Goal: Task Accomplishment & Management: Manage account settings

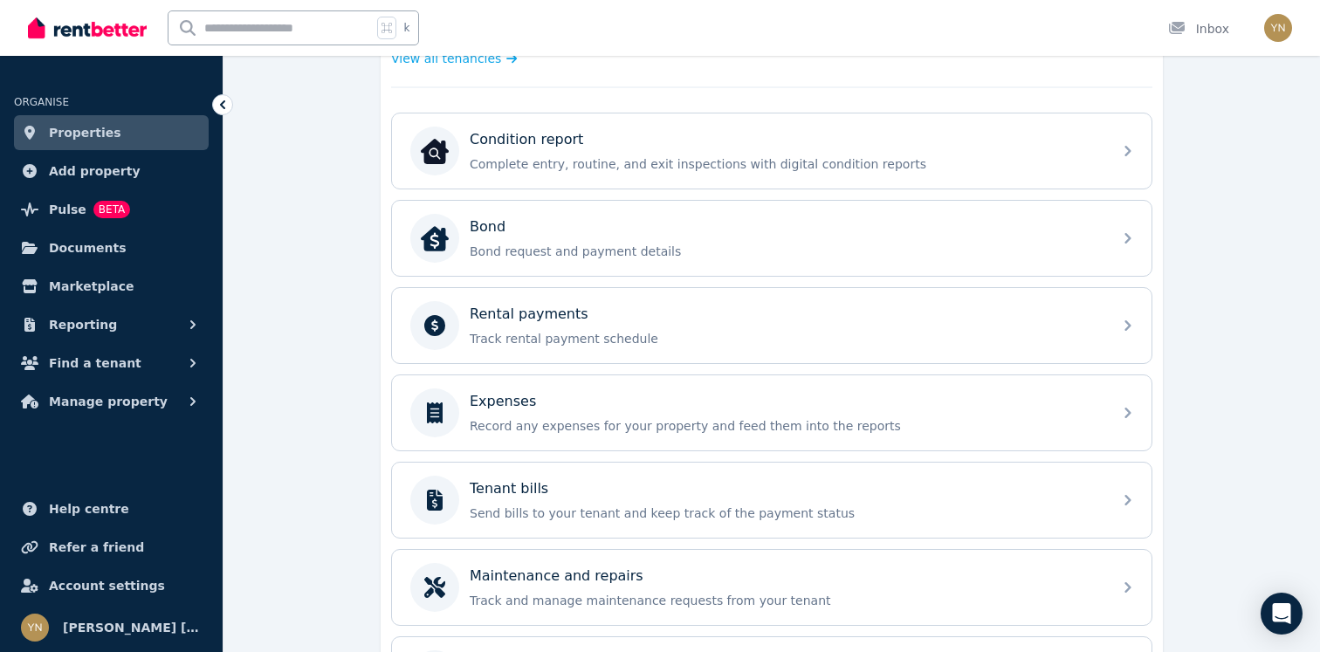
scroll to position [524, 0]
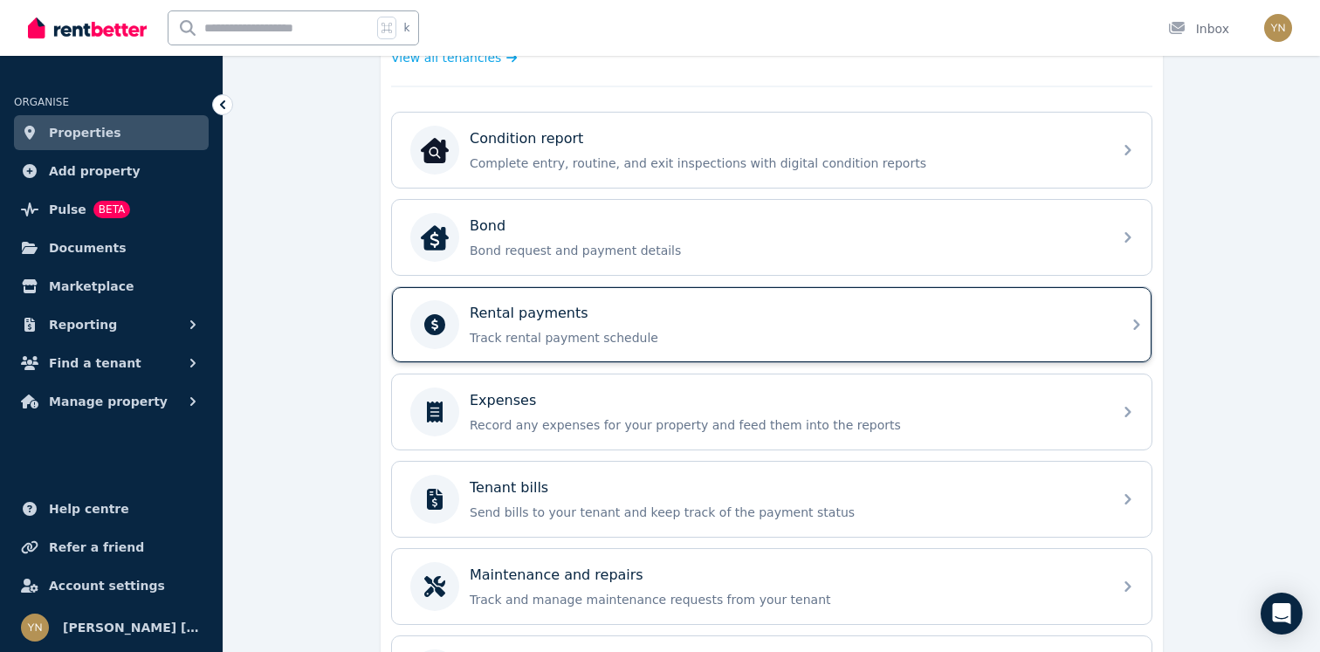
click at [543, 329] on p "Track rental payment schedule" at bounding box center [786, 337] width 632 height 17
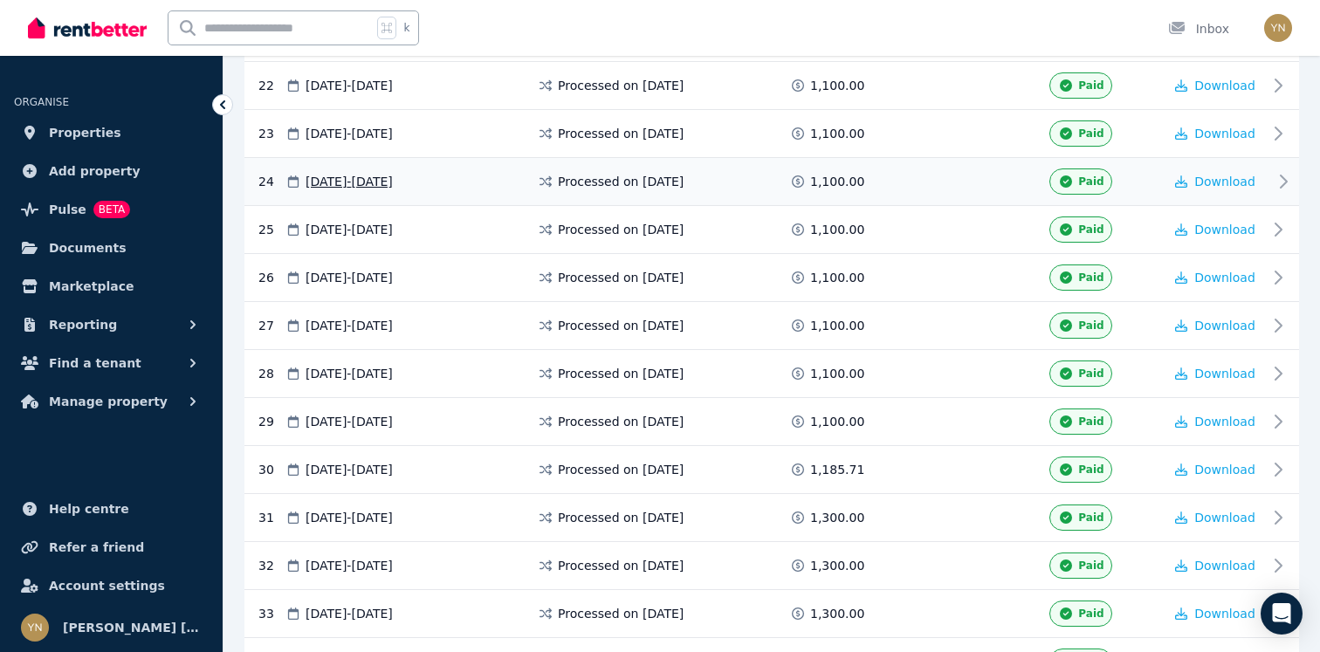
scroll to position [1671, 0]
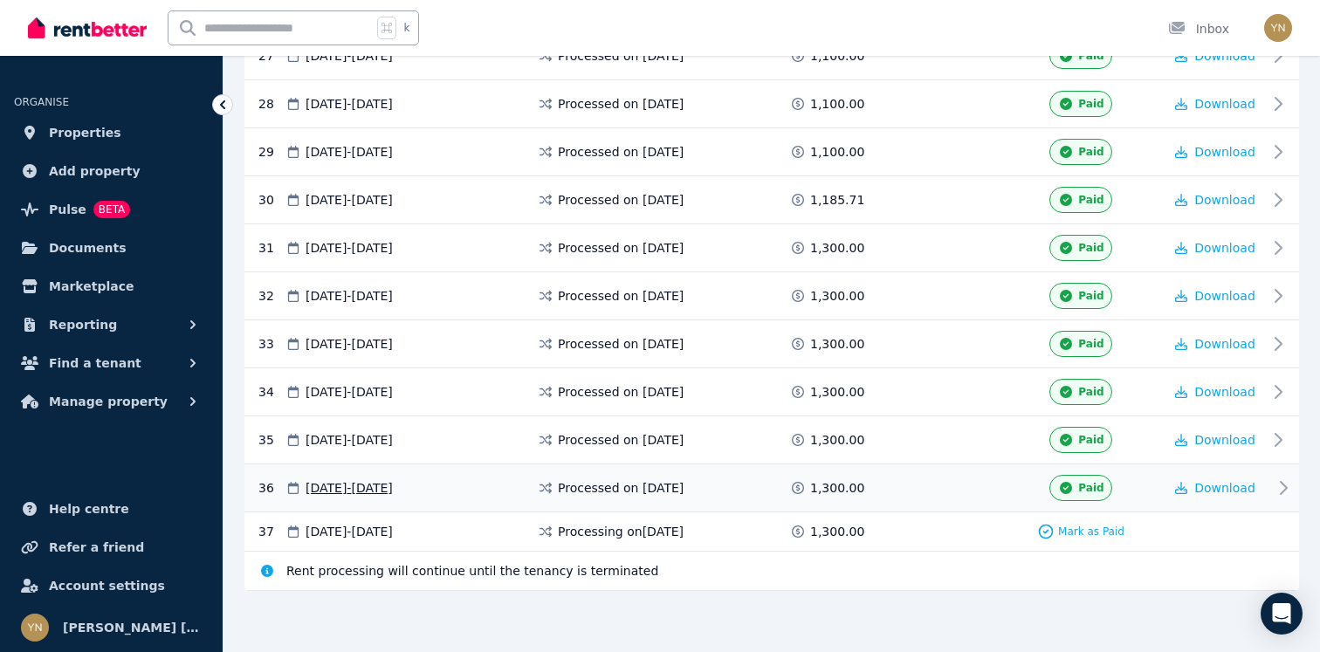
click at [1149, 494] on div "Paid" at bounding box center [1080, 488] width 164 height 26
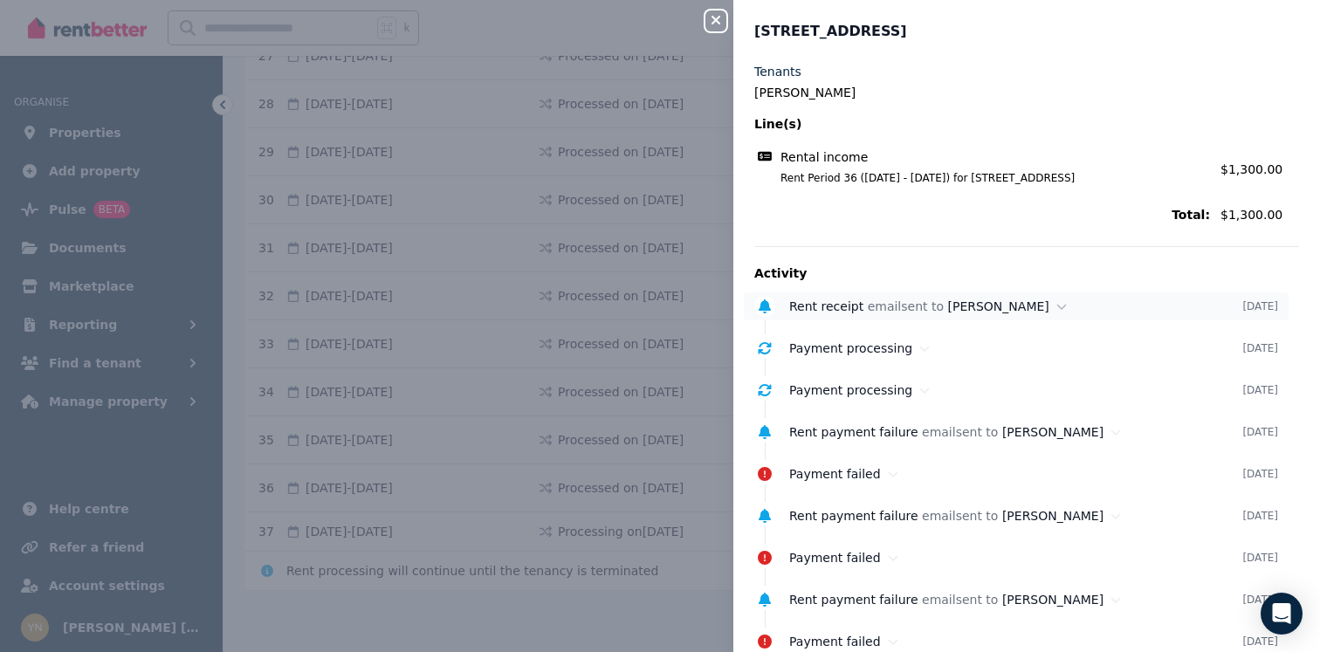
scroll to position [42, 0]
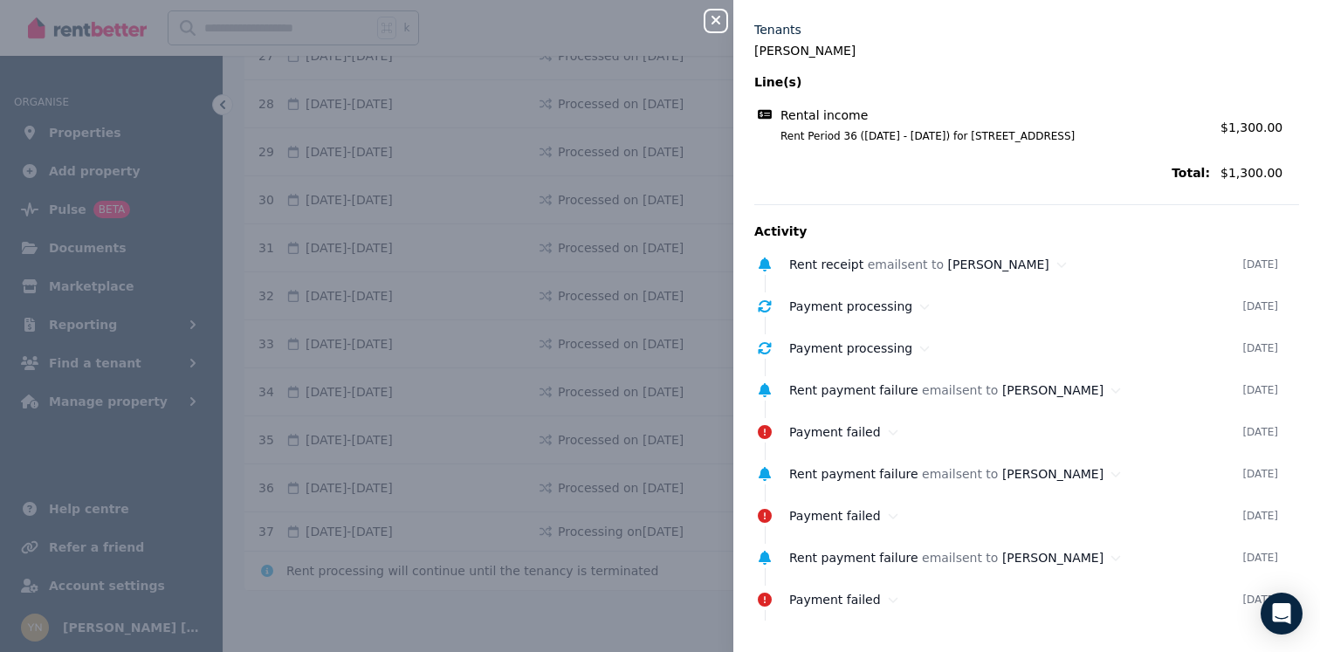
click at [714, 17] on icon "button" at bounding box center [715, 20] width 21 height 14
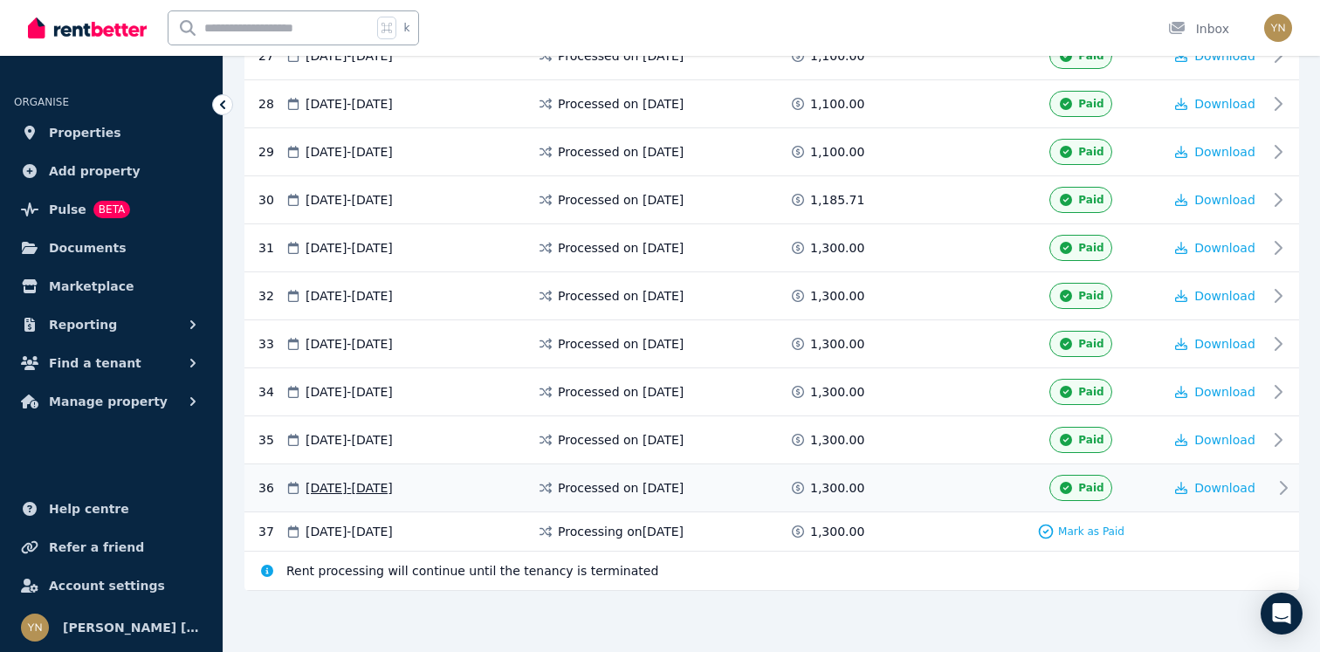
click at [1290, 488] on icon at bounding box center [1283, 487] width 21 height 21
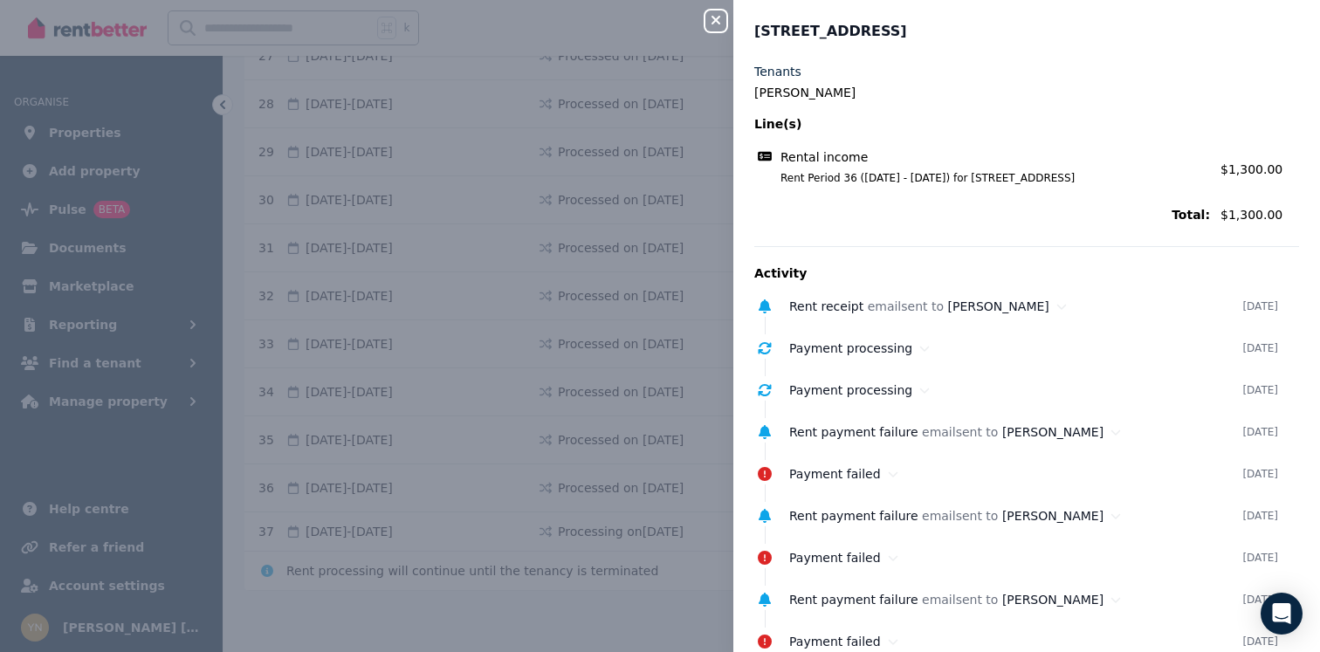
scroll to position [42, 0]
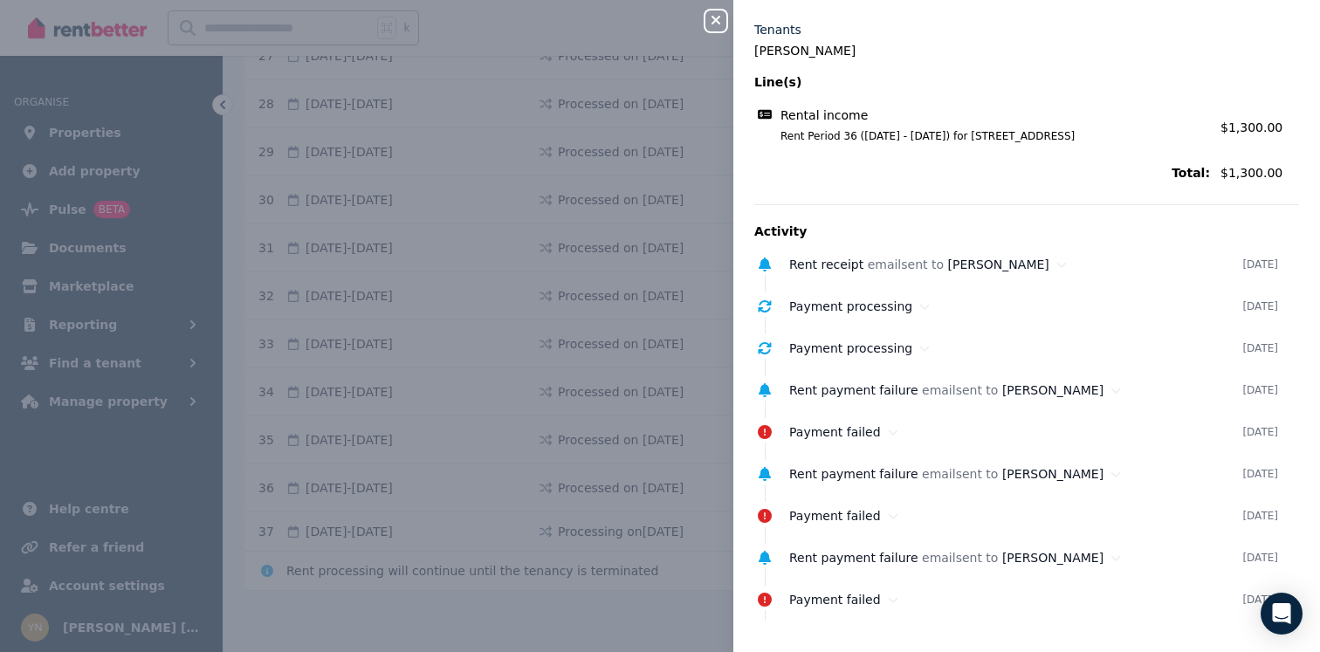
click at [712, 17] on icon "button" at bounding box center [715, 20] width 9 height 9
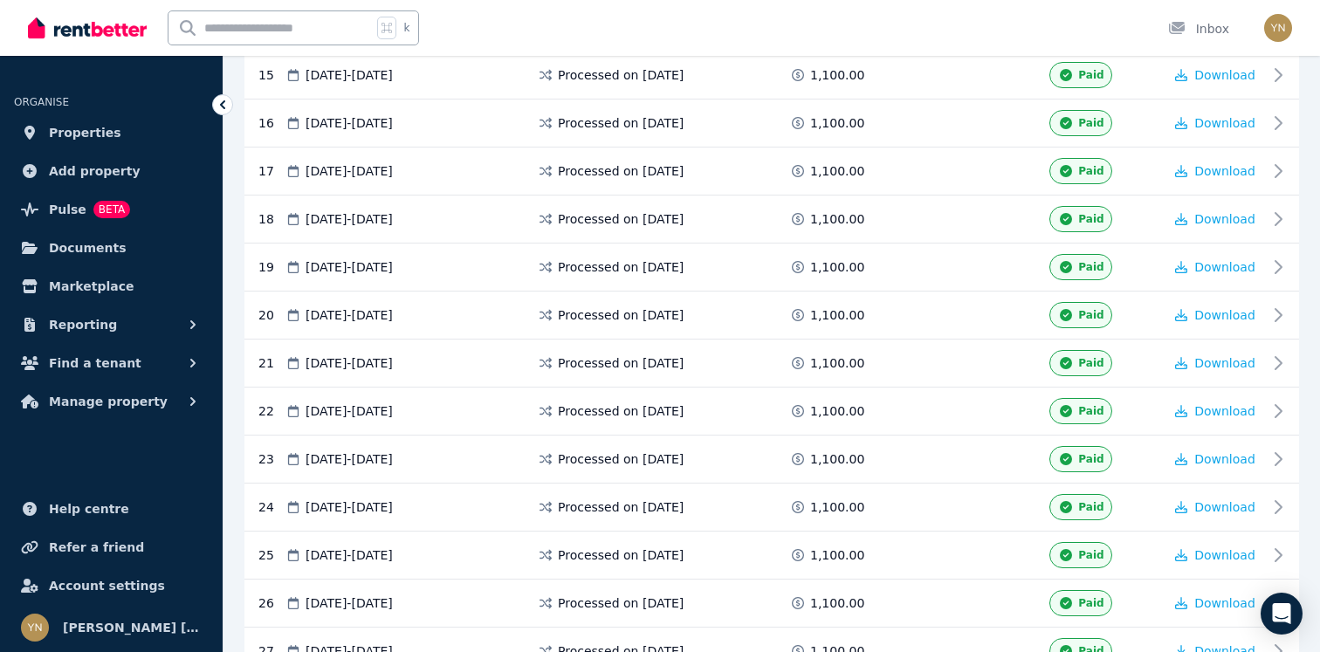
scroll to position [1671, 0]
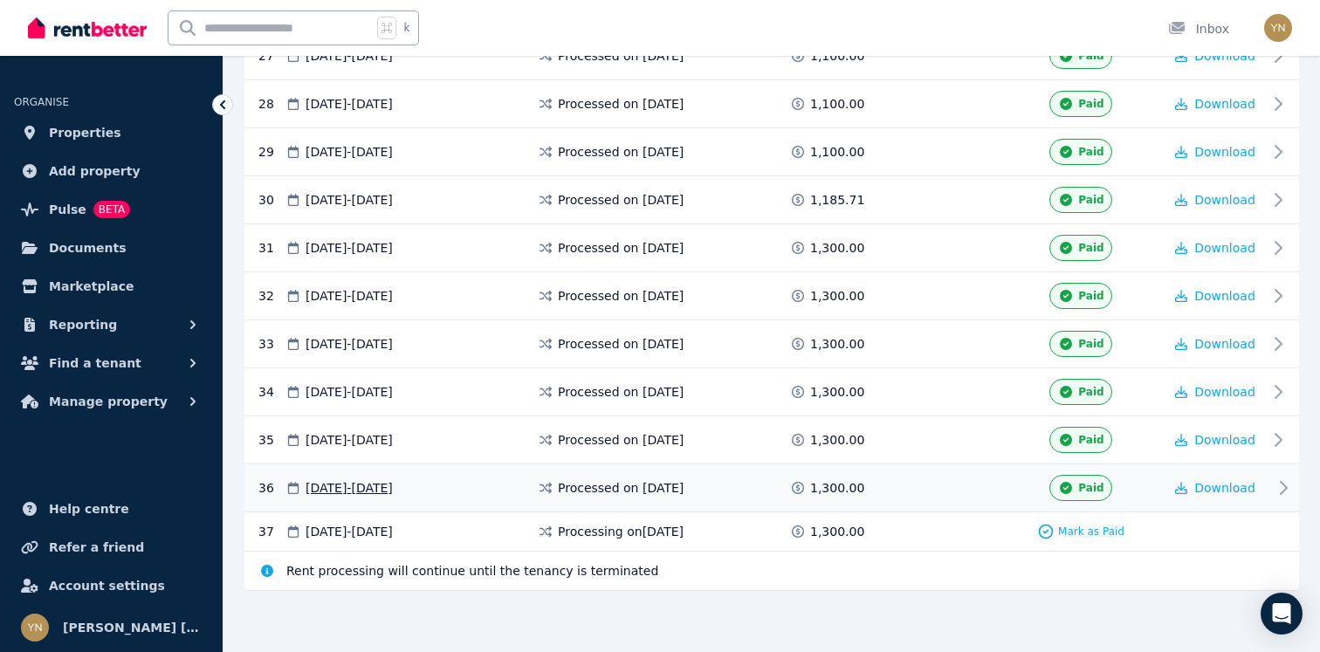
click at [1278, 474] on div "36 [DATE] - [DATE] Processed on [DATE] 1,300.00 Paid Download" at bounding box center [771, 488] width 1054 height 48
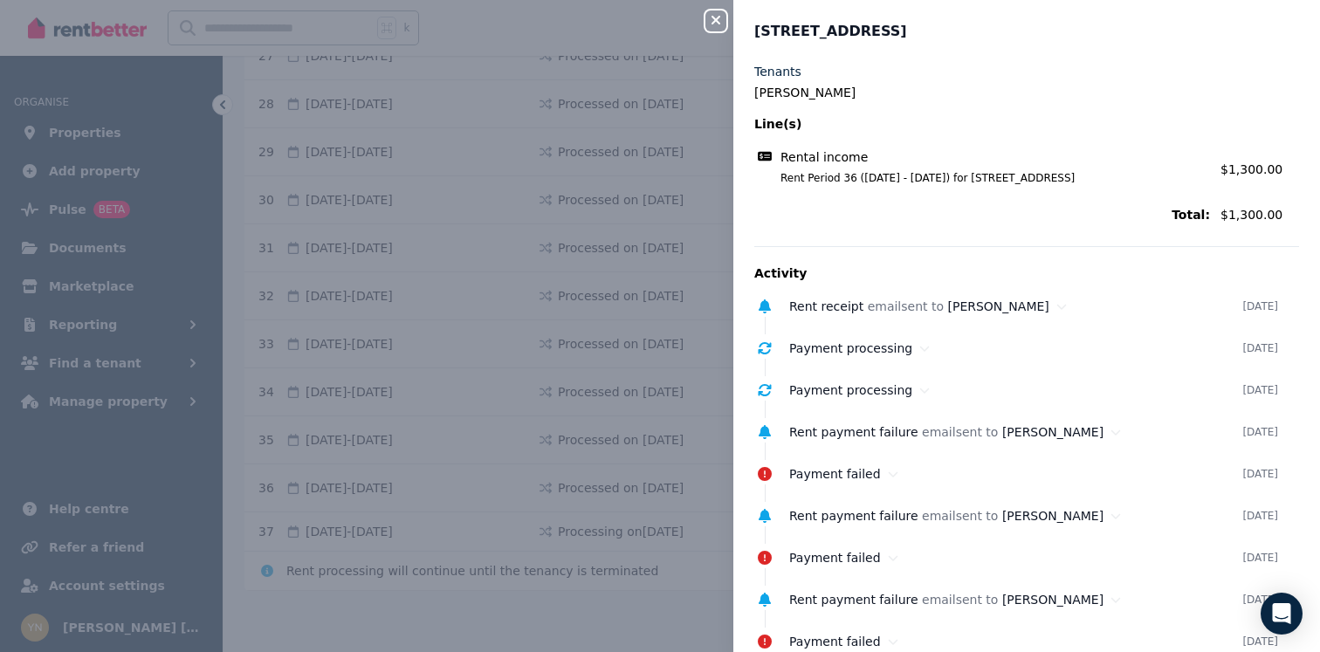
scroll to position [42, 0]
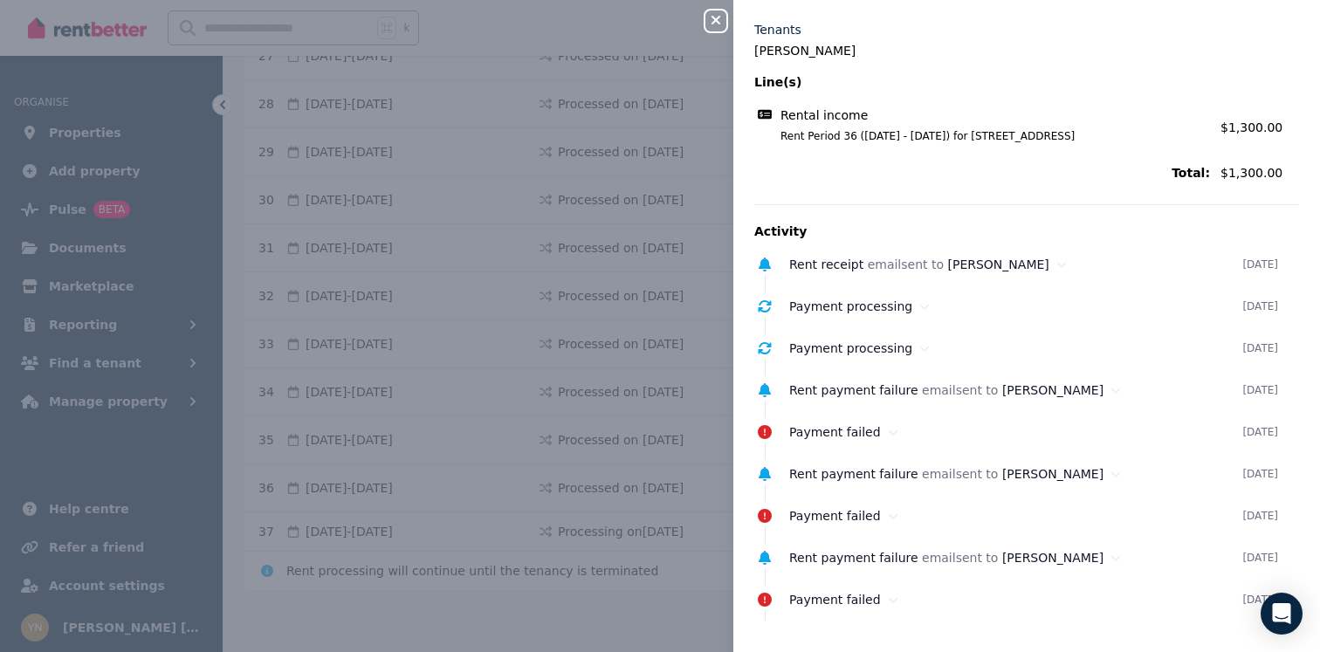
click at [716, 10] on button "Close panel" at bounding box center [715, 20] width 21 height 21
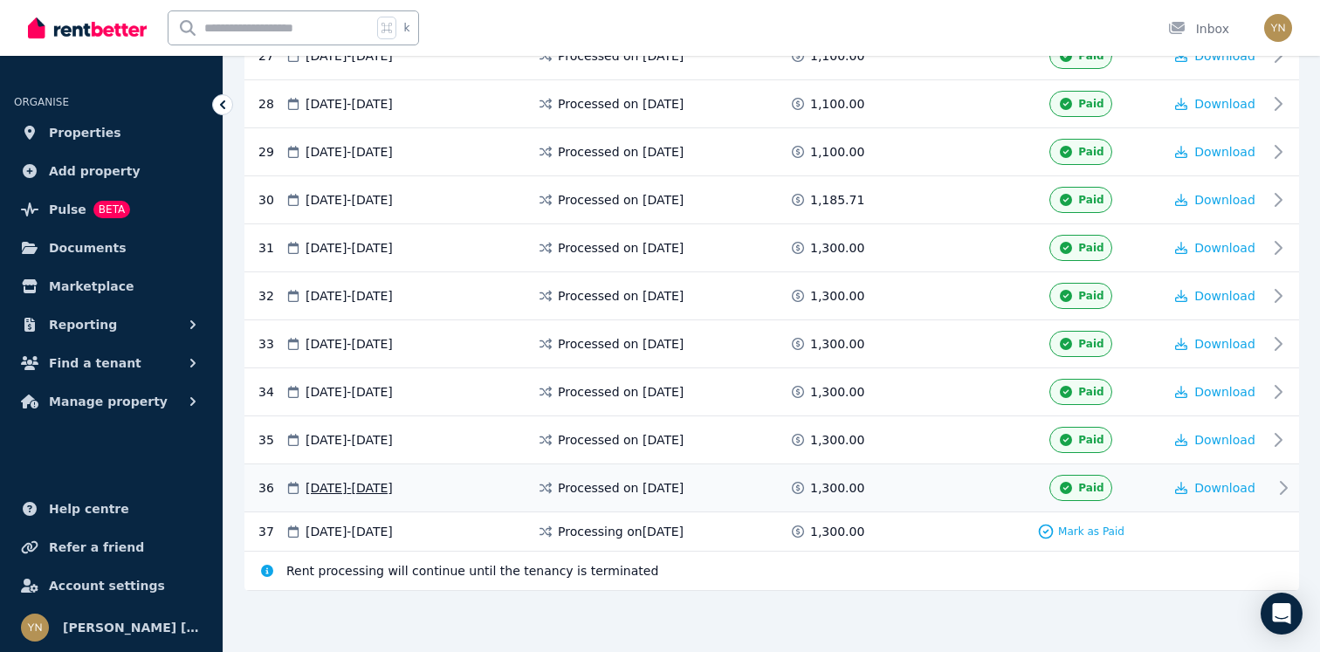
click at [1133, 494] on div "Paid" at bounding box center [1080, 488] width 164 height 26
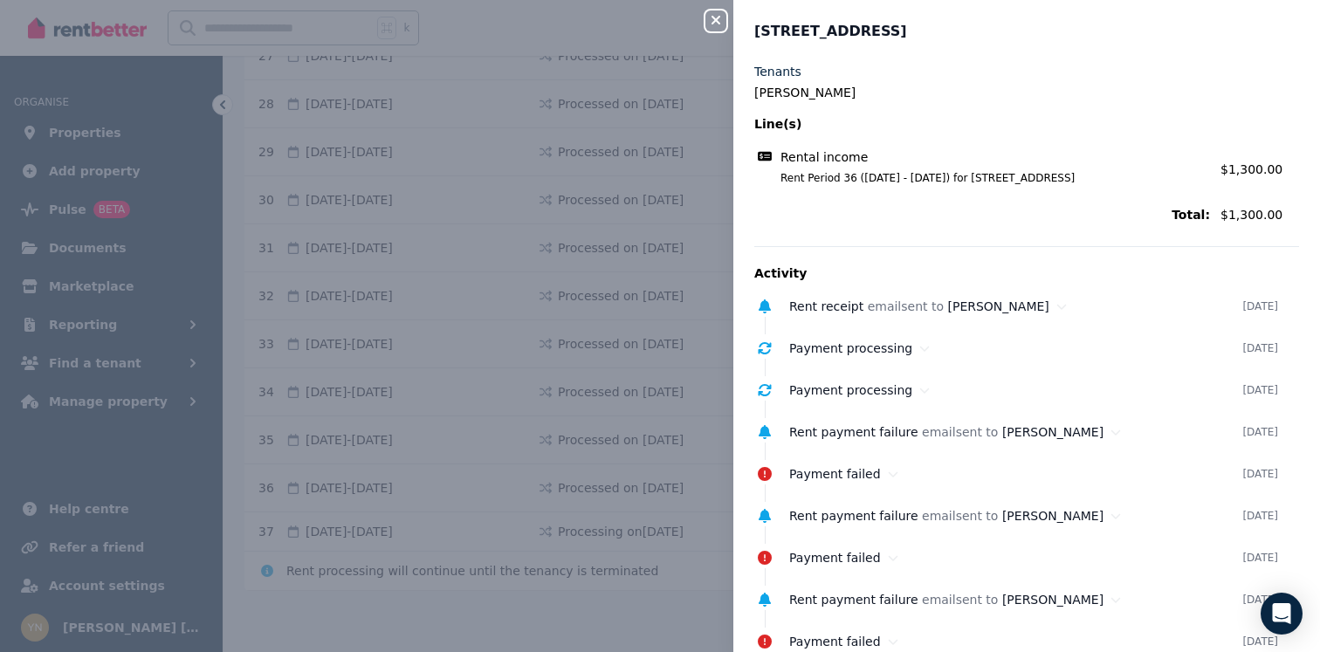
scroll to position [42, 0]
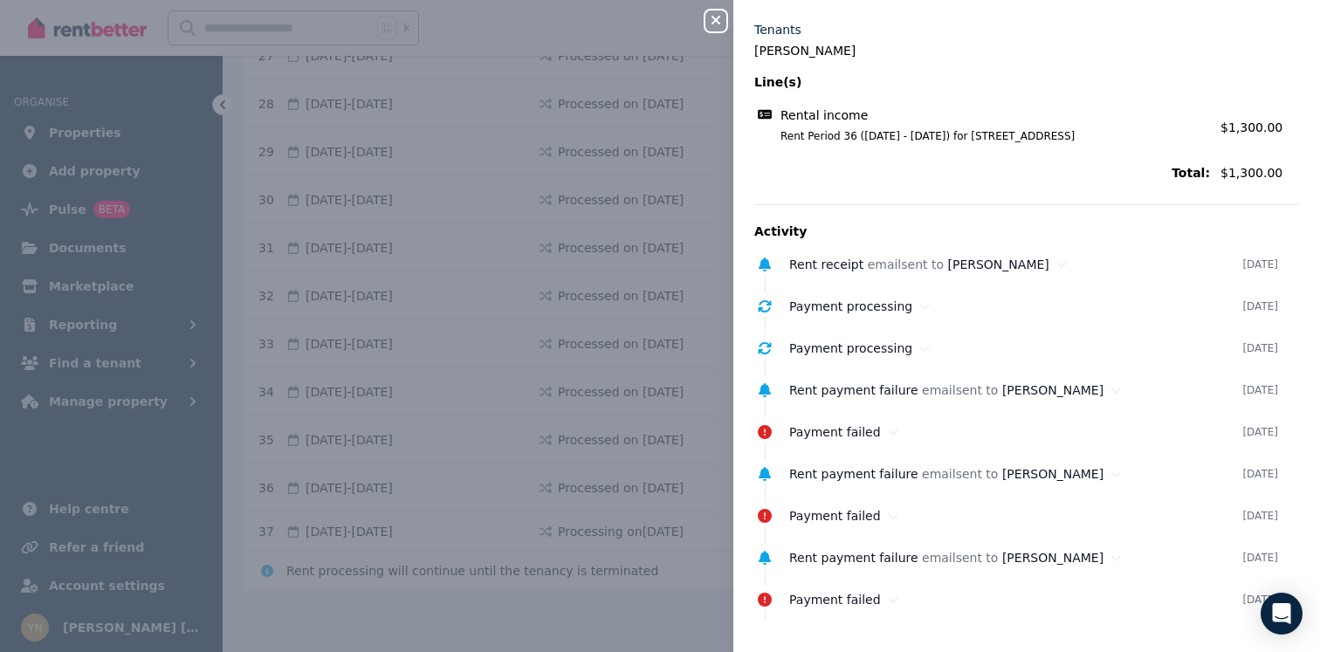
click at [705, 354] on div "Close panel [STREET_ADDRESS], Warnbro Tenants [PERSON_NAME] Line(s) Rental inco…" at bounding box center [660, 326] width 1320 height 652
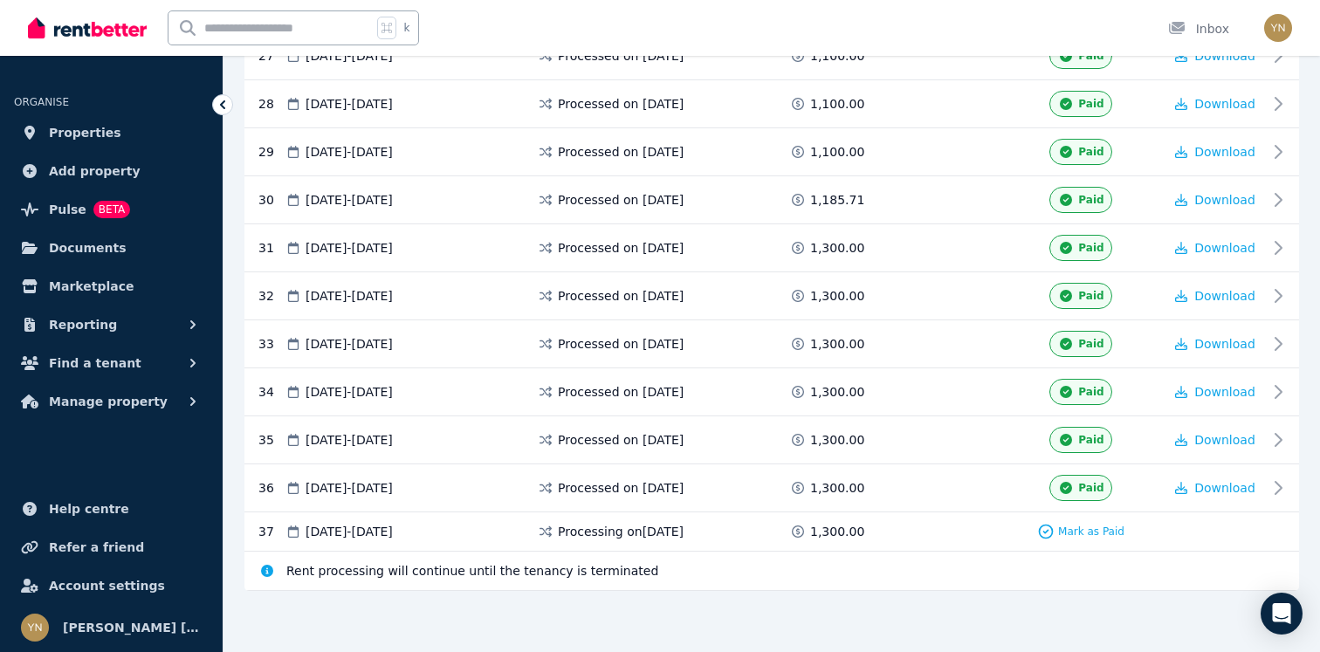
scroll to position [1630, 0]
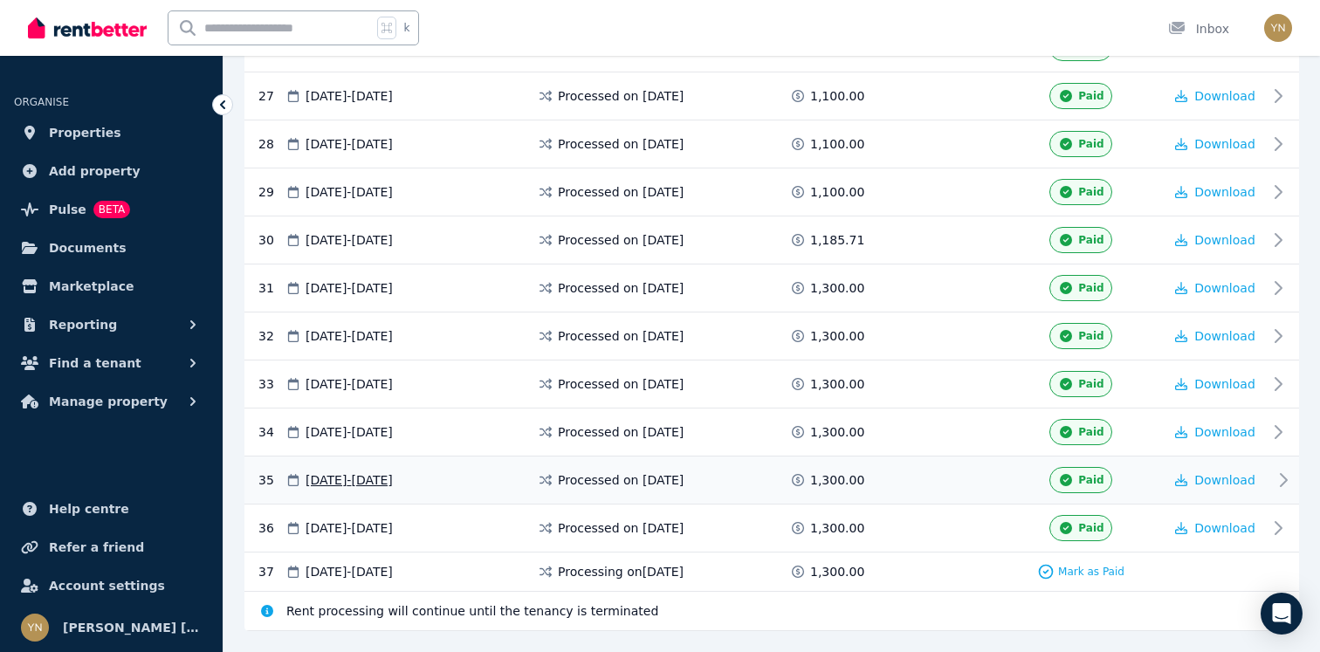
click at [1131, 483] on div "Paid" at bounding box center [1080, 480] width 164 height 26
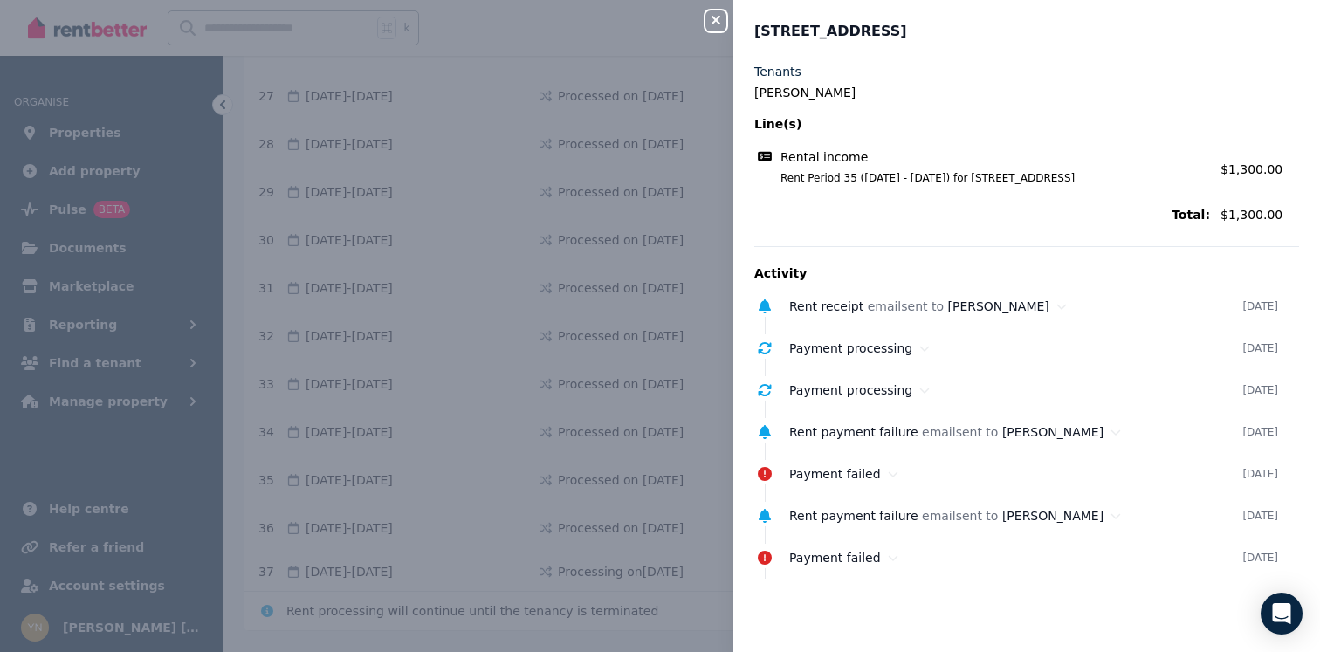
click at [724, 20] on icon "button" at bounding box center [715, 20] width 21 height 14
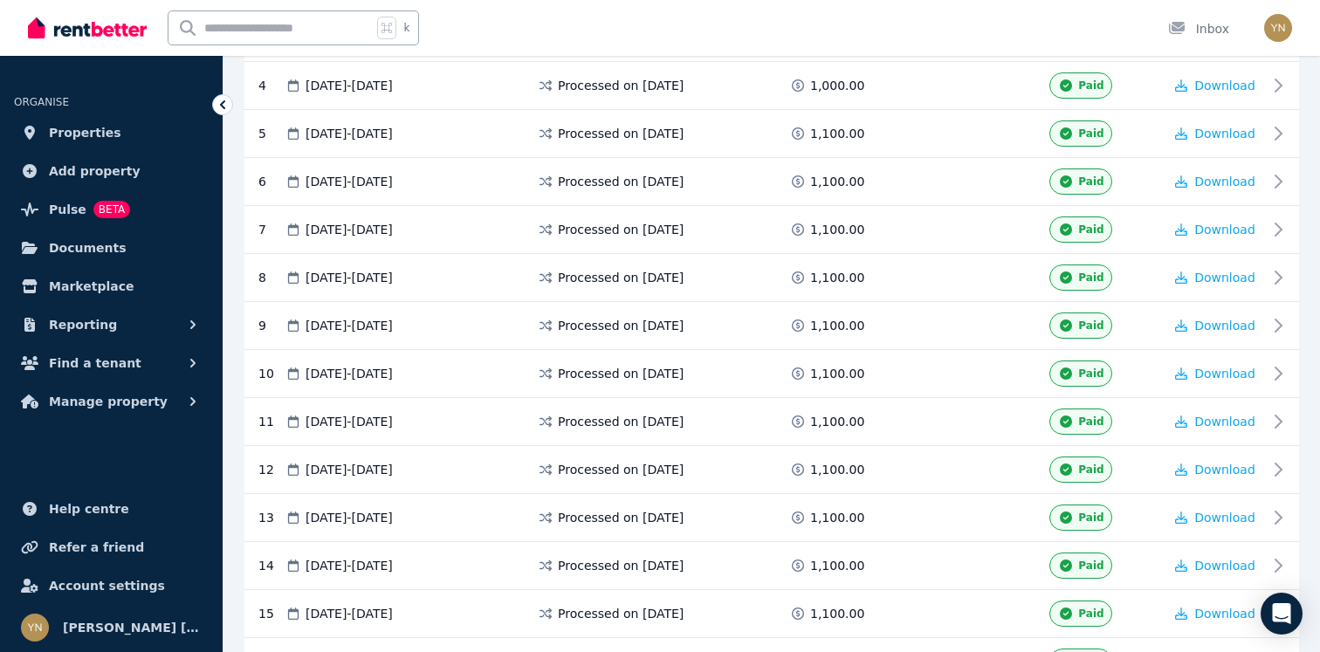
scroll to position [0, 0]
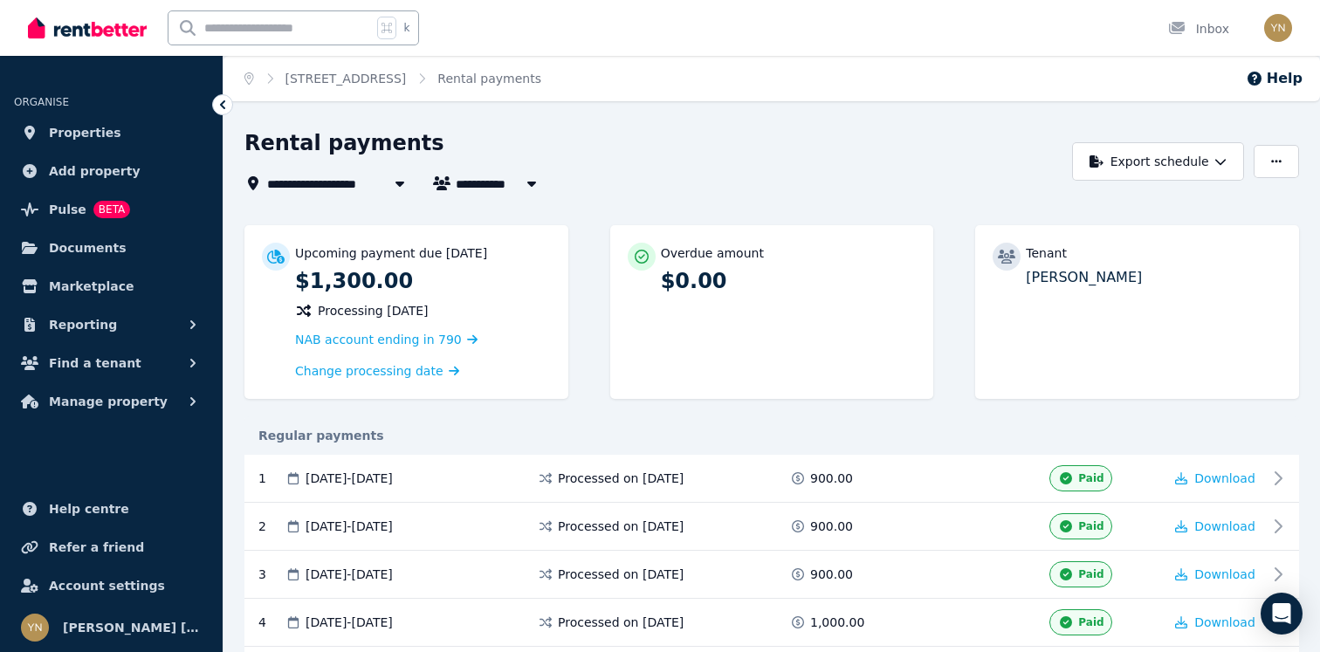
click at [383, 298] on div "Upcoming payment due [DATE] $1,300.00 Processing [DATE] NAB account ending in 7…" at bounding box center [423, 312] width 256 height 139
click at [356, 290] on p "$1,300.00" at bounding box center [423, 281] width 256 height 28
drag, startPoint x: 299, startPoint y: 254, endPoint x: 484, endPoint y: 281, distance: 187.9
click at [484, 281] on div "Upcoming payment due [DATE] $1,300.00 Processing [DATE] NAB account ending in 7…" at bounding box center [423, 312] width 256 height 139
click at [484, 281] on p "$1,300.00" at bounding box center [423, 281] width 256 height 28
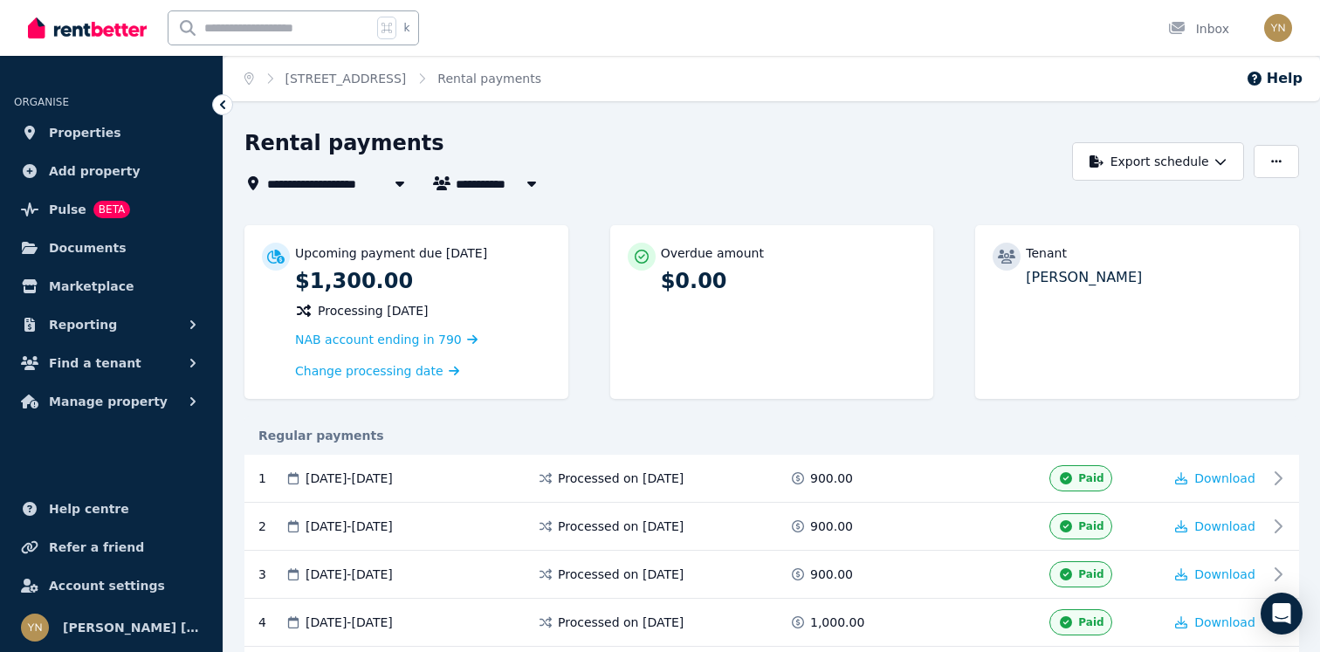
drag, startPoint x: 497, startPoint y: 299, endPoint x: 360, endPoint y: 248, distance: 146.4
click at [360, 248] on div "Upcoming payment due [DATE] $1,300.00 Processing [DATE] NAB account ending in 7…" at bounding box center [423, 312] width 256 height 139
click at [360, 248] on p "Upcoming payment due [DATE]" at bounding box center [391, 252] width 192 height 17
drag, startPoint x: 299, startPoint y: 247, endPoint x: 508, endPoint y: 313, distance: 219.7
click at [508, 313] on div "Upcoming payment due [DATE] $1,300.00 Processing [DATE] NAB account ending in 7…" at bounding box center [423, 312] width 256 height 139
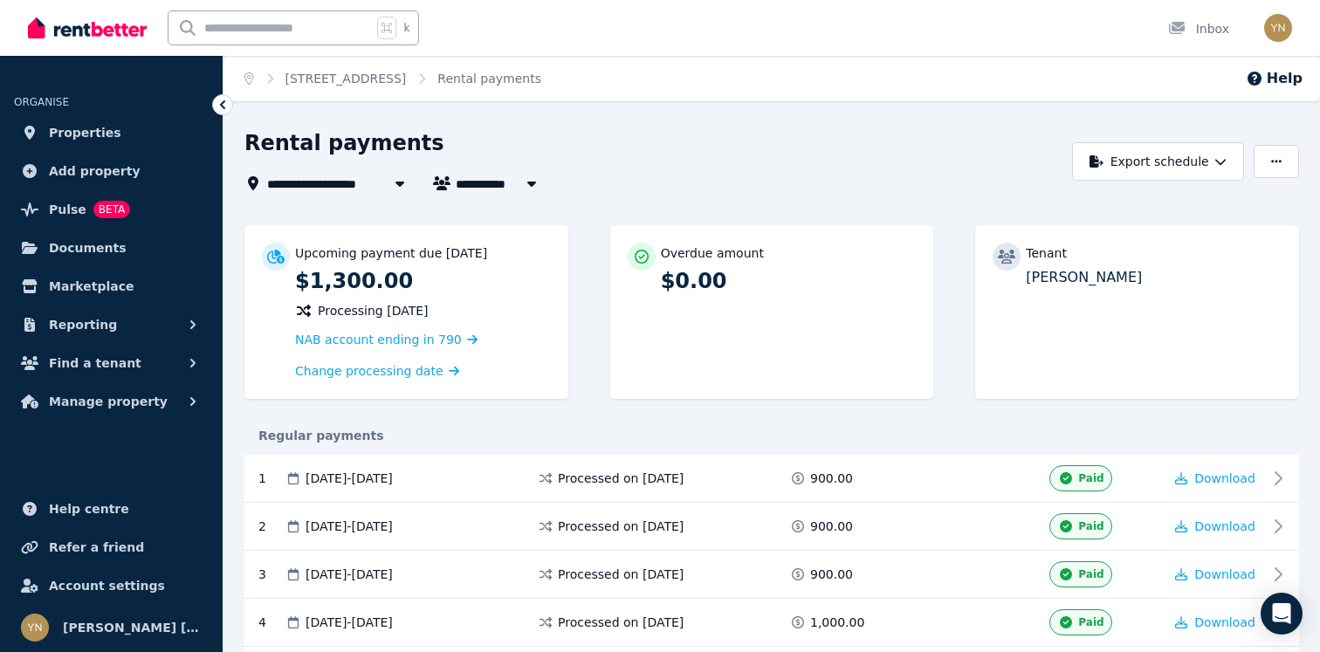
click at [508, 313] on div "Upcoming payment due [DATE] $1,300.00 Processing [DATE] NAB account ending in 7…" at bounding box center [423, 312] width 256 height 139
click at [421, 372] on span "Change processing date" at bounding box center [369, 370] width 148 height 17
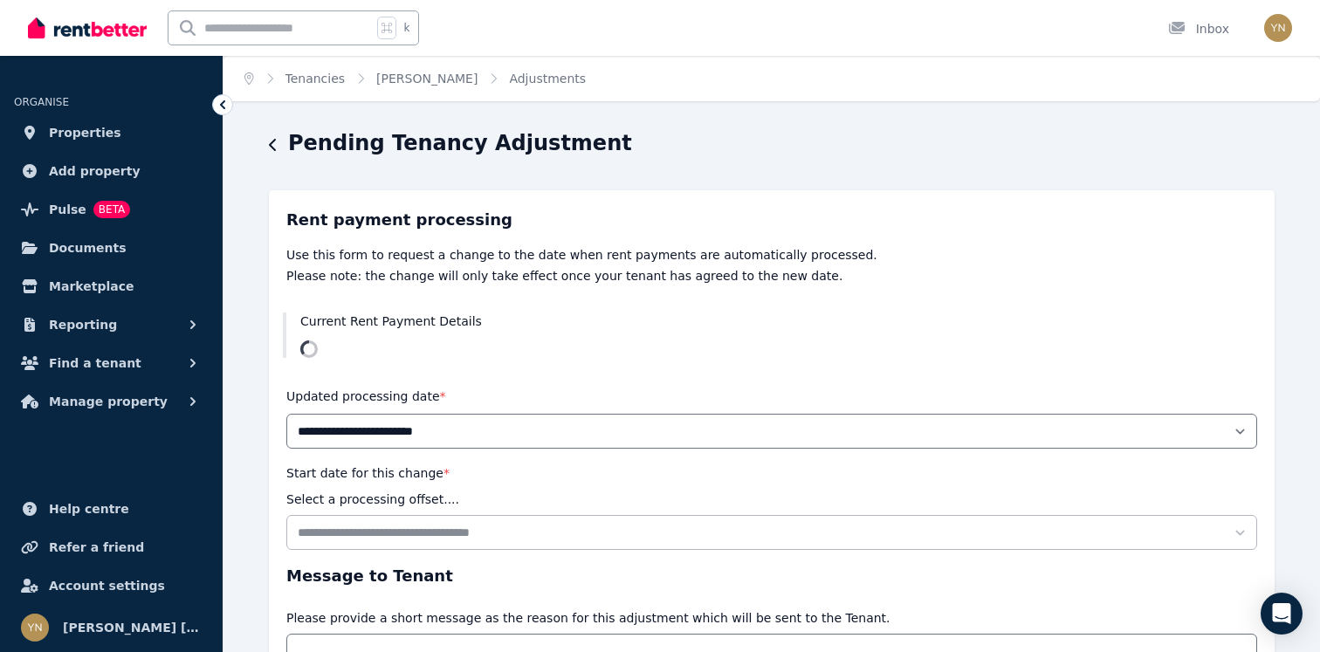
click at [266, 144] on div "**********" at bounding box center [771, 484] width 1096 height 711
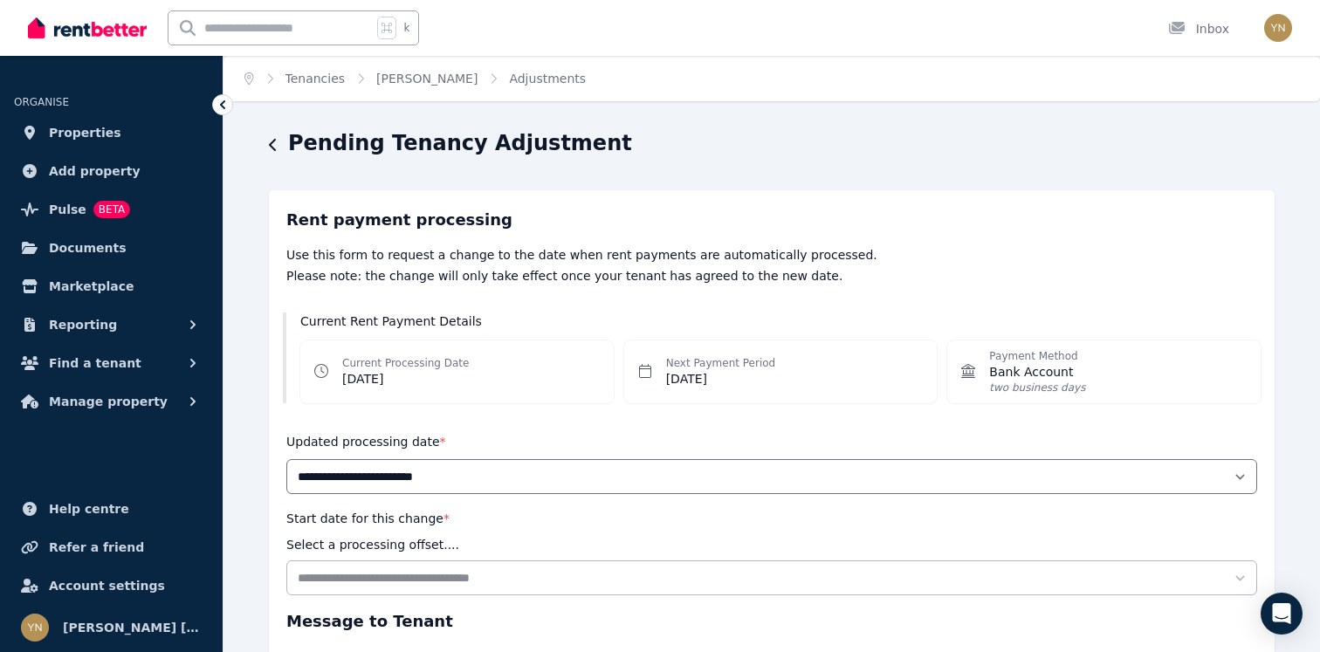
click at [269, 145] on icon "button" at bounding box center [273, 145] width 9 height 14
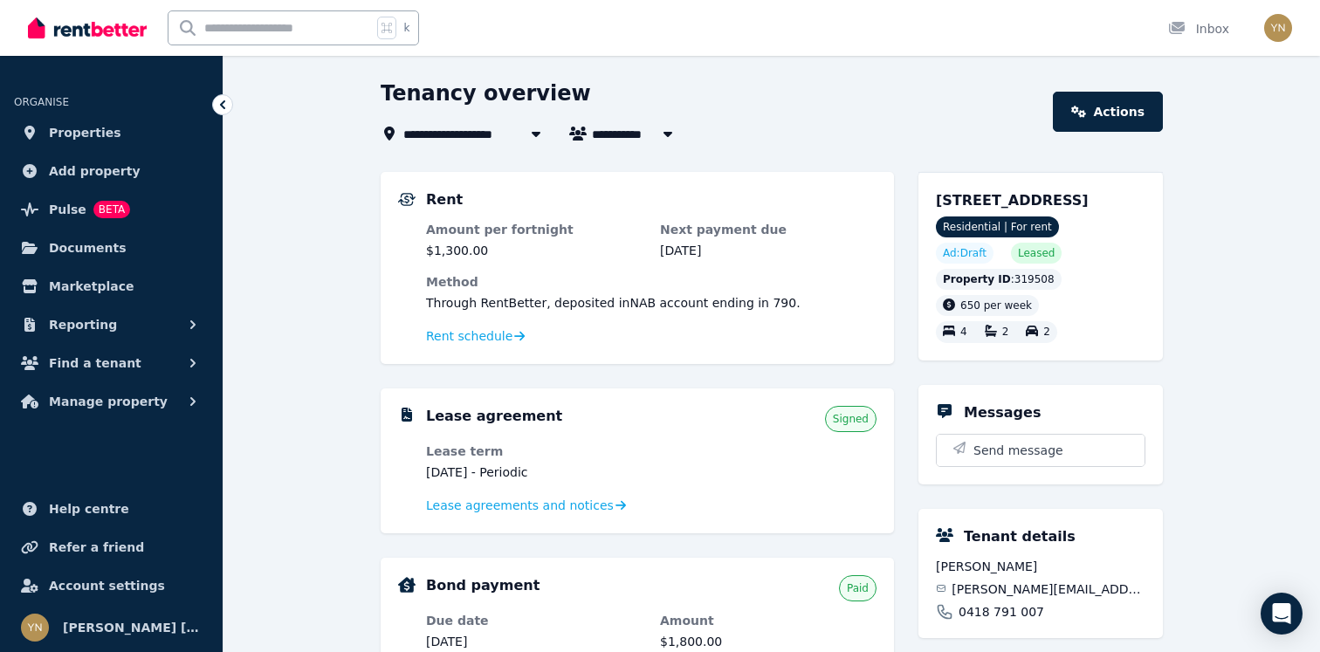
scroll to position [34, 0]
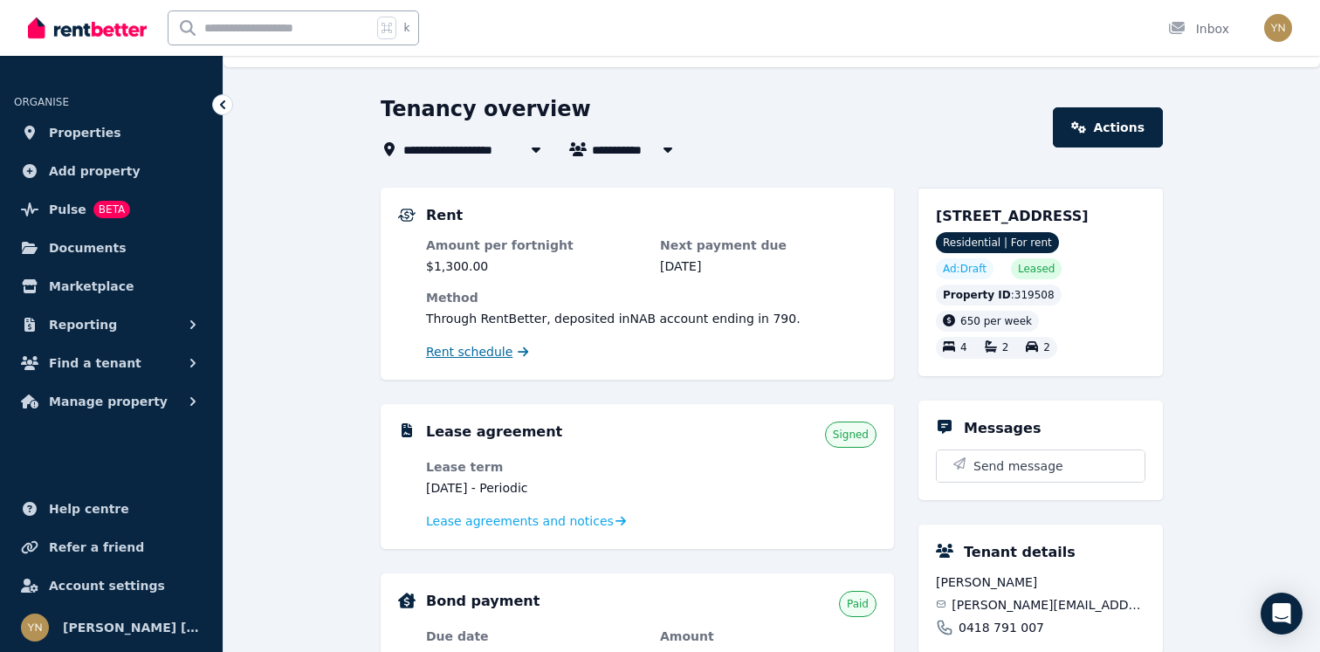
click at [475, 357] on span "Rent schedule" at bounding box center [469, 351] width 86 height 17
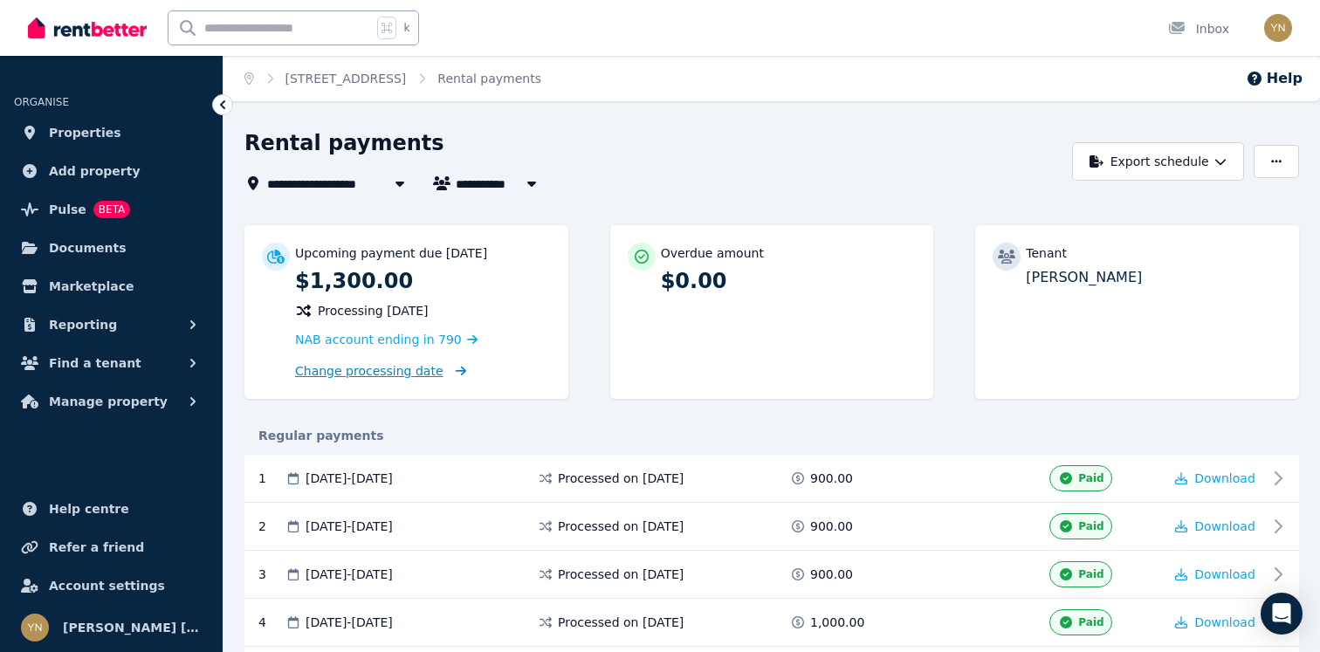
click at [422, 364] on span "Change processing date" at bounding box center [369, 370] width 148 height 17
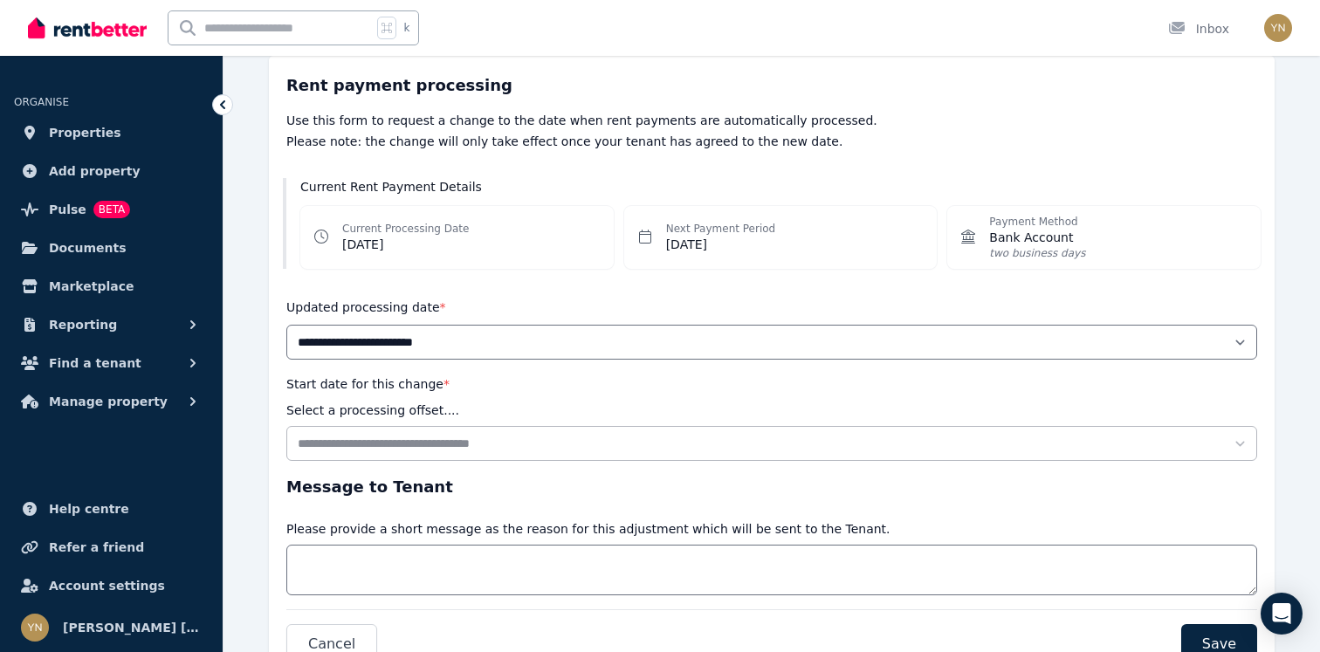
scroll to position [143, 0]
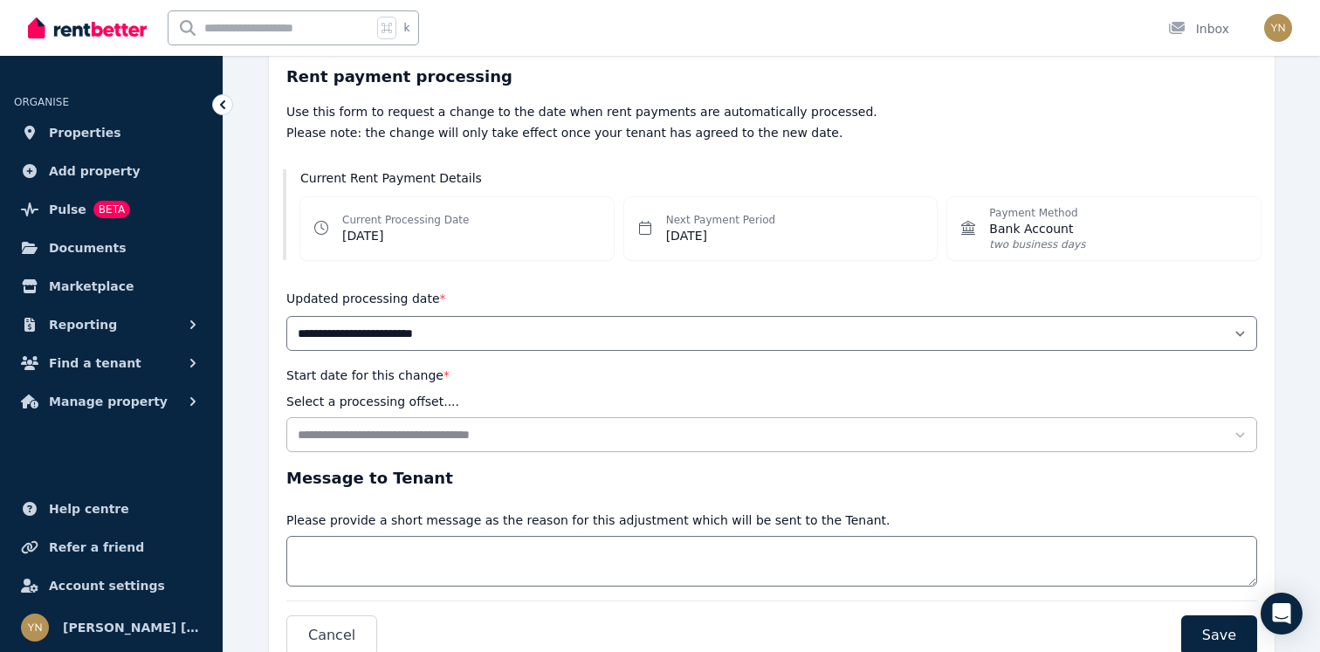
drag, startPoint x: 793, startPoint y: 227, endPoint x: 634, endPoint y: 201, distance: 161.9
click at [634, 201] on div "Next Payment Period [DATE]" at bounding box center [780, 228] width 313 height 63
drag, startPoint x: 699, startPoint y: 237, endPoint x: 823, endPoint y: 242, distance: 124.0
click at [823, 242] on div "Next Payment Period [DATE]" at bounding box center [780, 228] width 313 height 63
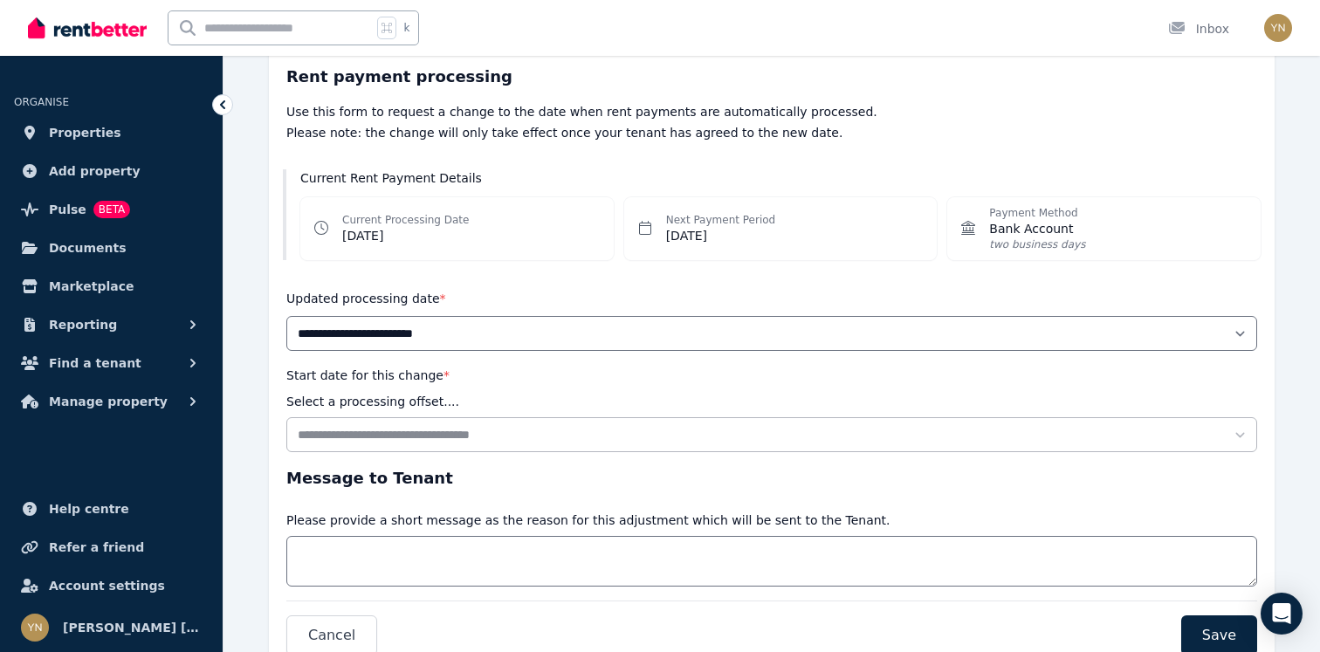
click at [823, 242] on div "Next Payment Period [DATE]" at bounding box center [780, 228] width 313 height 63
drag, startPoint x: 469, startPoint y: 230, endPoint x: 442, endPoint y: 227, distance: 27.2
click at [438, 226] on div "Current Processing Date [DATE]" at bounding box center [456, 228] width 313 height 63
click at [442, 227] on dd "[DATE]" at bounding box center [405, 235] width 127 height 17
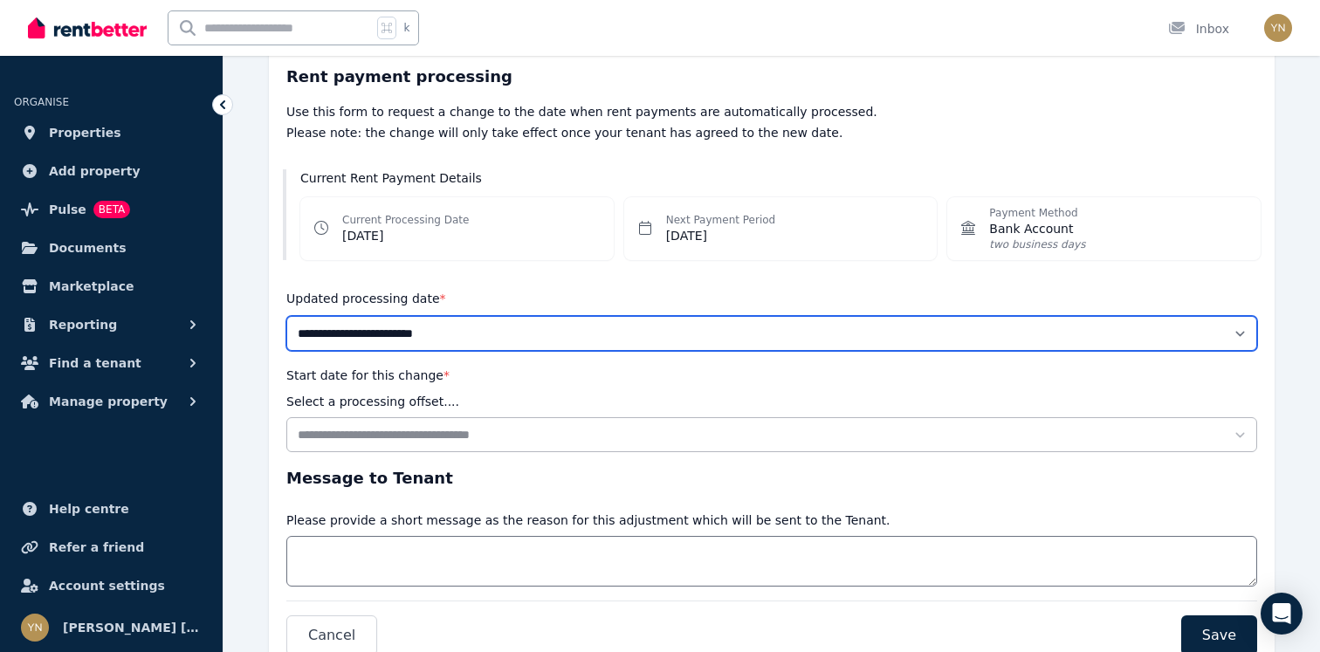
click at [440, 331] on select "**********" at bounding box center [771, 333] width 971 height 35
select select "******"
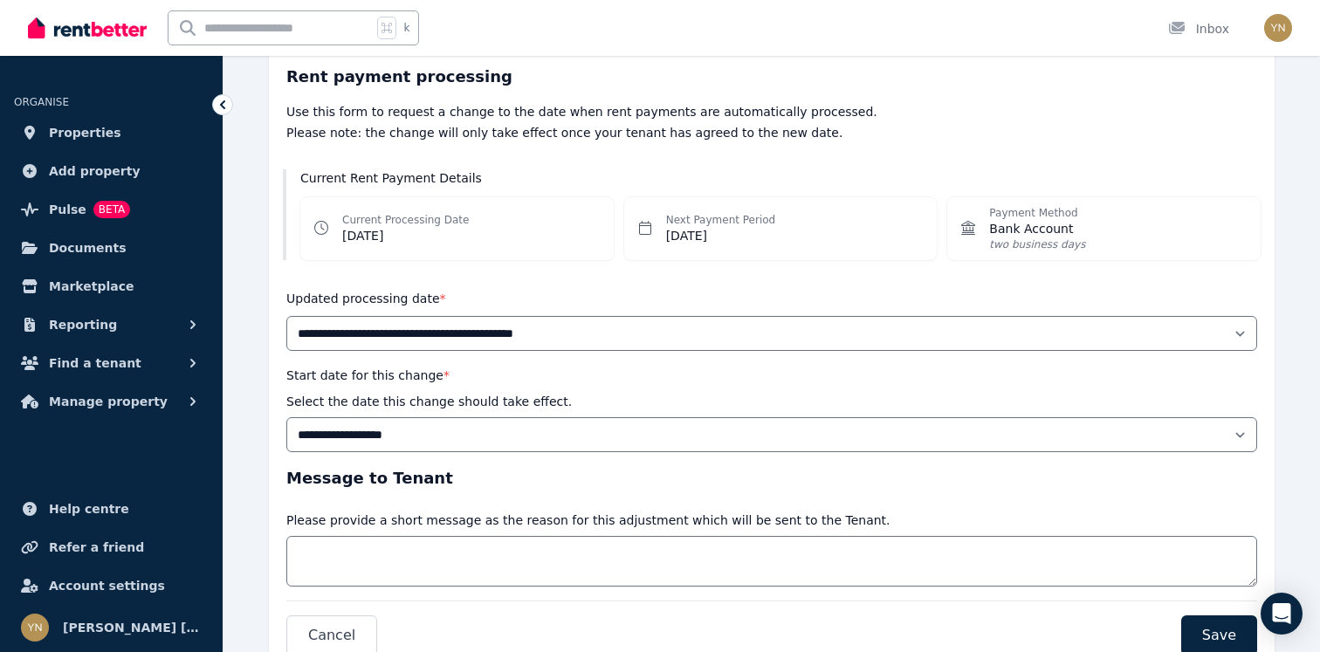
click at [529, 278] on div "**********" at bounding box center [771, 259] width 971 height 388
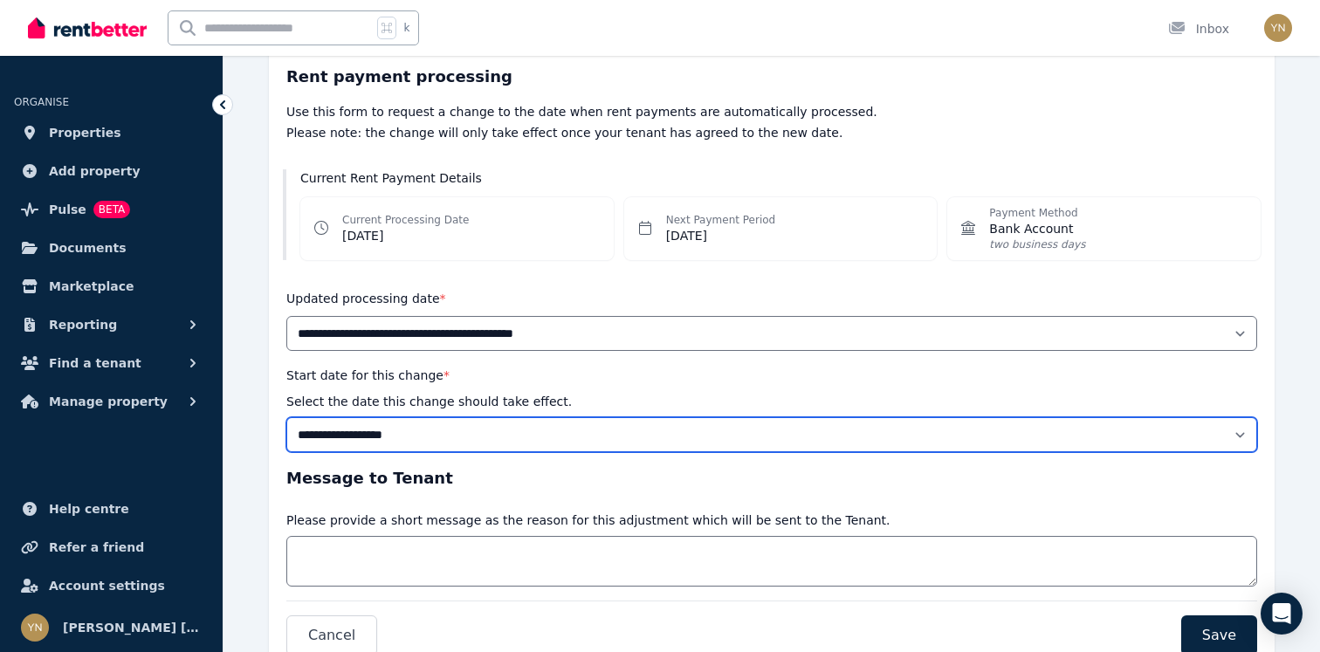
click at [494, 444] on select "**********" at bounding box center [771, 434] width 971 height 35
select select "**********"
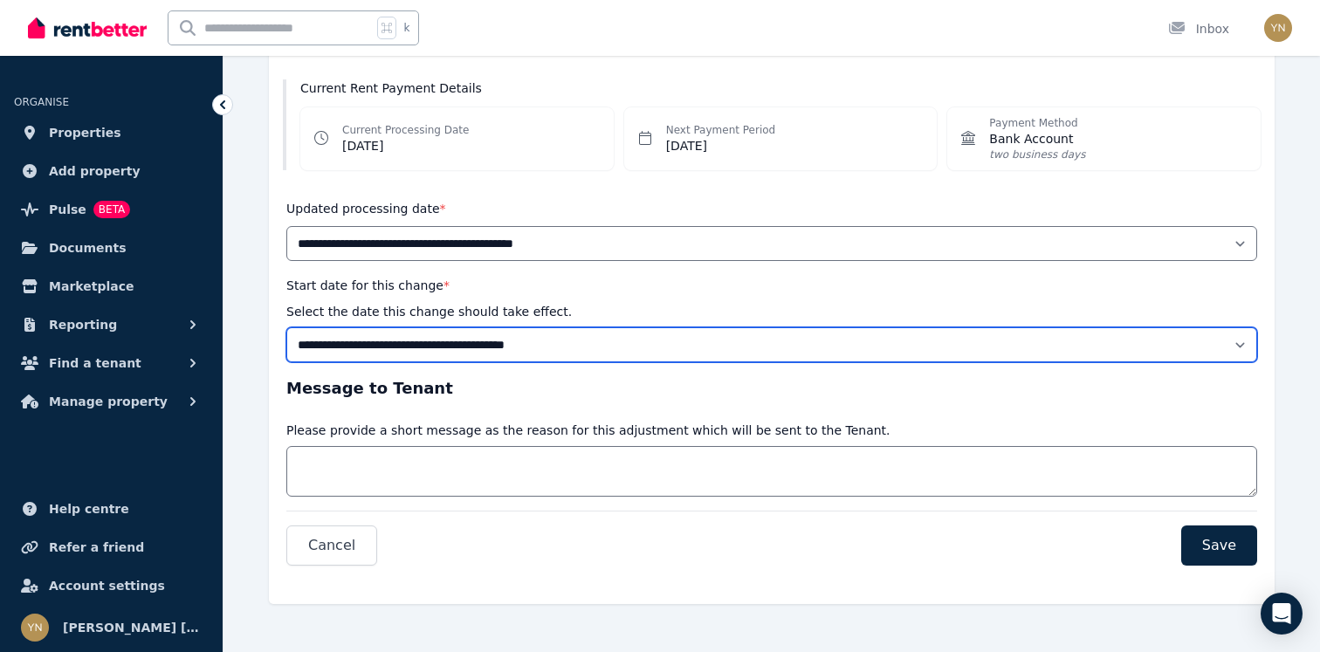
scroll to position [234, 0]
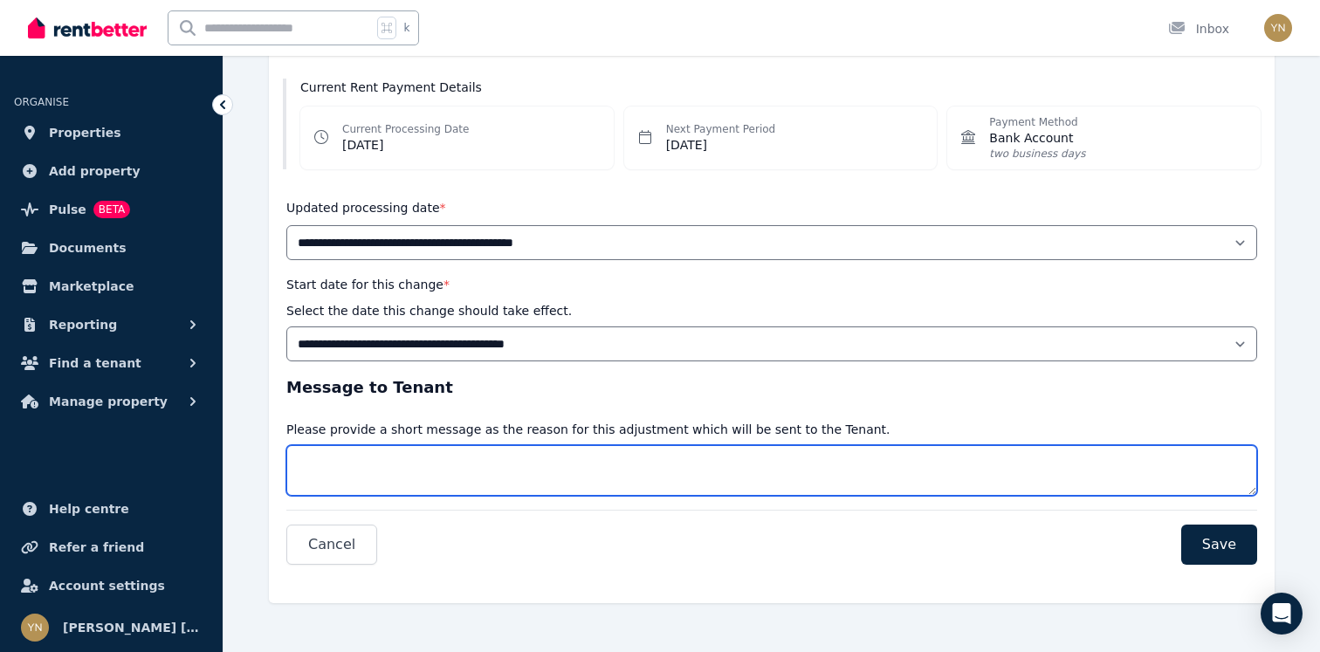
click at [514, 477] on textarea "Message" at bounding box center [771, 470] width 971 height 51
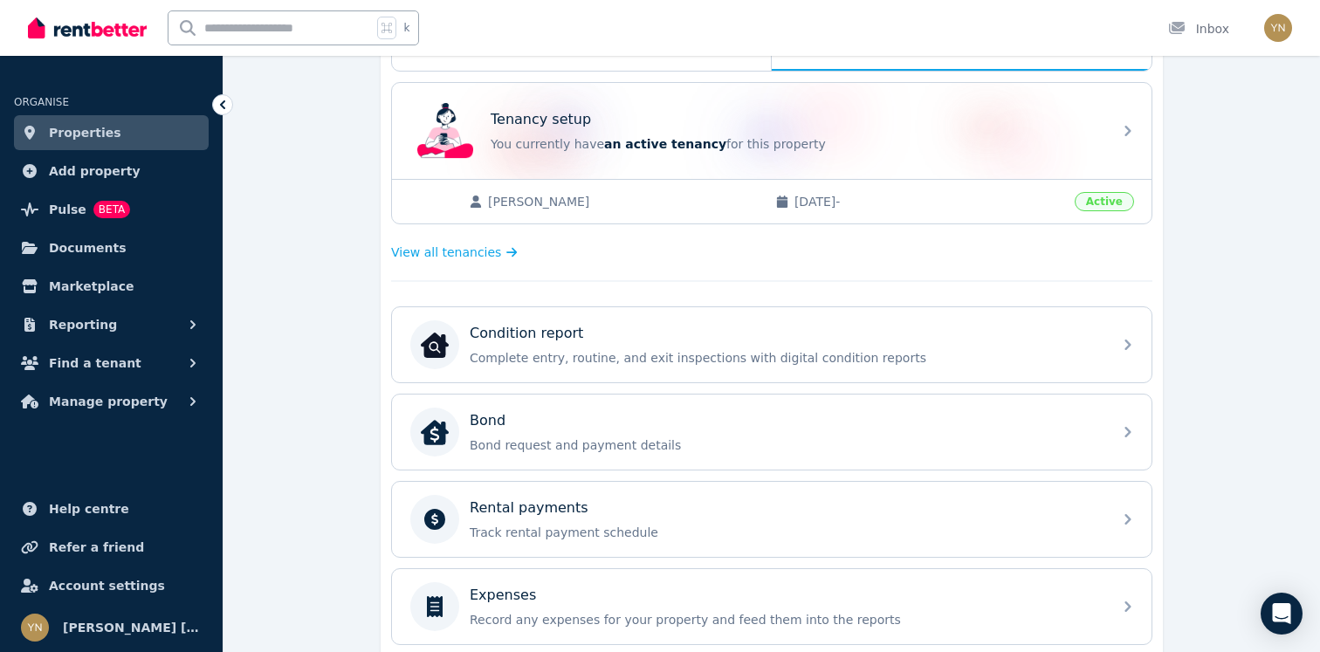
scroll to position [507, 0]
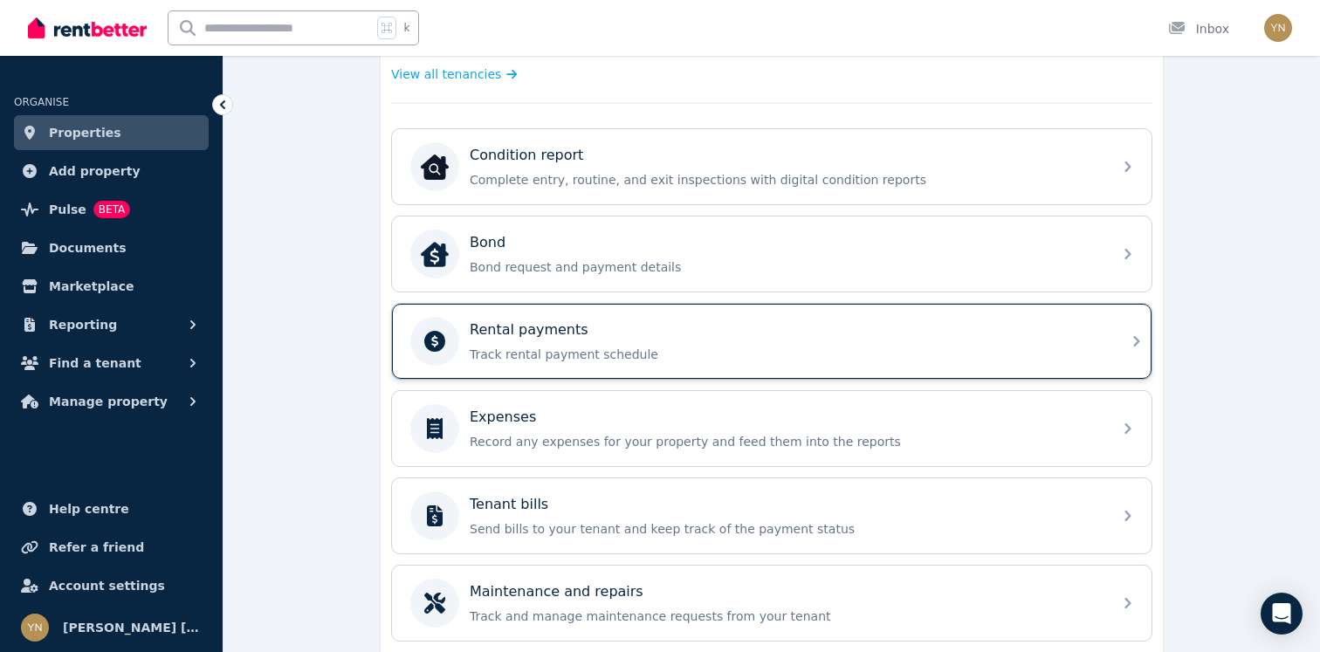
click at [624, 348] on p "Track rental payment schedule" at bounding box center [786, 354] width 632 height 17
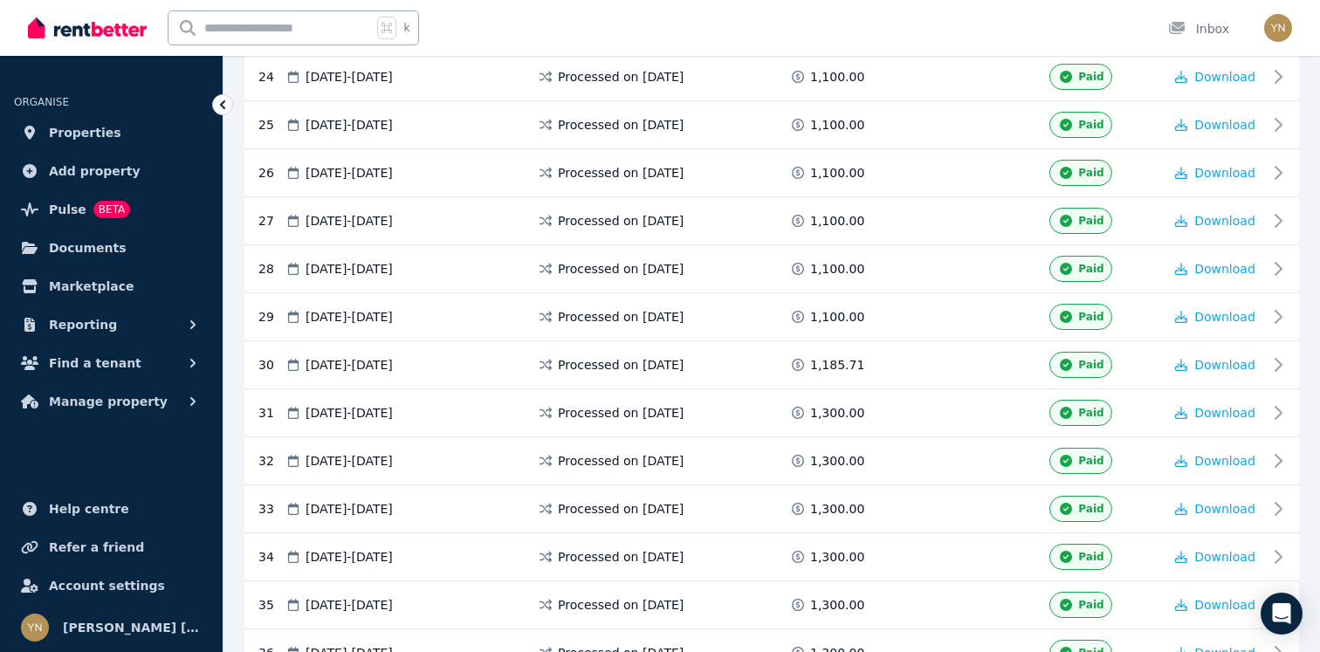
scroll to position [1671, 0]
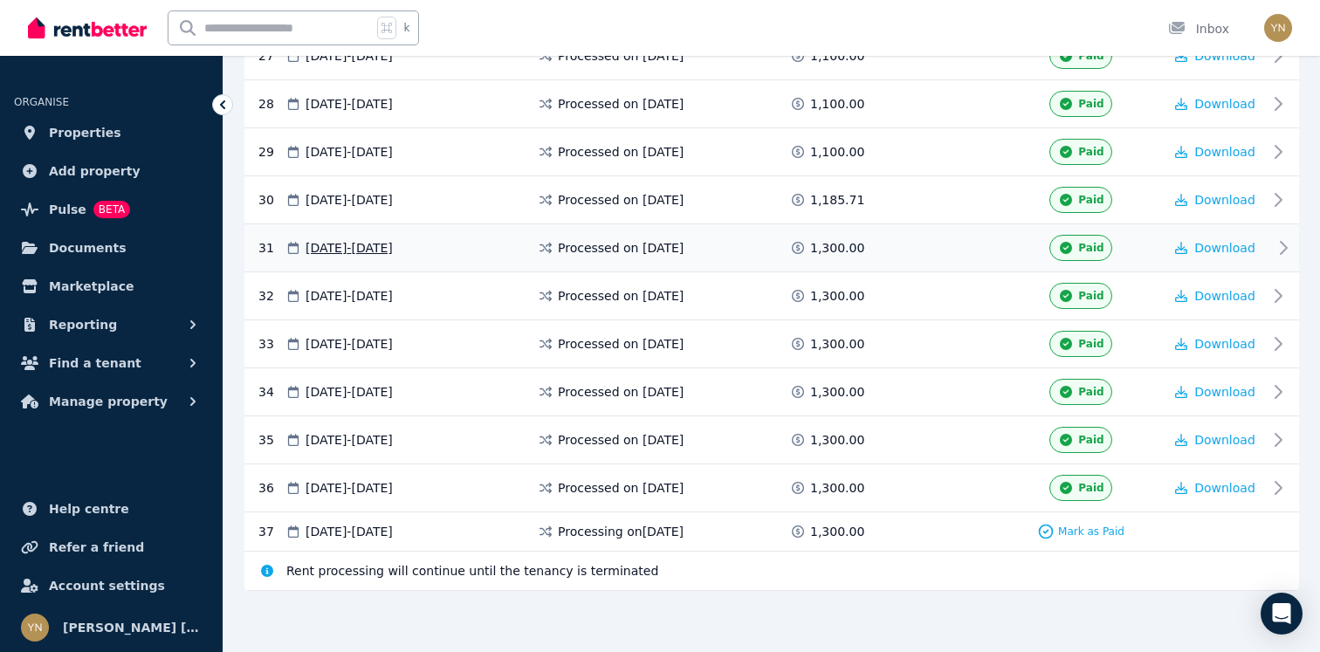
click at [1144, 257] on div "Paid" at bounding box center [1080, 248] width 164 height 26
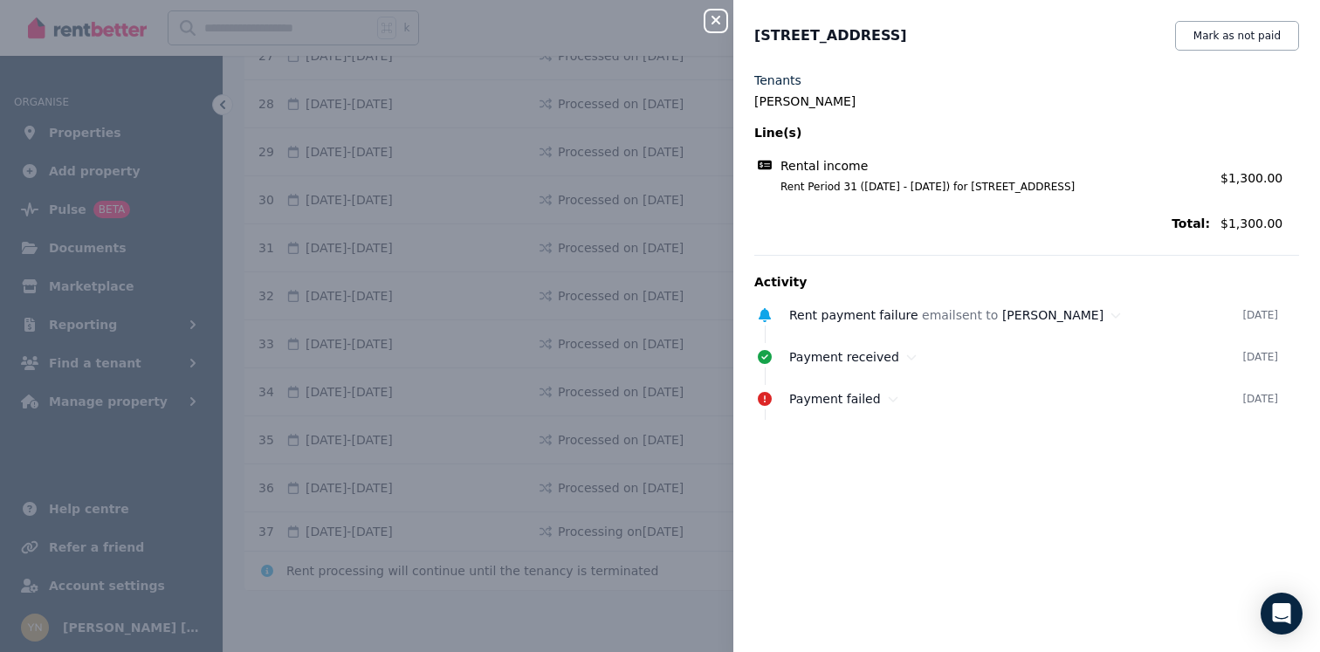
click at [717, 8] on div "Close panel" at bounding box center [722, 15] width 35 height 31
click at [717, 24] on icon "button" at bounding box center [715, 20] width 21 height 14
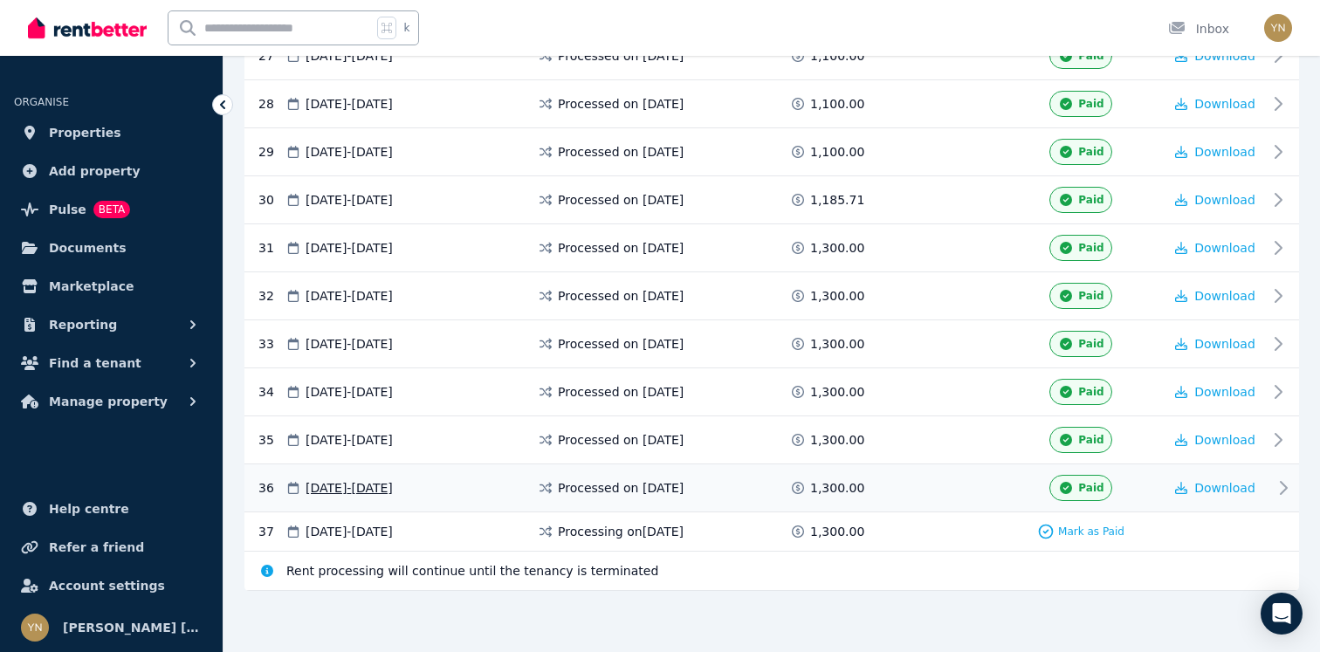
click at [910, 500] on div "36 [DATE] - [DATE] Processed on [DATE] 1,300.00 Paid Download" at bounding box center [771, 488] width 1054 height 48
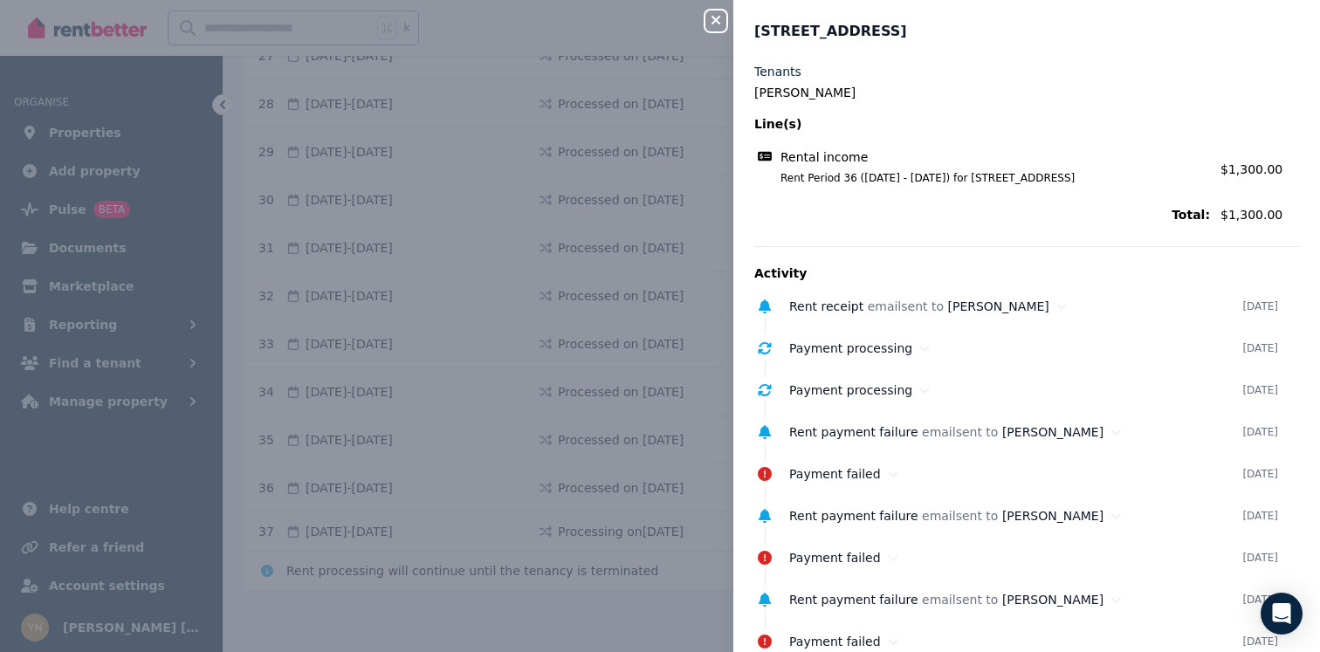
click at [711, 18] on icon "button" at bounding box center [715, 20] width 9 height 9
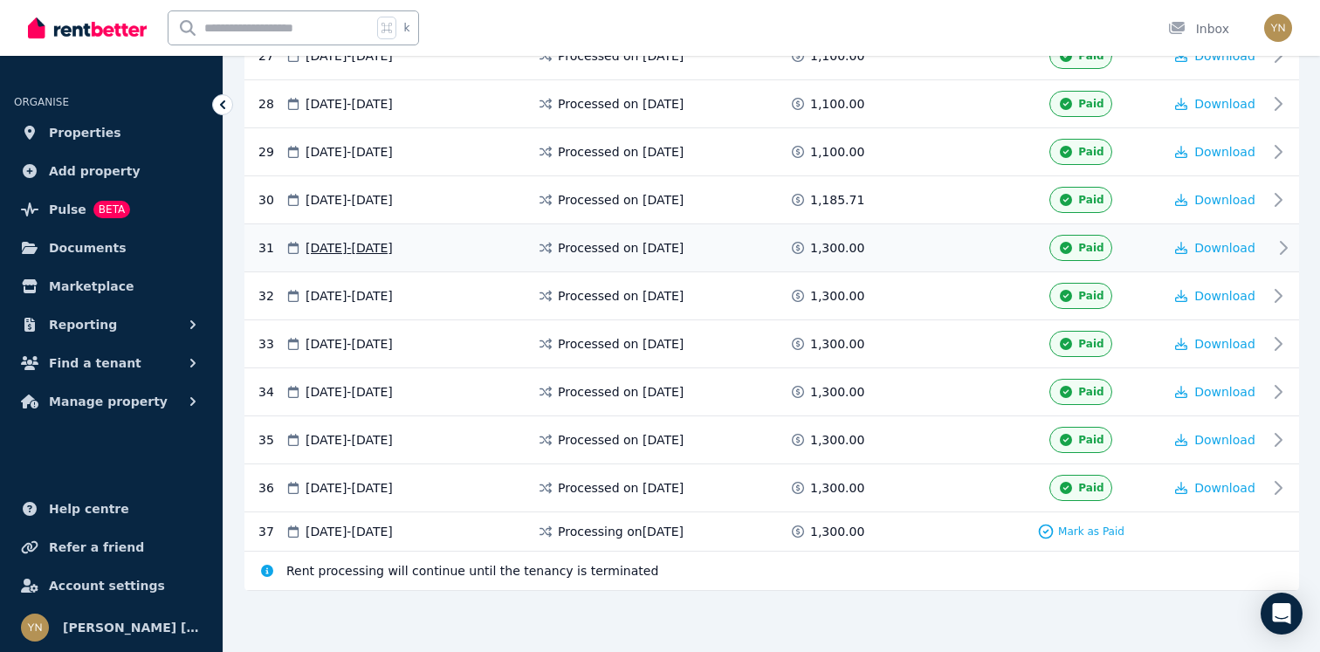
click at [991, 243] on span at bounding box center [933, 248] width 131 height 26
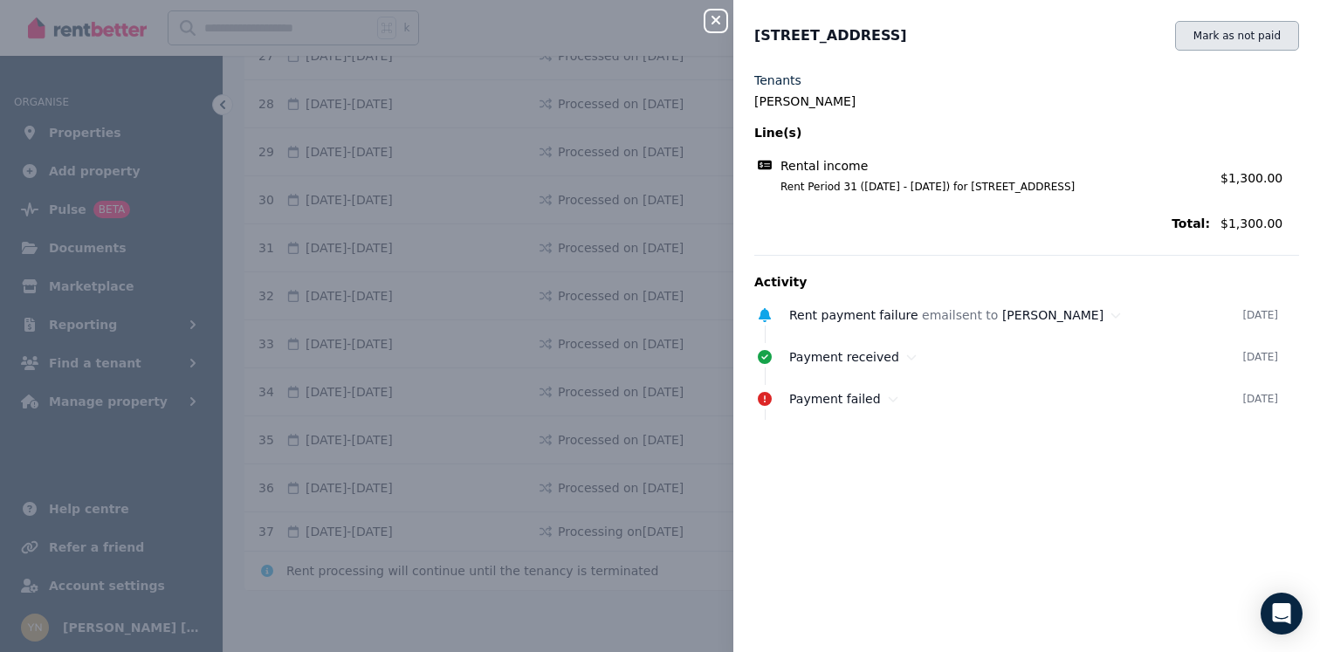
click at [1259, 45] on button "Mark as not paid" at bounding box center [1237, 36] width 124 height 30
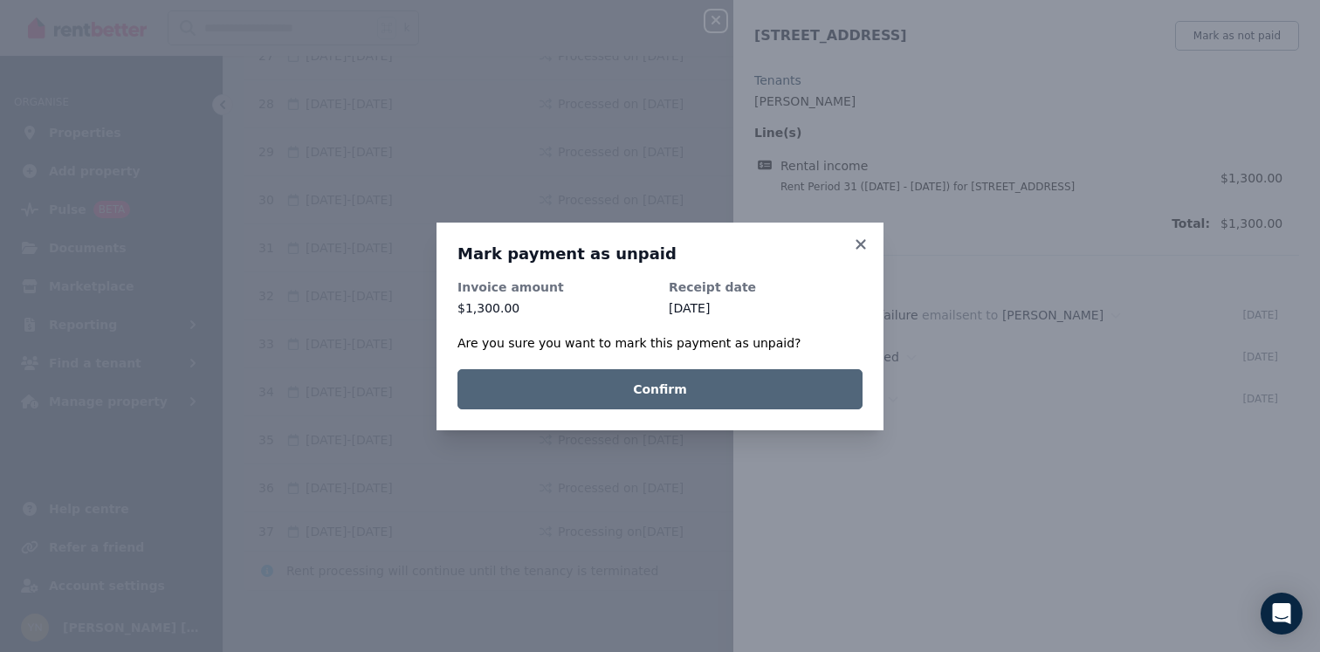
click at [738, 385] on button "Confirm" at bounding box center [659, 389] width 405 height 40
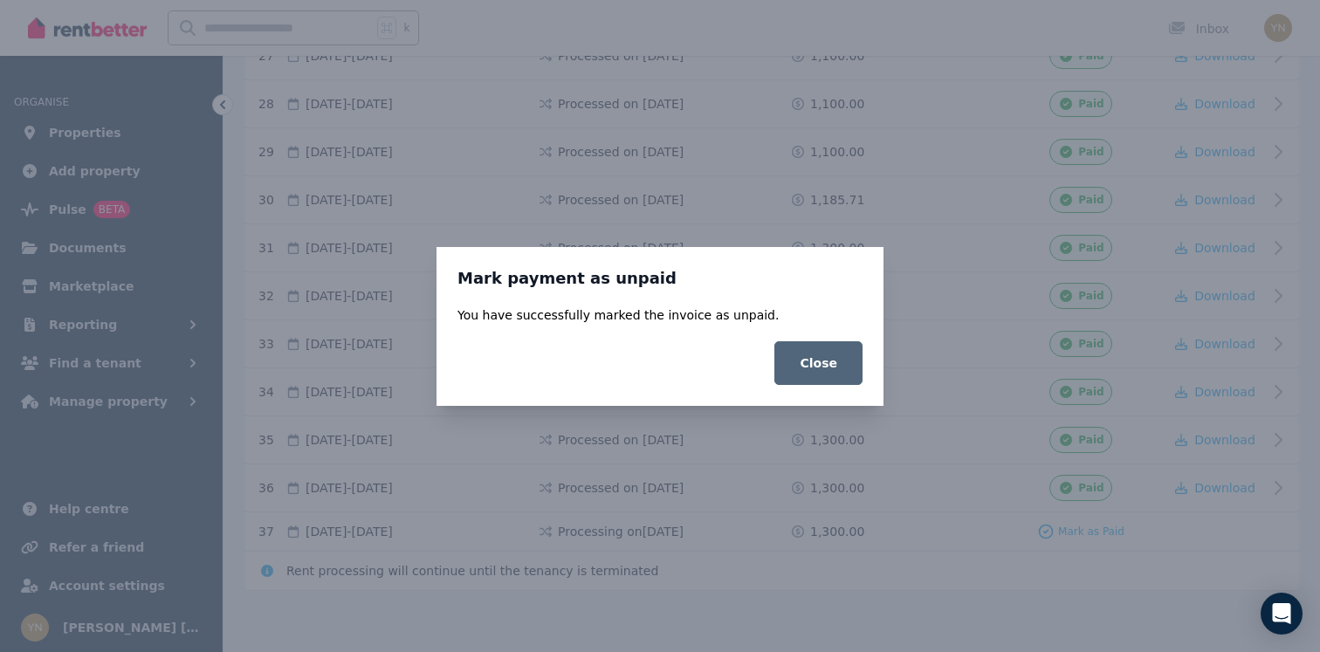
click at [800, 365] on button "Close" at bounding box center [818, 363] width 88 height 44
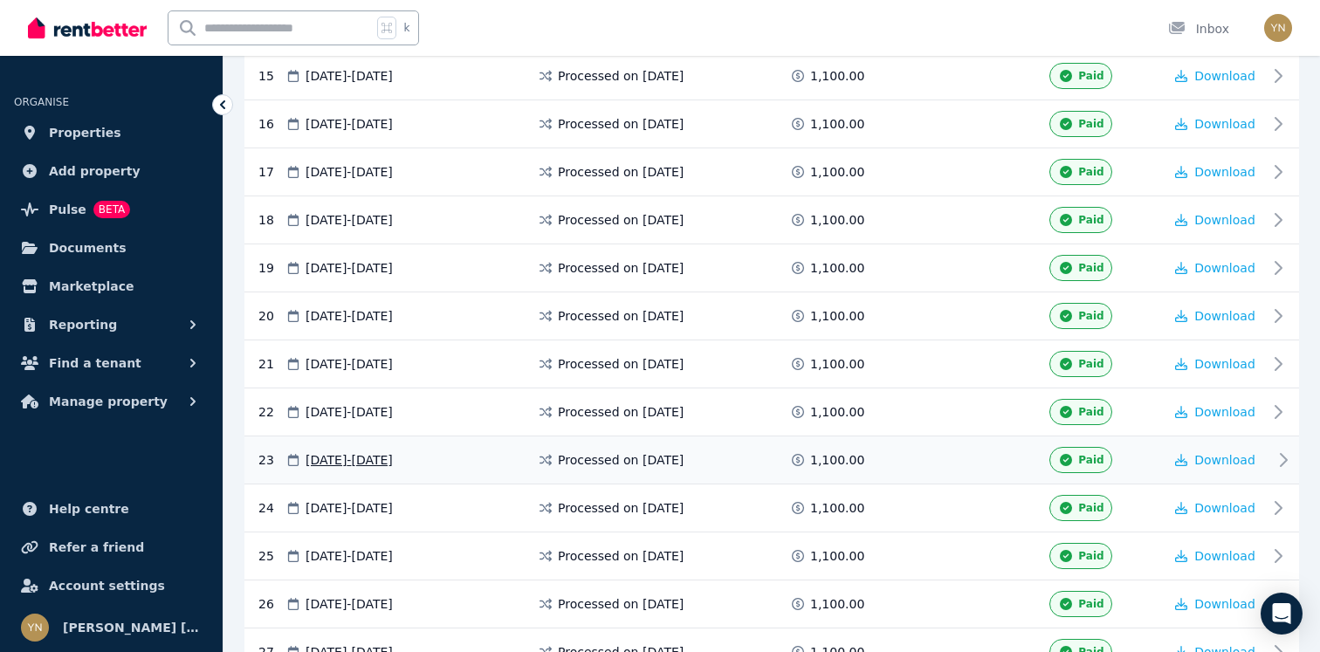
scroll to position [1043, 0]
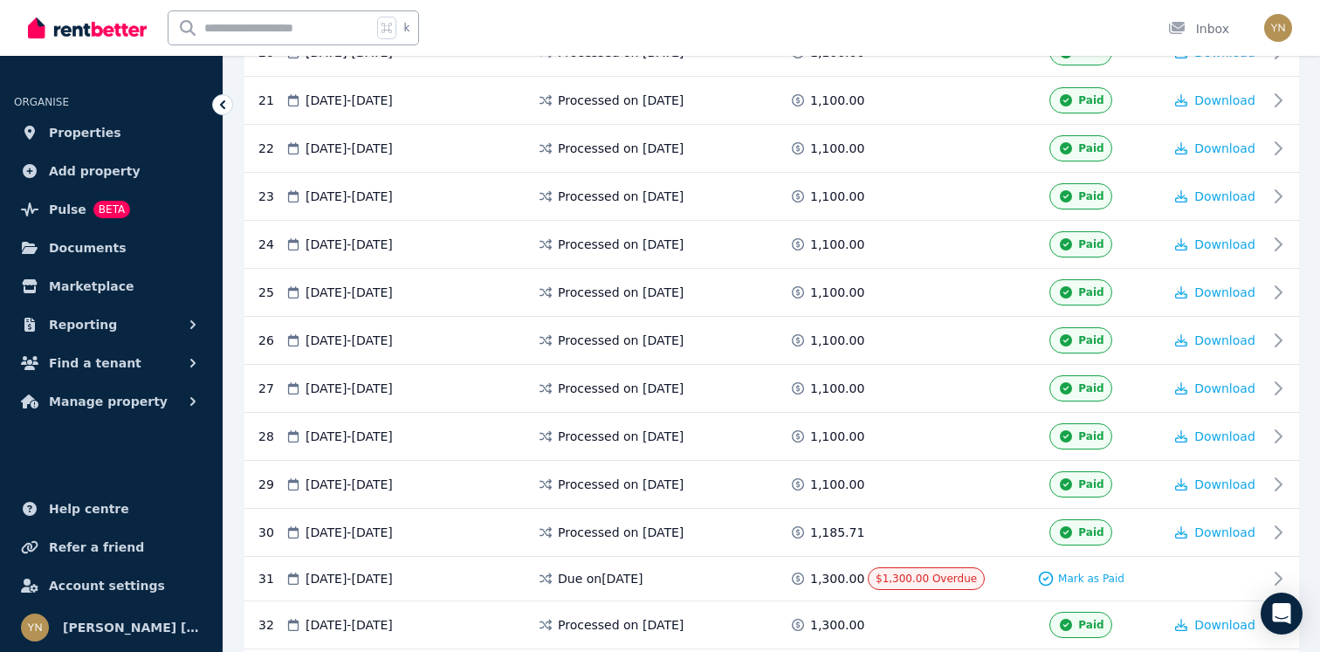
scroll to position [1639, 0]
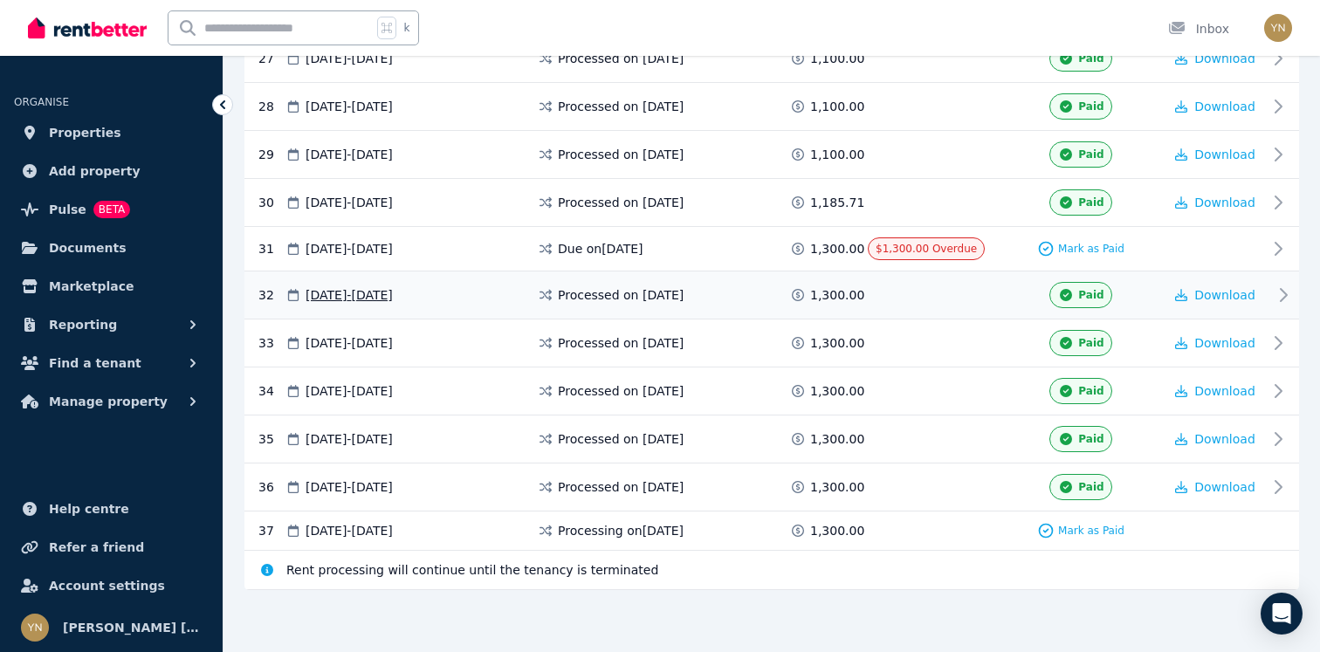
click at [937, 278] on div "32 09 Jul 2025 - 22 Jul 2025 Processed on 10 July 2025 1,300.00 Paid Download" at bounding box center [771, 295] width 1054 height 48
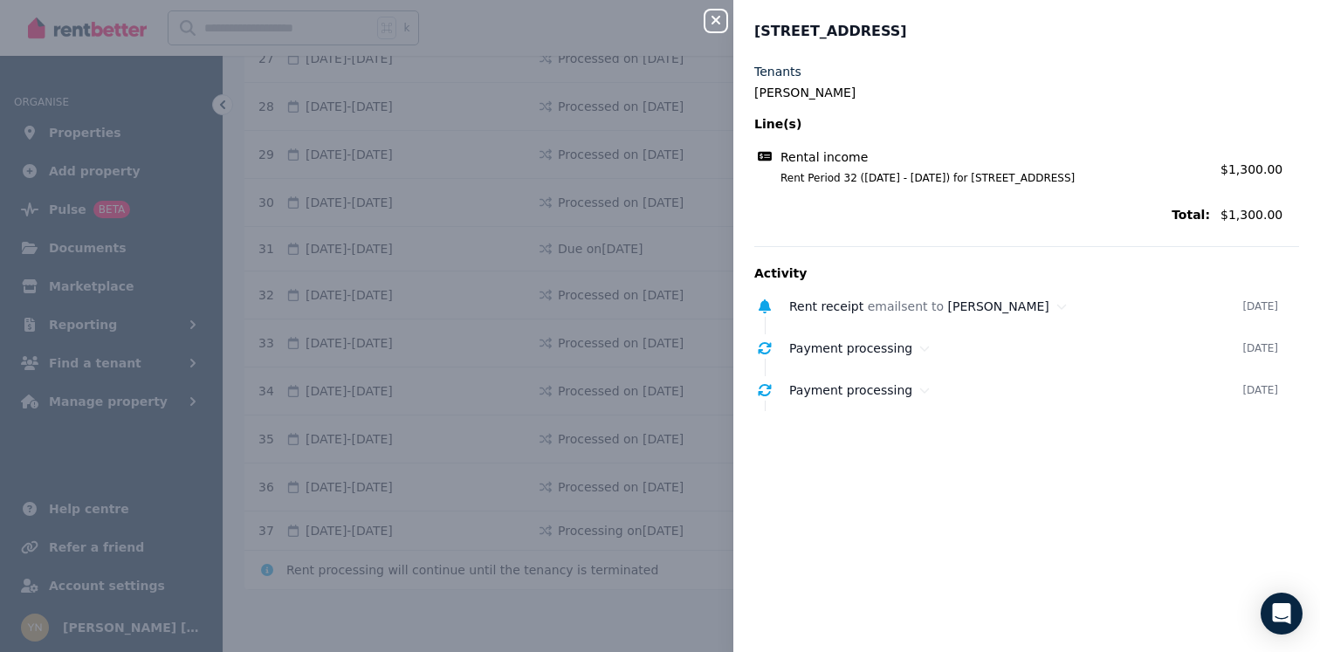
click at [719, 20] on icon "button" at bounding box center [715, 20] width 21 height 14
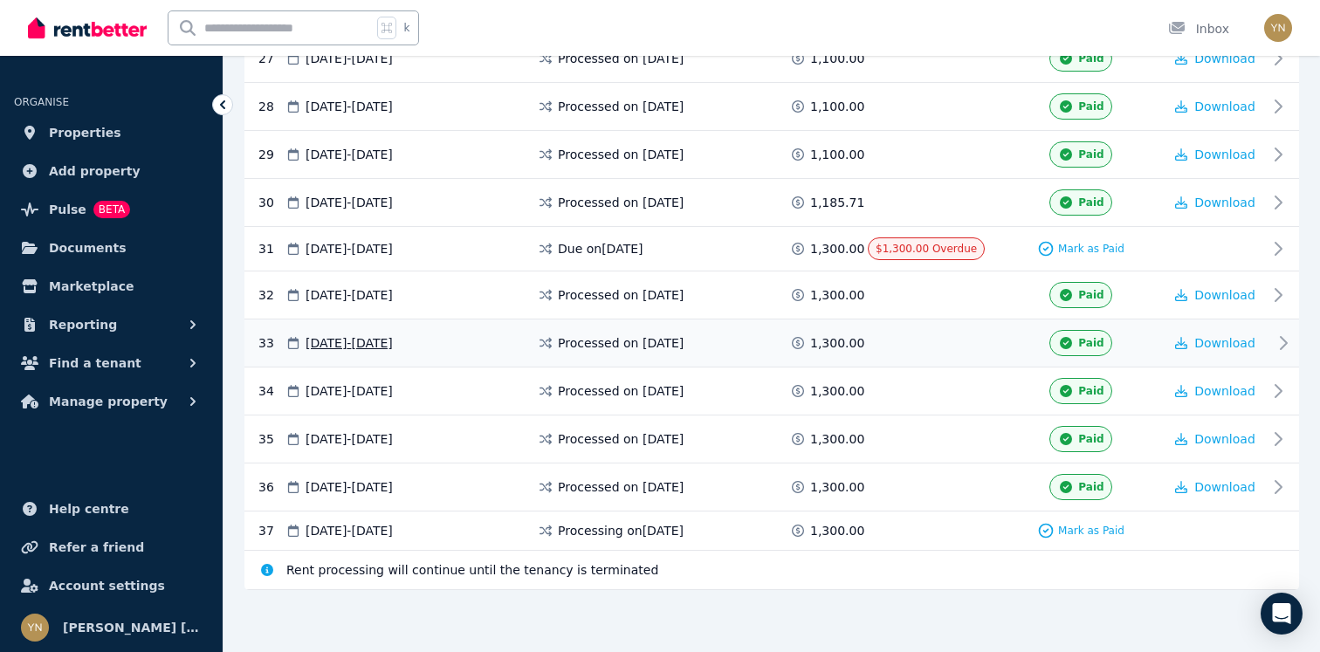
click at [923, 322] on div "33 23 Jul 2025 - 05 Aug 2025 Processed on 24 July 2025 1,300.00 Paid Download" at bounding box center [771, 343] width 1054 height 48
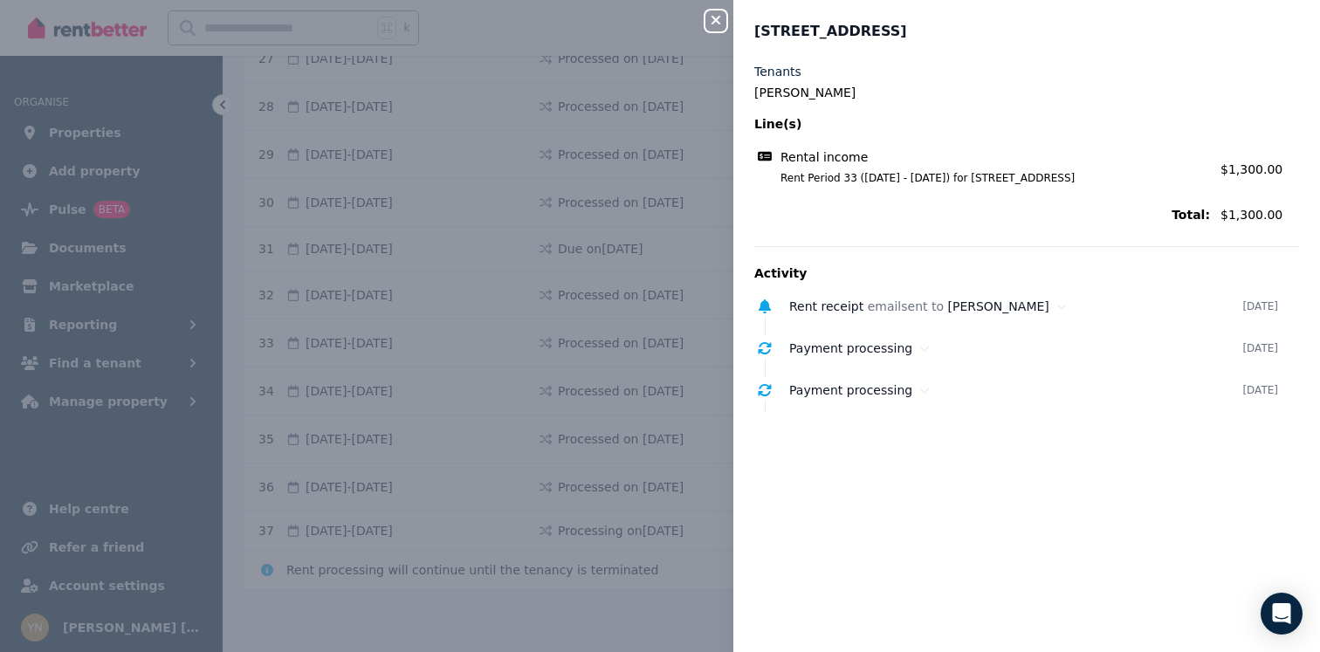
click at [722, 10] on div "Close panel" at bounding box center [722, 15] width 35 height 31
click at [708, 8] on div "Close panel" at bounding box center [722, 15] width 35 height 31
click at [707, 16] on icon "button" at bounding box center [715, 20] width 21 height 14
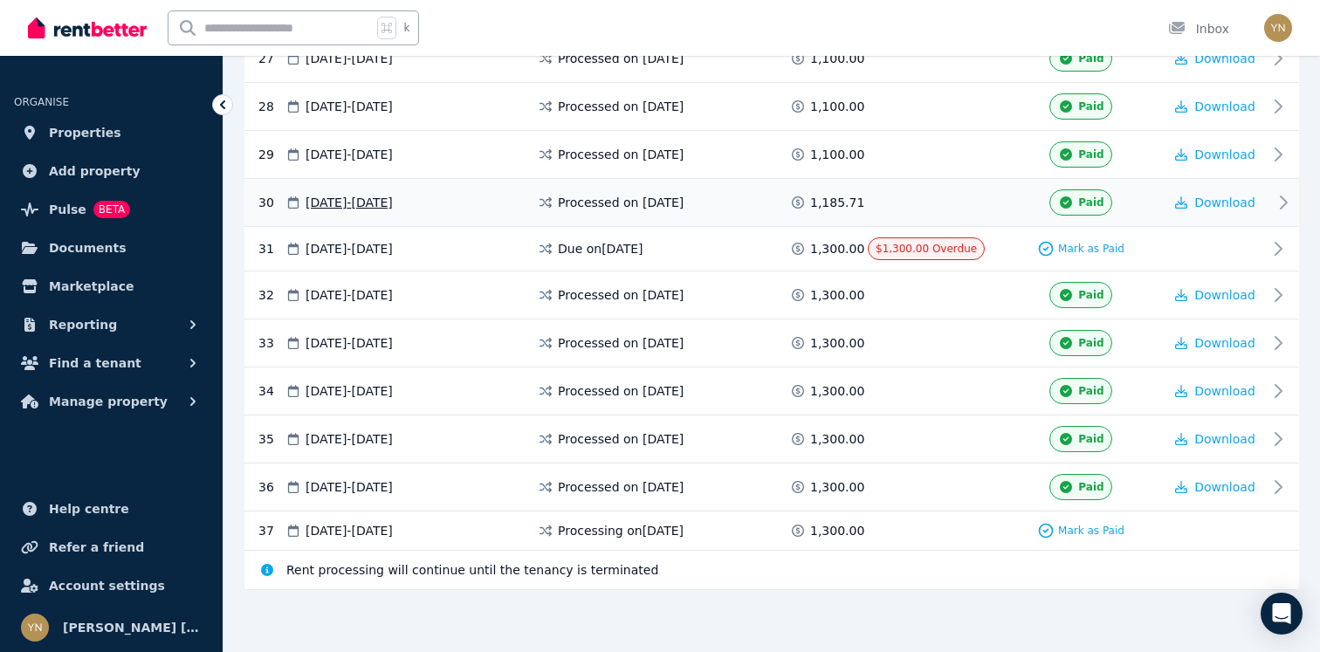
click at [875, 214] on span at bounding box center [933, 202] width 131 height 26
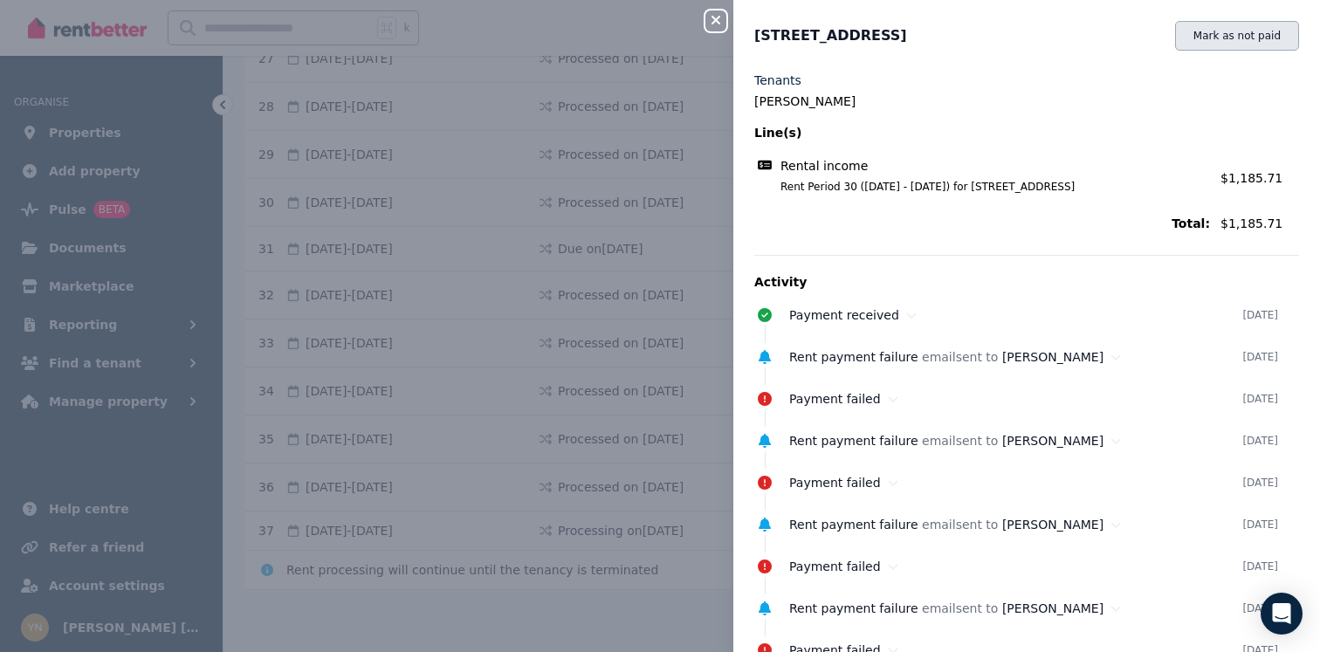
click at [1237, 36] on button "Mark as not paid" at bounding box center [1237, 36] width 124 height 30
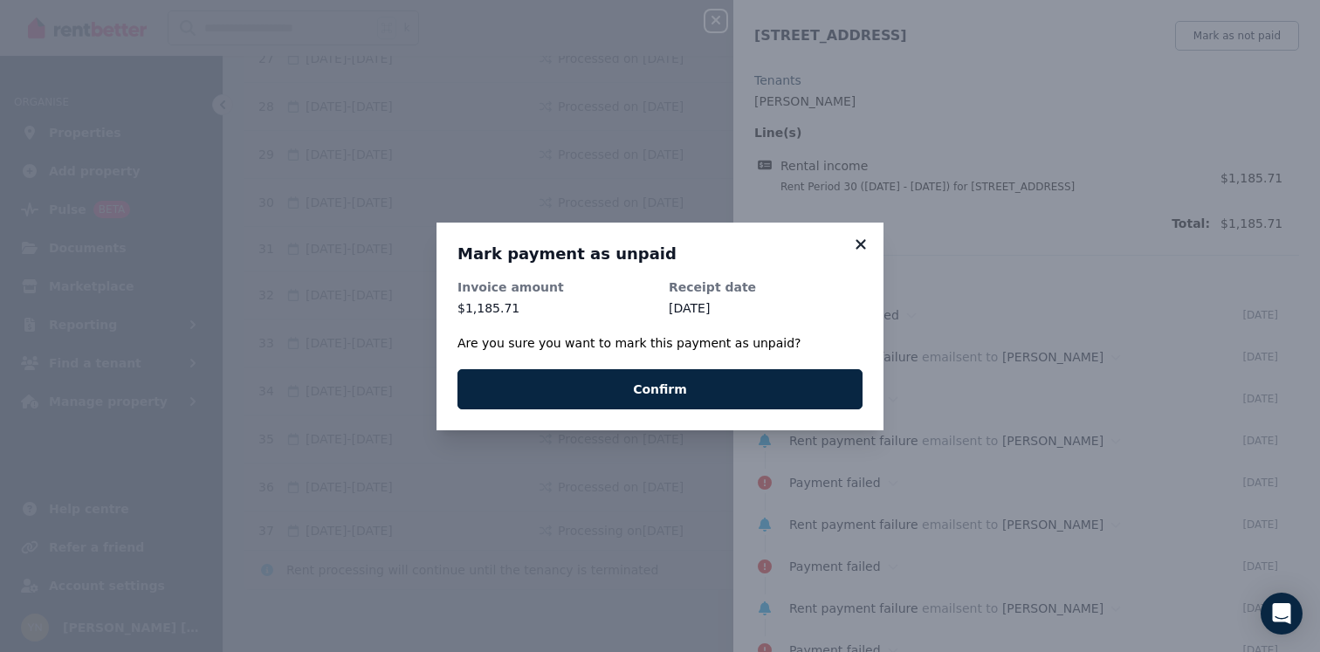
click at [866, 237] on icon at bounding box center [860, 245] width 17 height 16
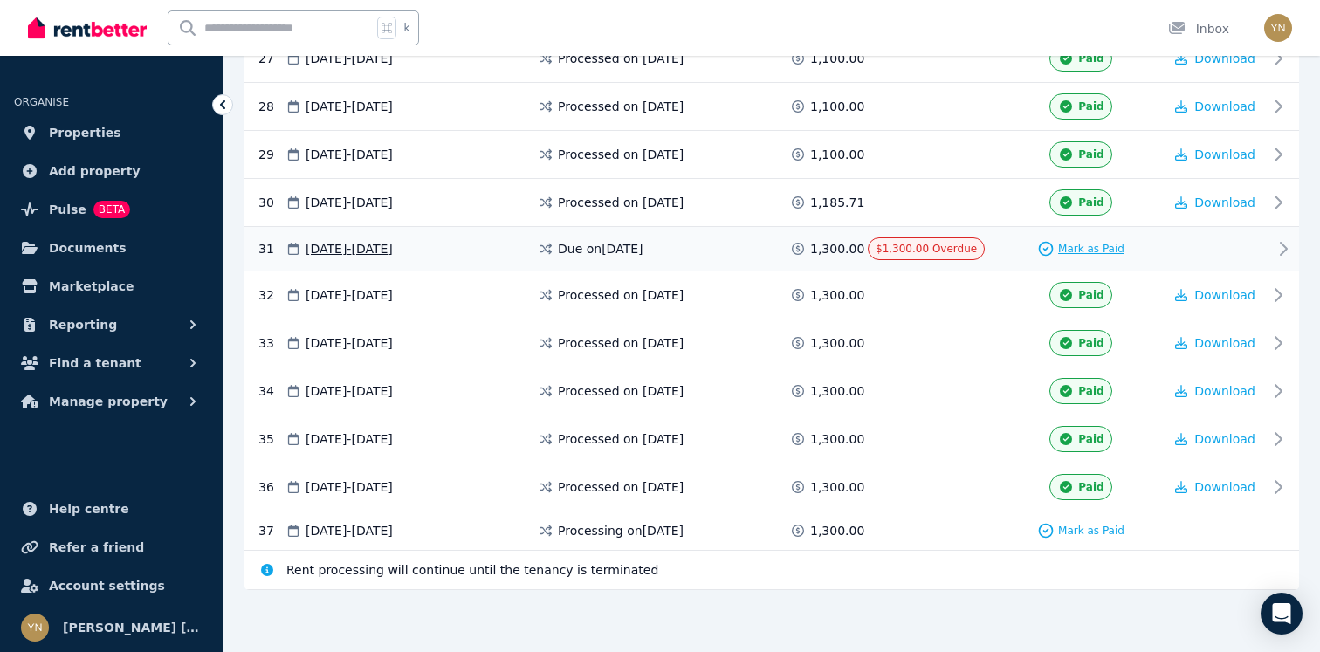
click at [1077, 244] on span "Mark as Paid" at bounding box center [1091, 249] width 66 height 14
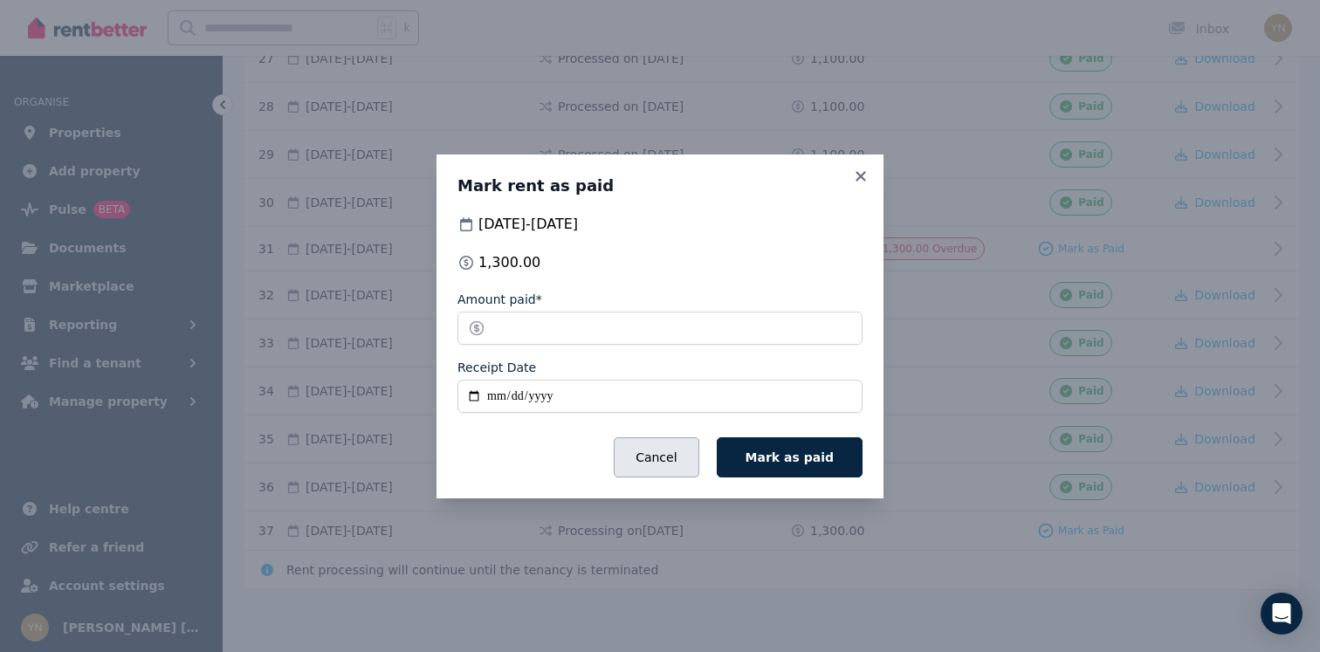
click at [681, 440] on button "Cancel" at bounding box center [656, 457] width 85 height 40
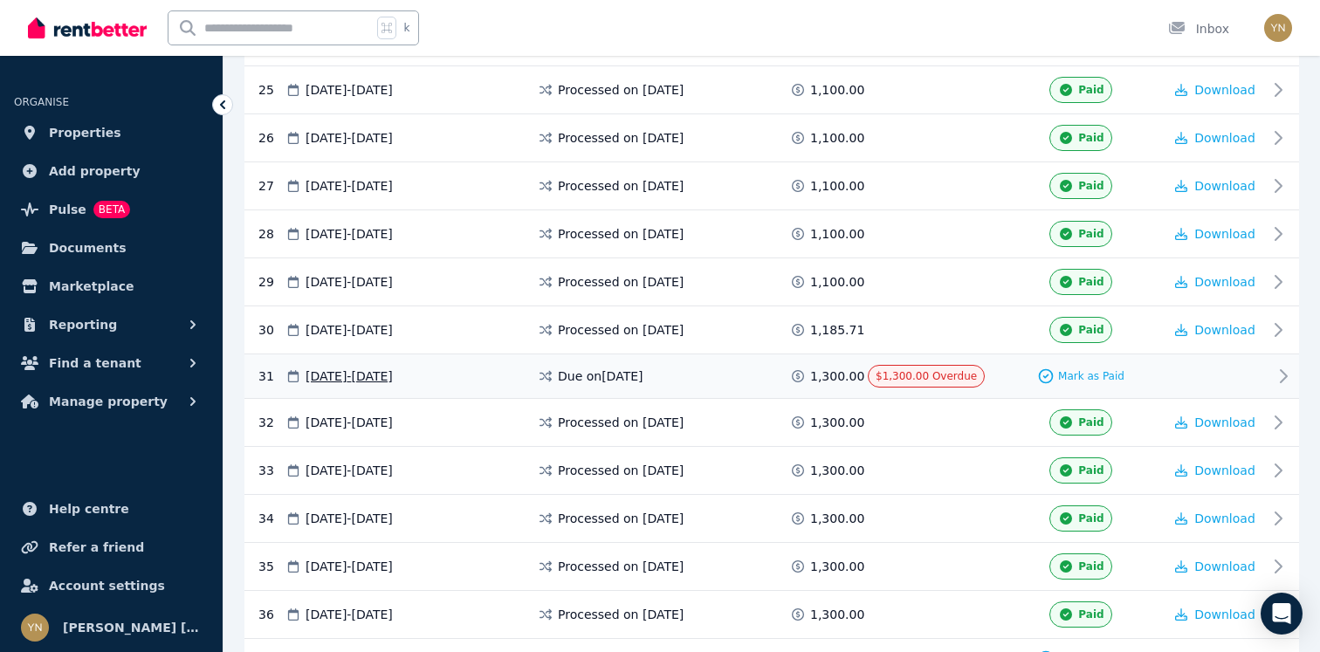
scroll to position [1517, 0]
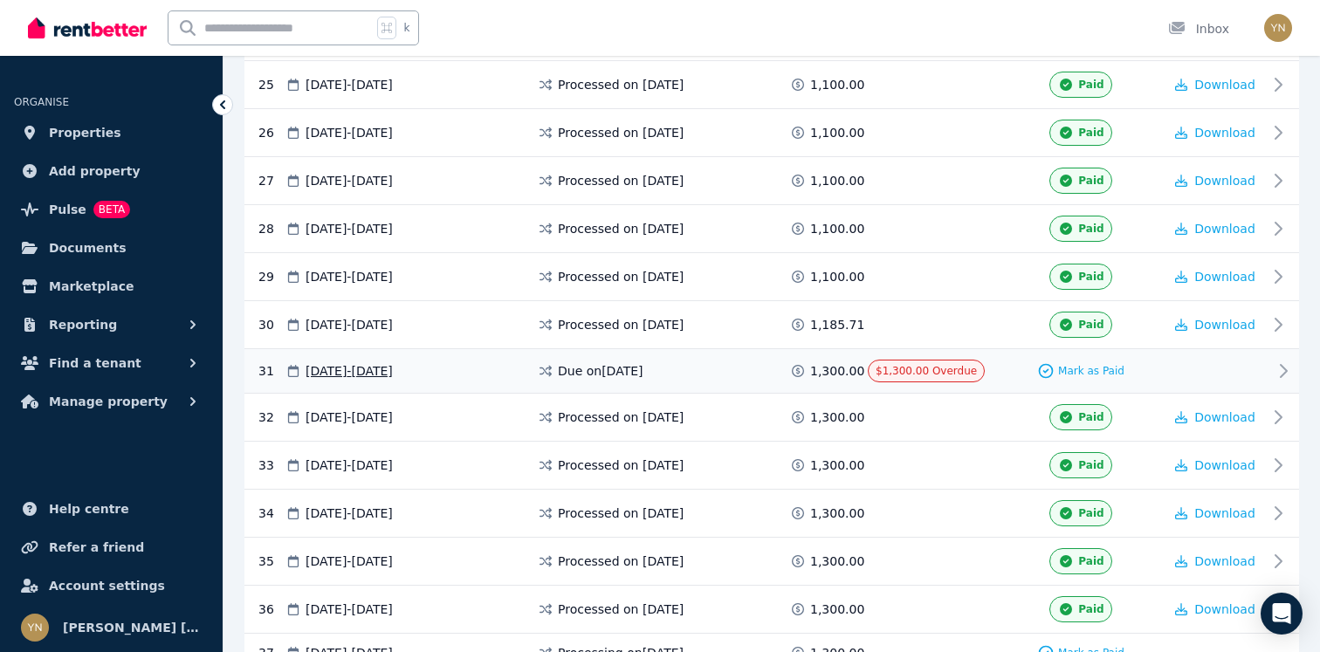
click at [1015, 374] on div "Mark as Paid" at bounding box center [1080, 371] width 164 height 23
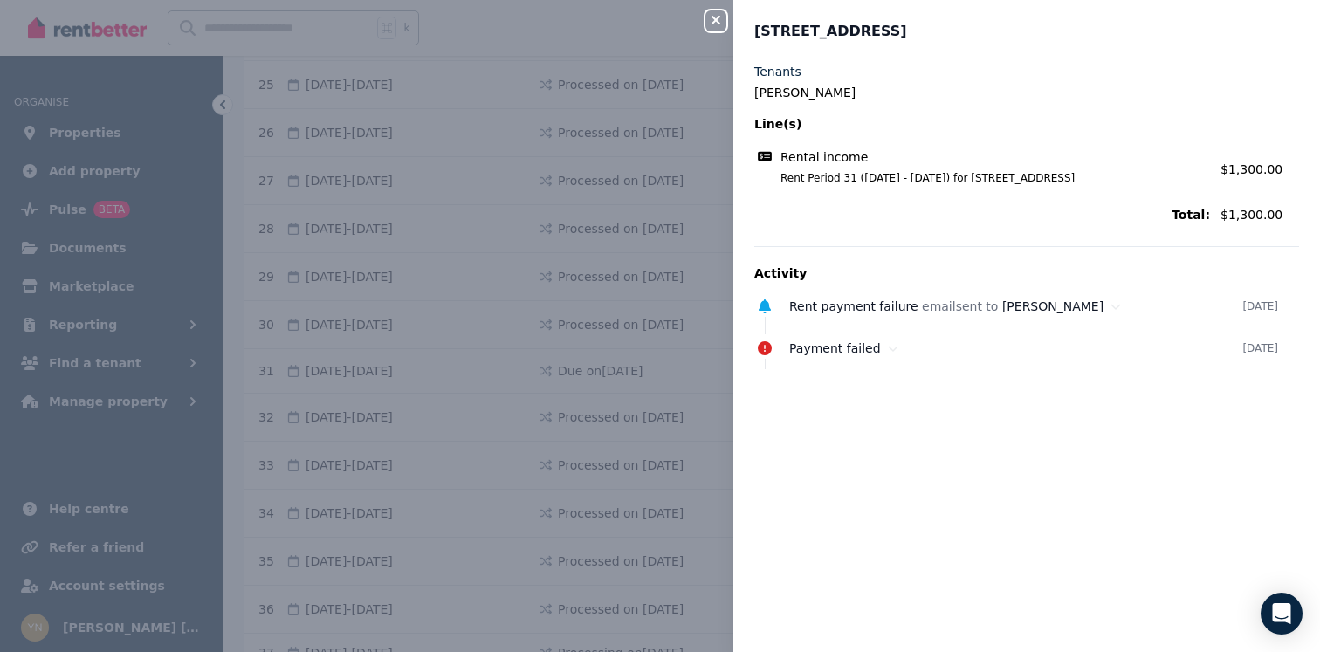
click at [713, 36] on div "Close panel 12 Dory Way, Warnbro Tenants Claire Troy Line(s) Rental income Rent…" at bounding box center [660, 326] width 1320 height 652
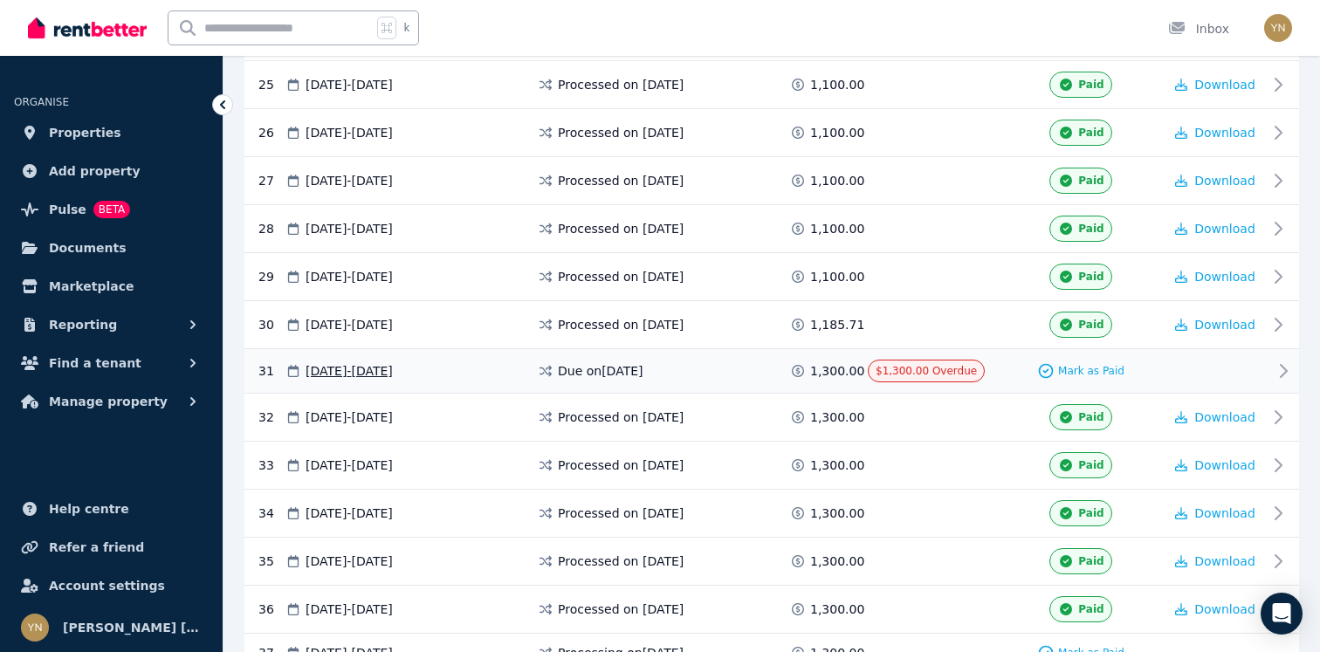
click at [1113, 379] on div "Mark as Paid" at bounding box center [1080, 371] width 164 height 23
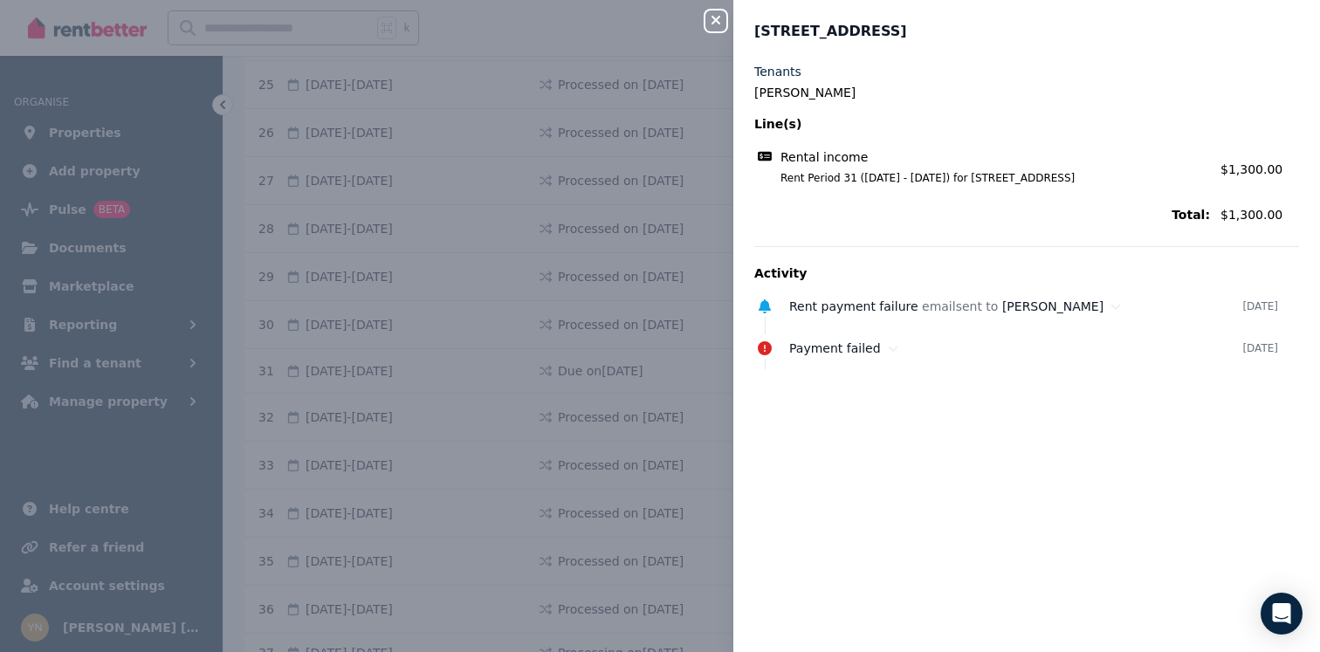
click at [721, 21] on icon "button" at bounding box center [715, 20] width 21 height 14
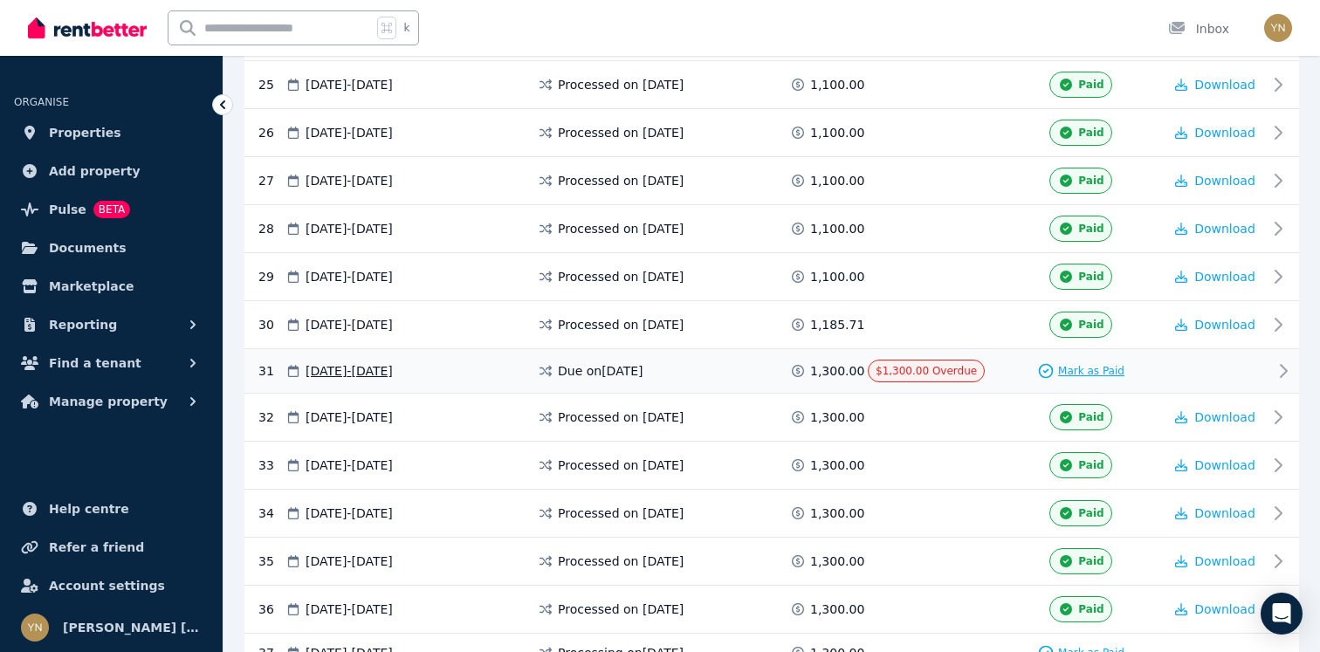
click at [1090, 371] on span "Mark as Paid" at bounding box center [1091, 371] width 66 height 14
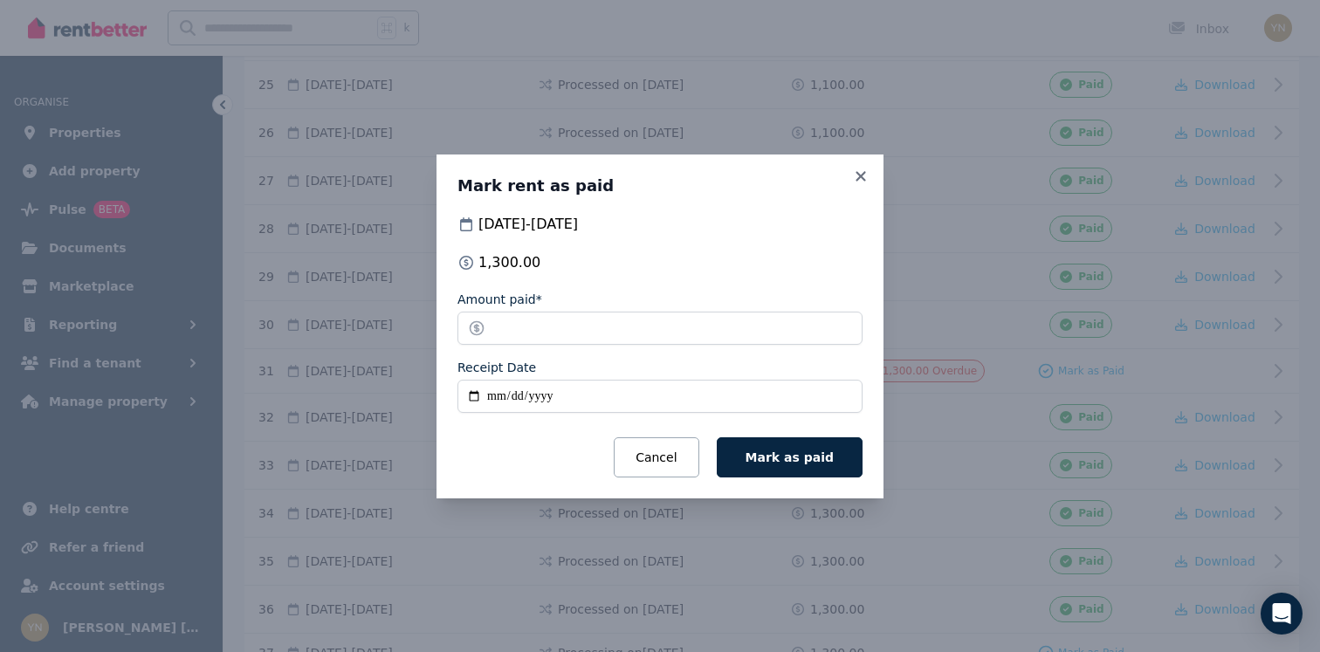
click at [498, 401] on input "Receipt Date" at bounding box center [659, 396] width 405 height 33
type input "**********"
click at [815, 463] on span "Mark as paid" at bounding box center [789, 457] width 88 height 14
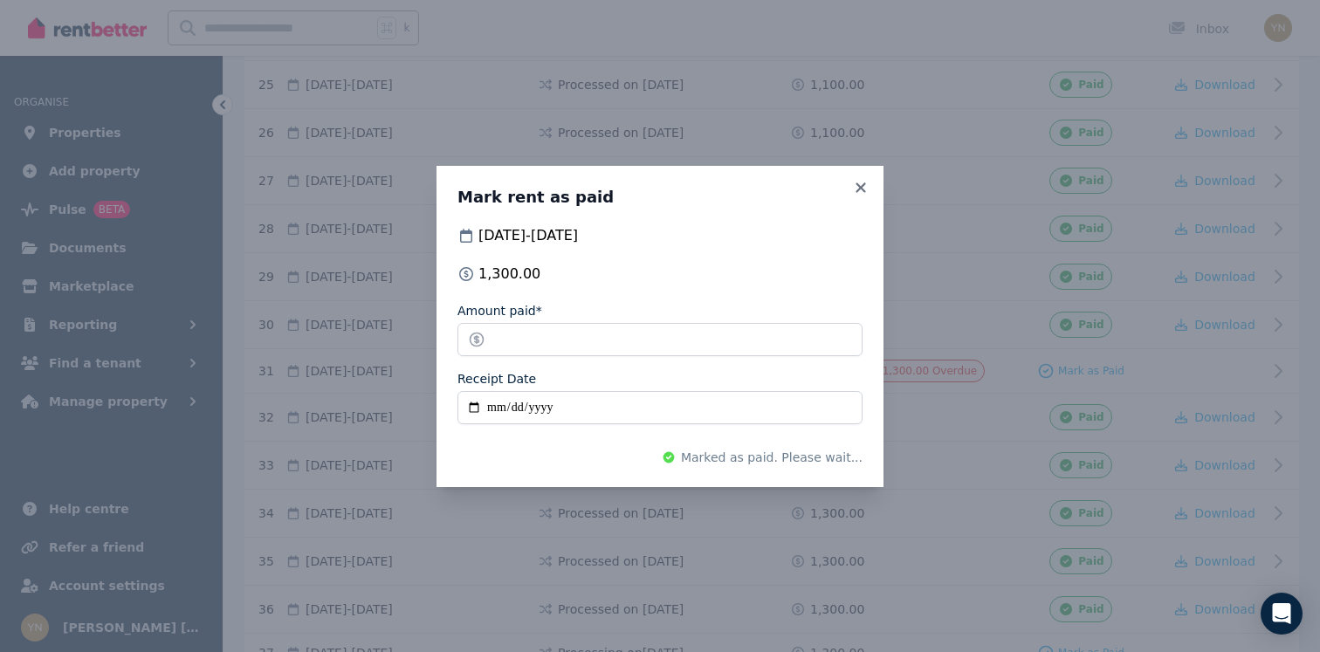
scroll to position [1545, 0]
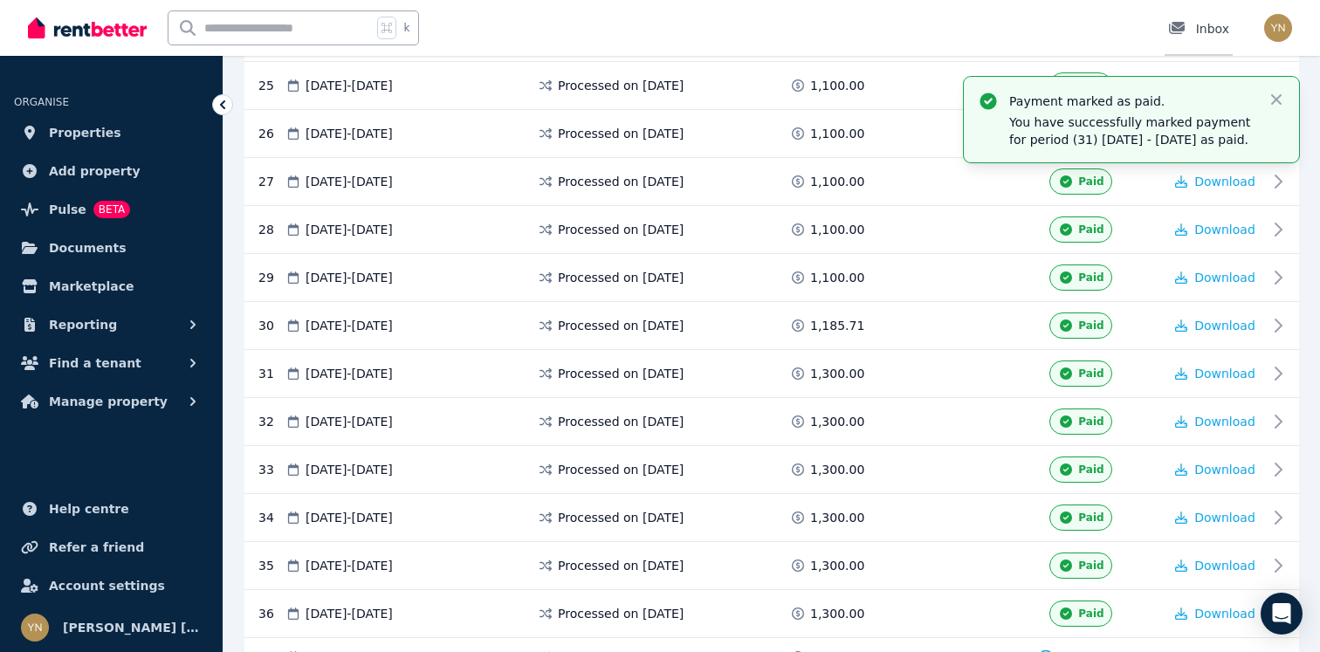
click at [1222, 17] on link "Inbox" at bounding box center [1198, 28] width 68 height 56
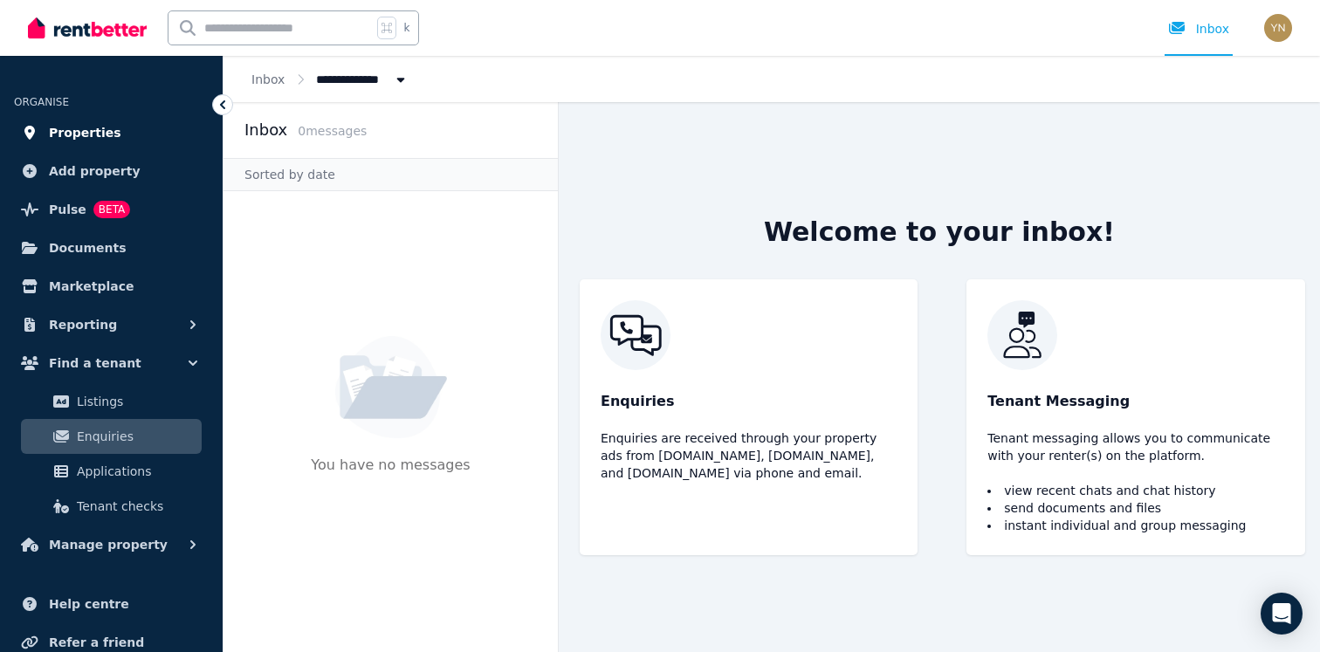
click at [99, 139] on span "Properties" at bounding box center [85, 132] width 72 height 21
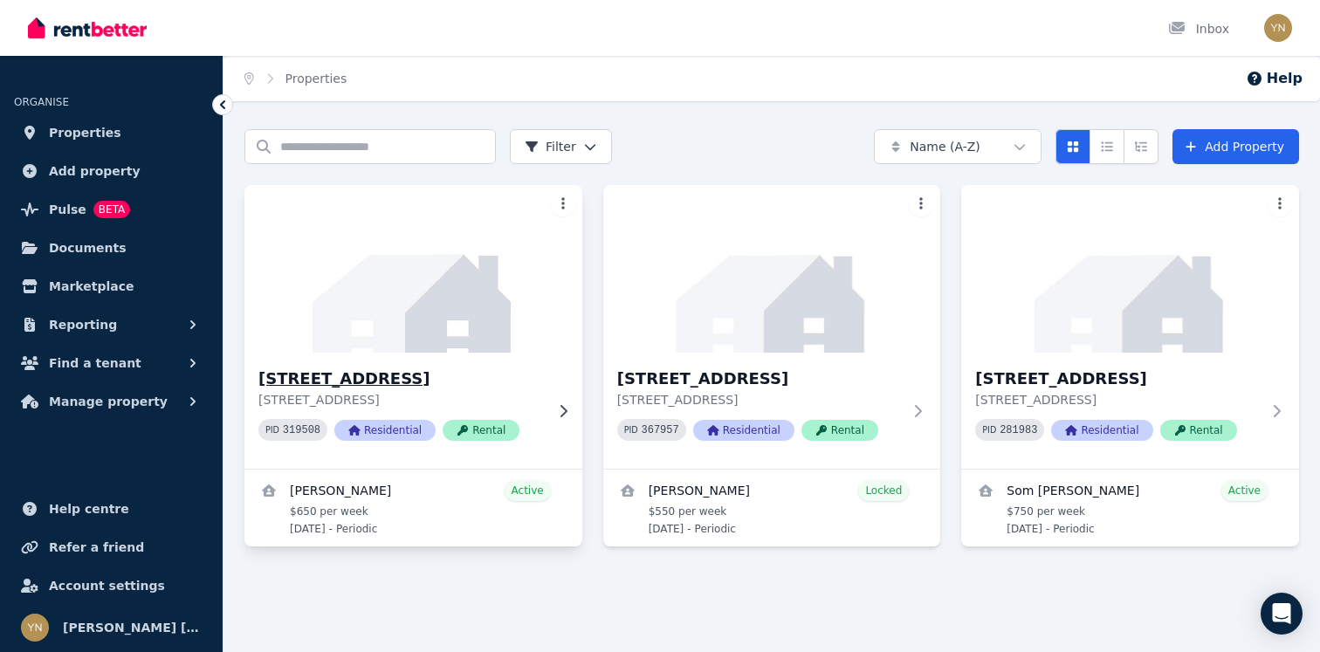
click at [360, 312] on img at bounding box center [413, 269] width 354 height 176
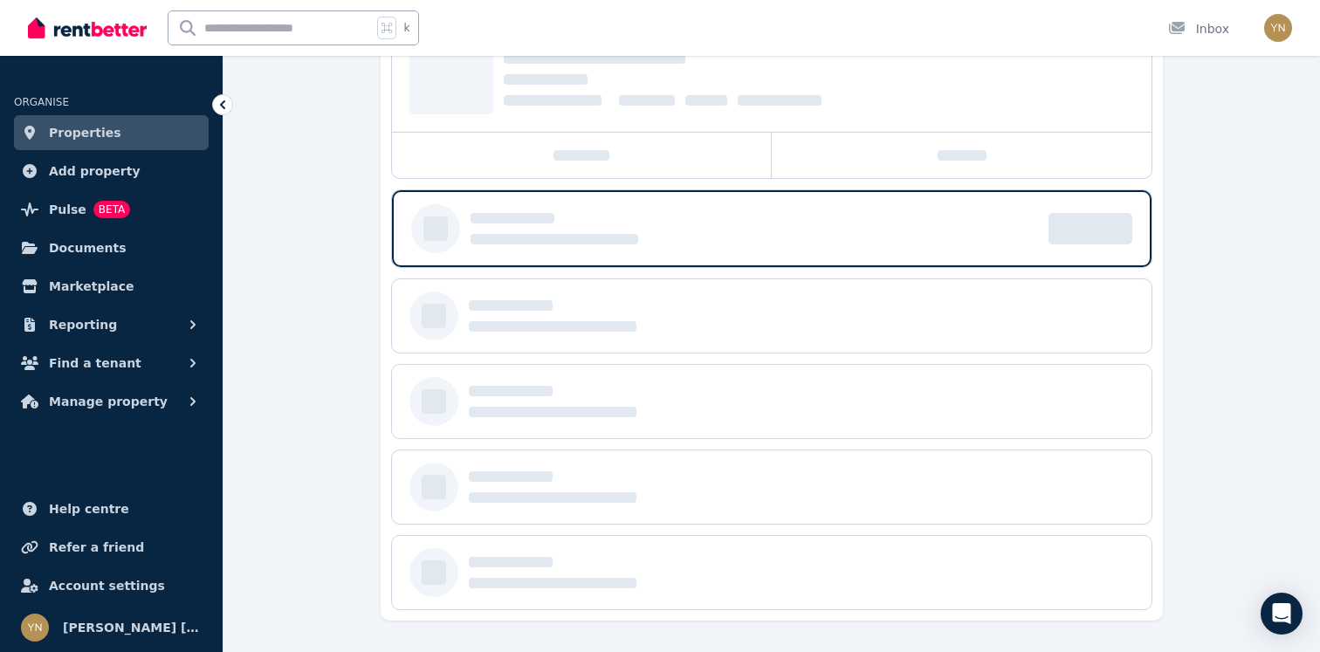
scroll to position [661, 0]
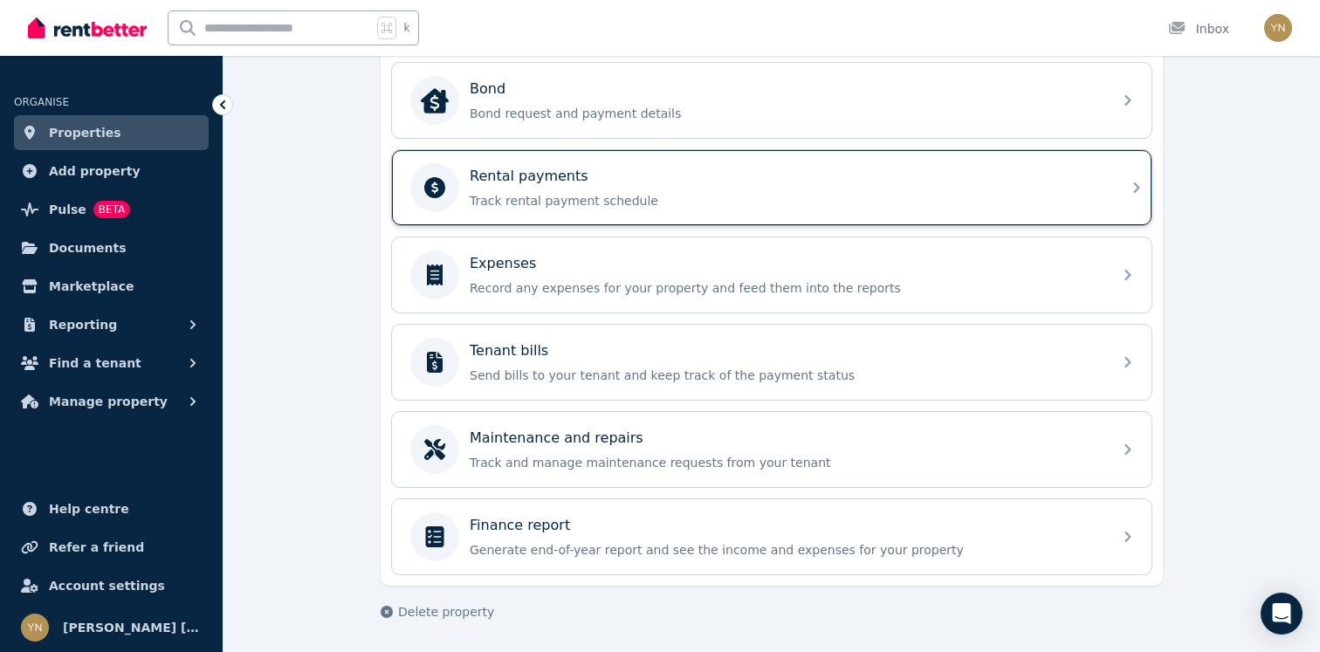
click at [678, 206] on p "Track rental payment schedule" at bounding box center [786, 200] width 632 height 17
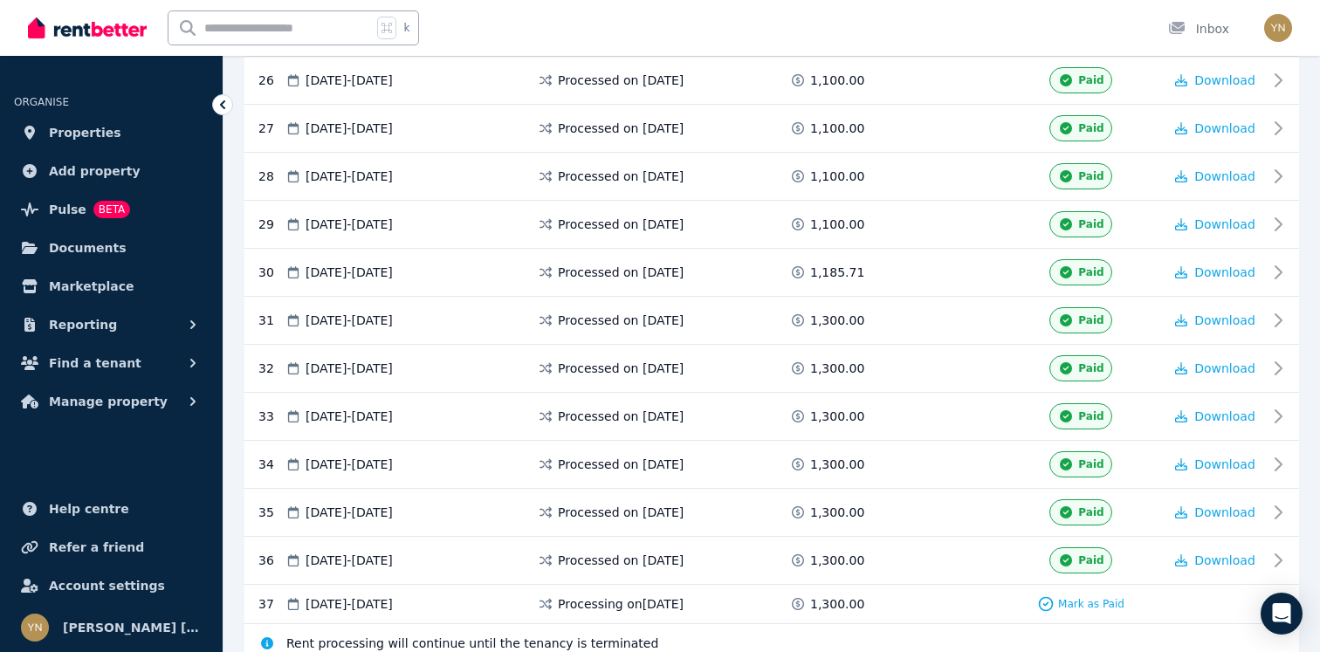
scroll to position [1616, 0]
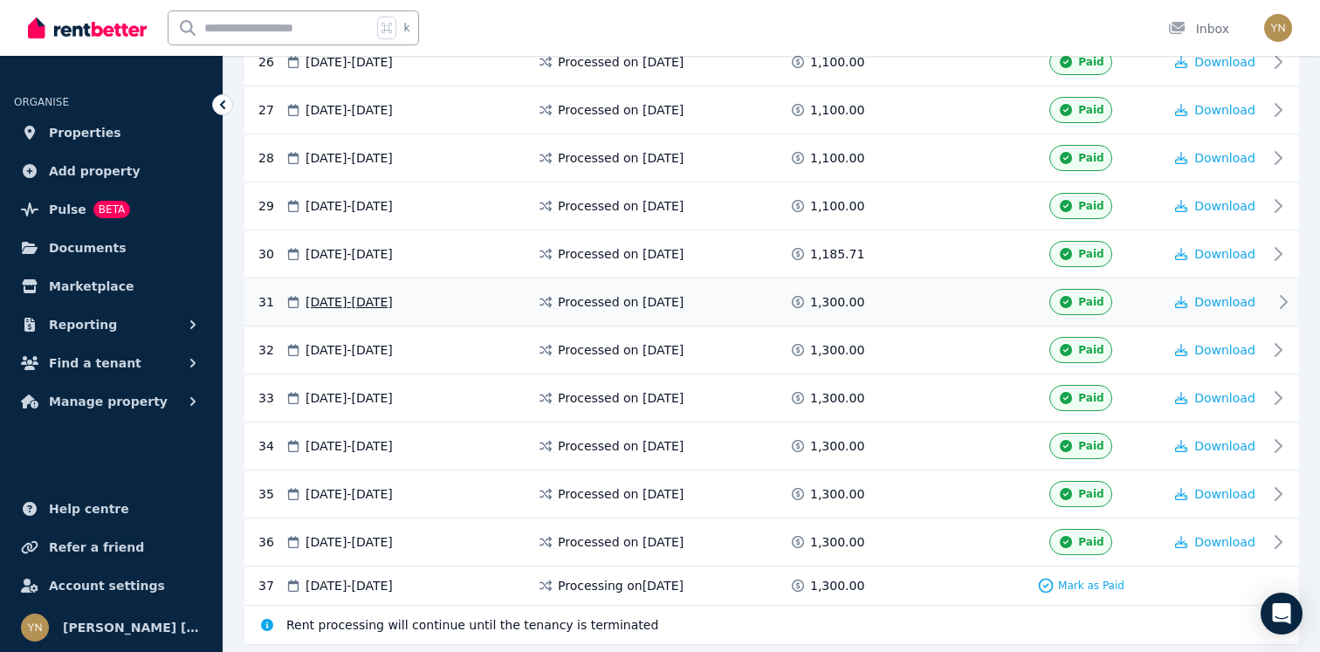
click at [954, 285] on div "31 25 Jun 2025 - 08 Jul 2025 Processed on 26 June 2025 1,300.00 Paid Download" at bounding box center [771, 302] width 1054 height 48
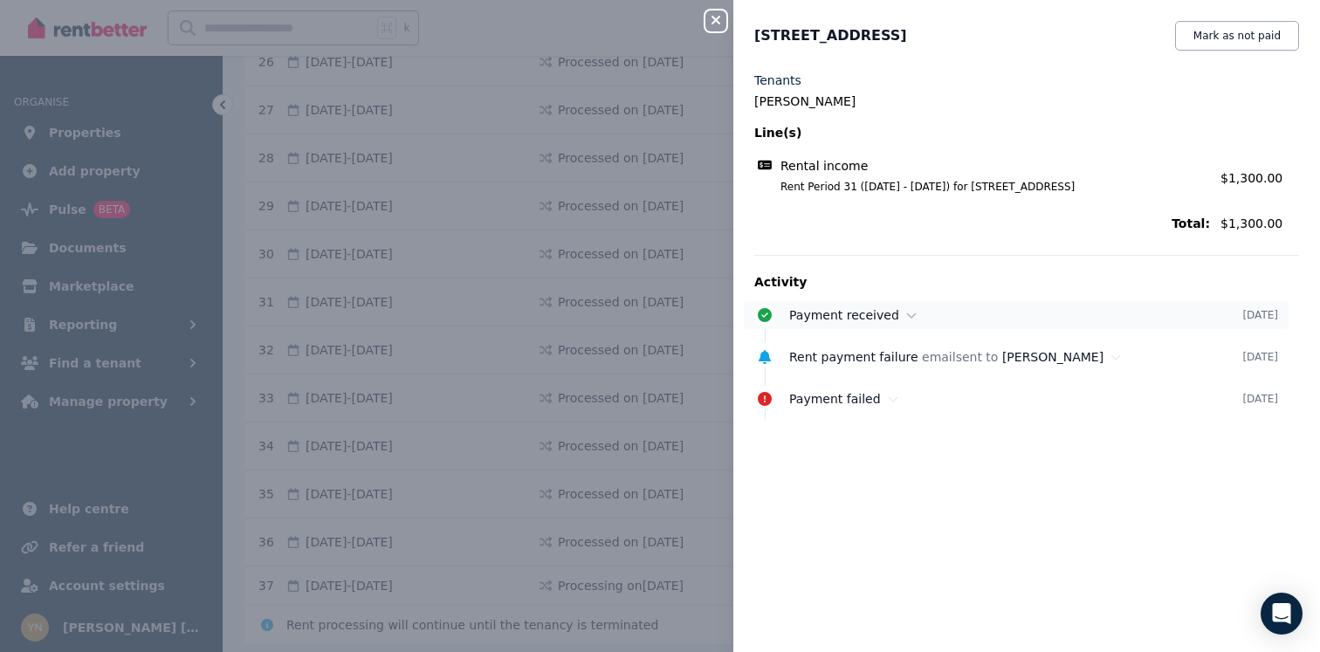
click at [885, 316] on span "Payment received" at bounding box center [844, 315] width 110 height 14
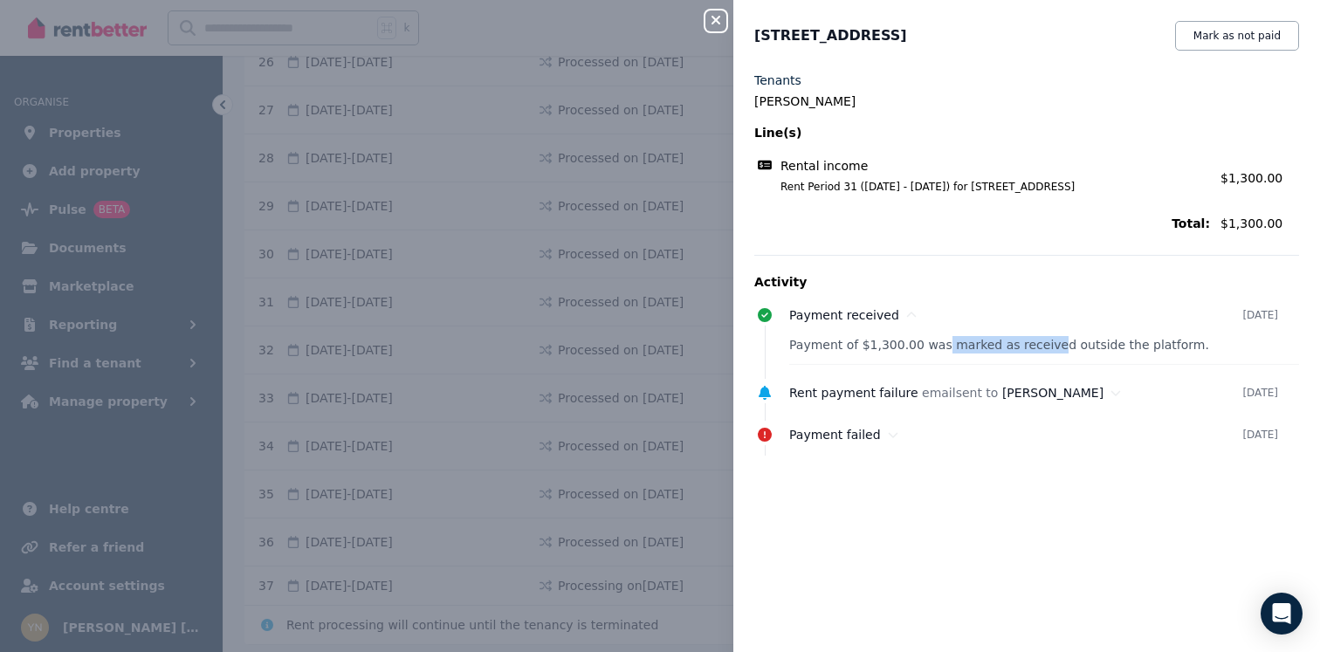
drag, startPoint x: 944, startPoint y: 349, endPoint x: 1051, endPoint y: 351, distance: 107.4
click at [1051, 351] on p "Payment of $1,300.00 was marked as received outside the platform." at bounding box center [1044, 344] width 510 height 17
drag, startPoint x: 1051, startPoint y: 351, endPoint x: 1136, endPoint y: 351, distance: 85.5
click at [1136, 351] on p "Payment of $1,300.00 was marked as received outside the platform." at bounding box center [1044, 344] width 510 height 17
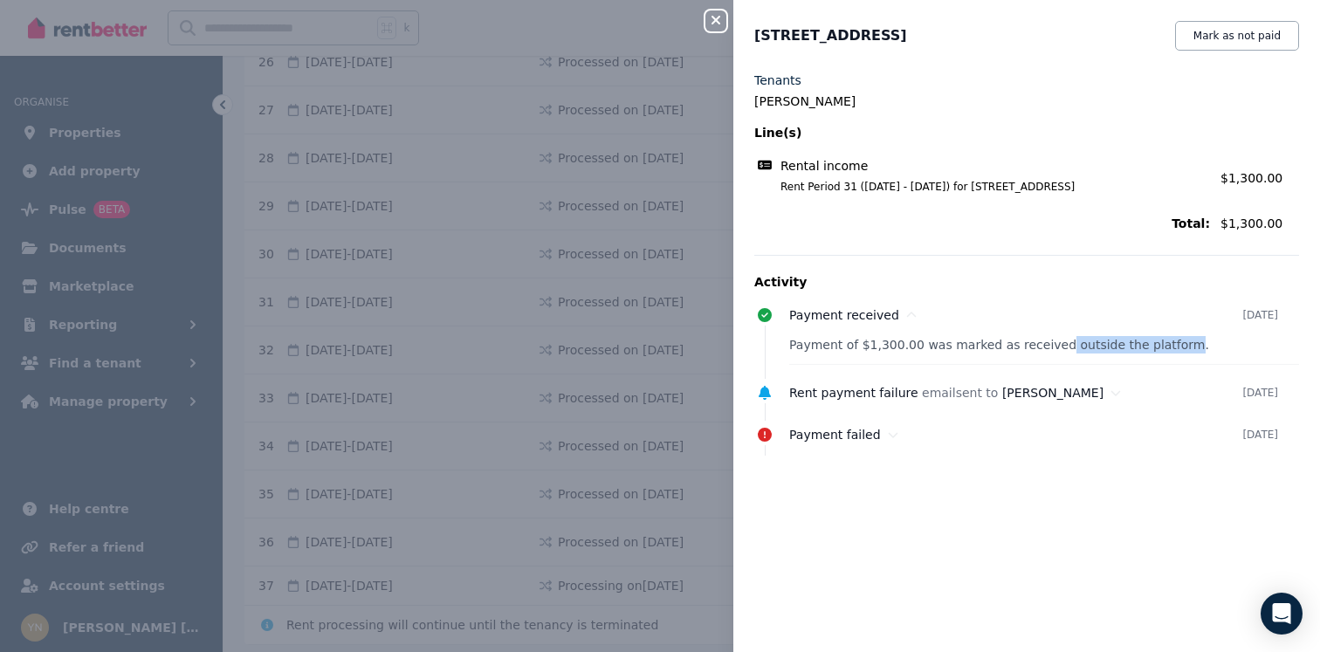
click at [1136, 351] on p "Payment of $1,300.00 was marked as received outside the platform." at bounding box center [1044, 344] width 510 height 17
click at [713, 25] on icon "button" at bounding box center [715, 20] width 21 height 14
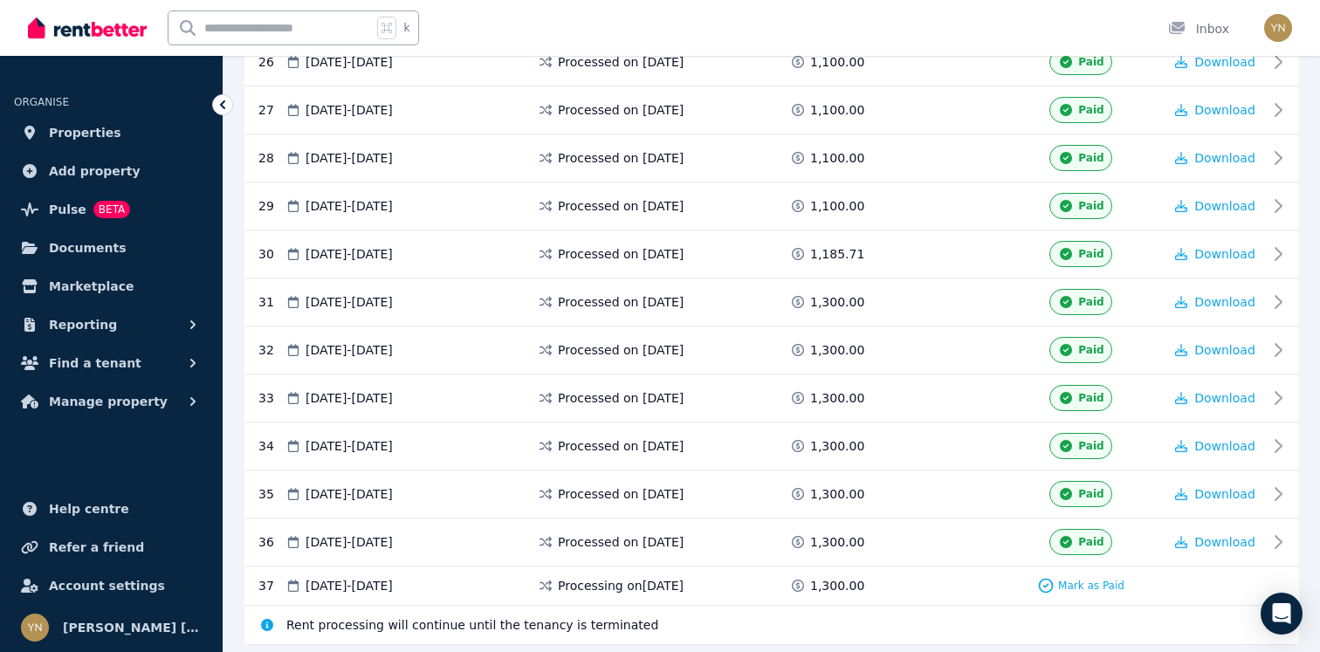
scroll to position [1671, 0]
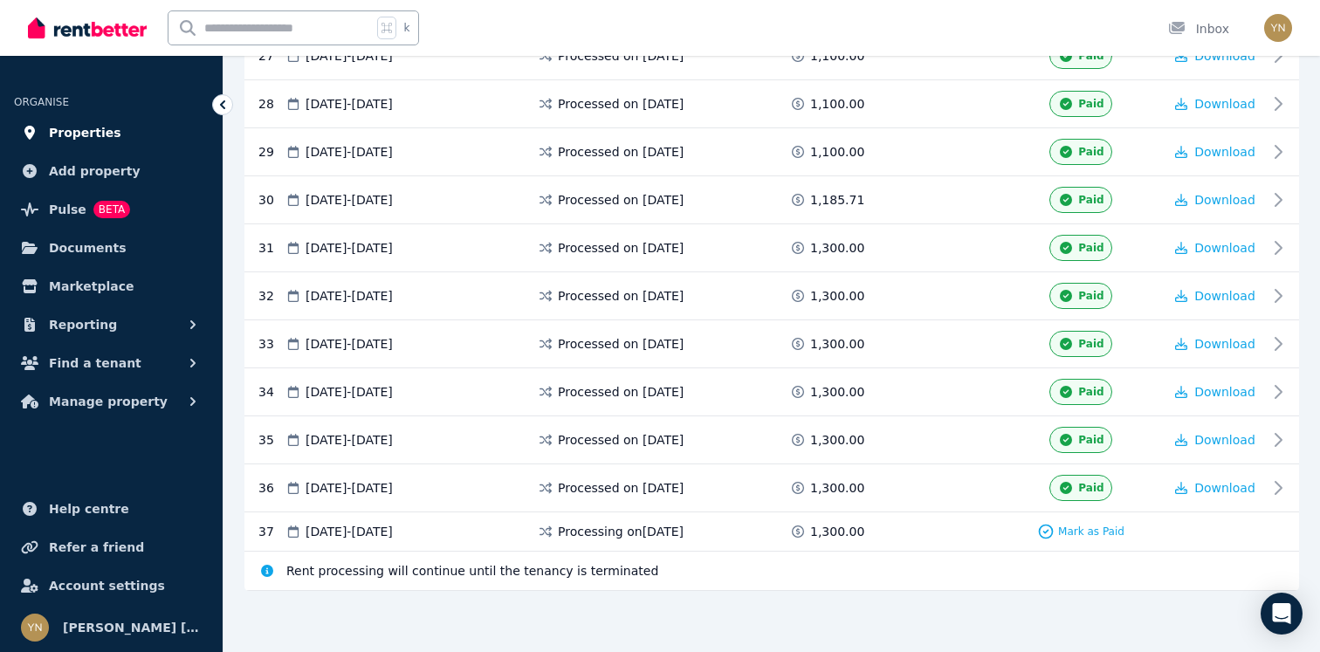
click at [116, 121] on link "Properties" at bounding box center [111, 132] width 195 height 35
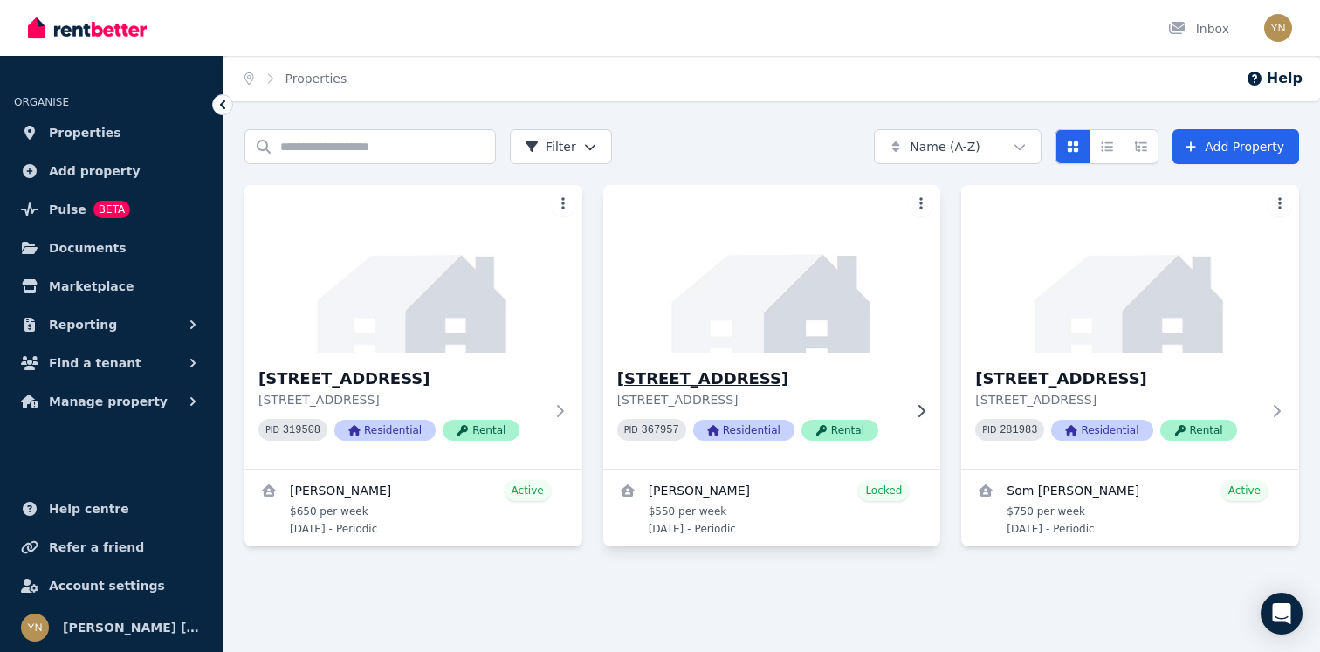
click at [735, 347] on img at bounding box center [771, 269] width 354 height 176
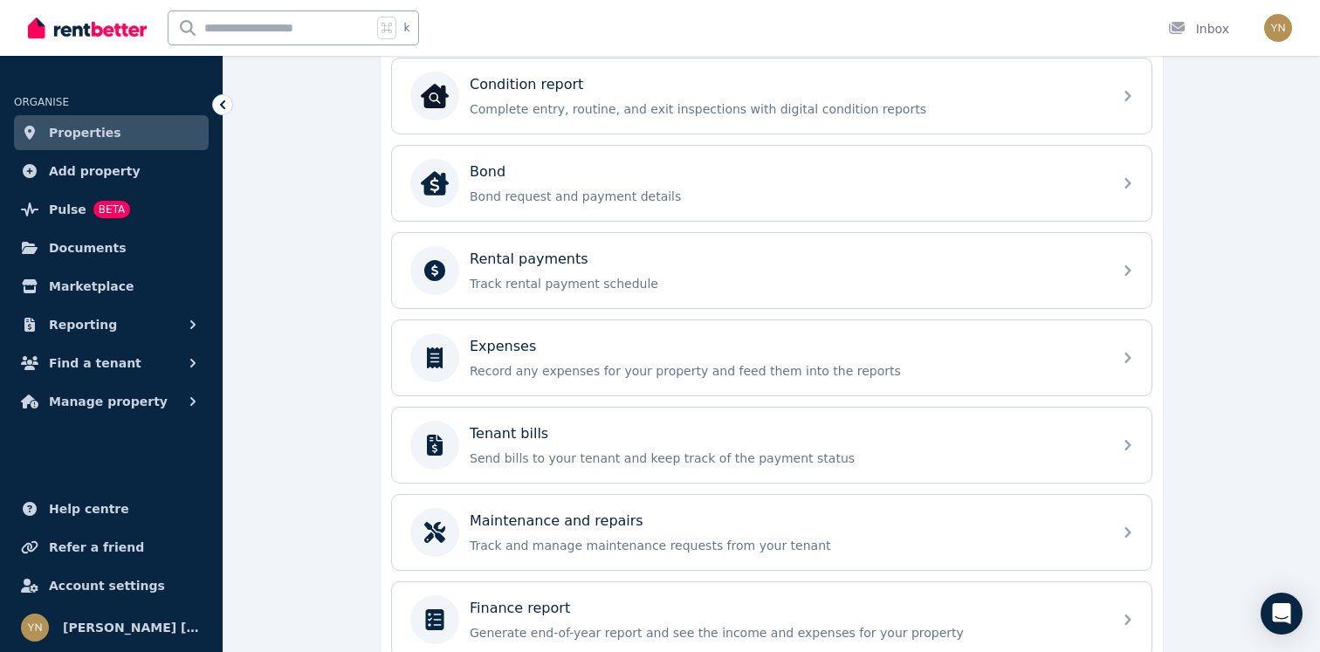
scroll to position [558, 0]
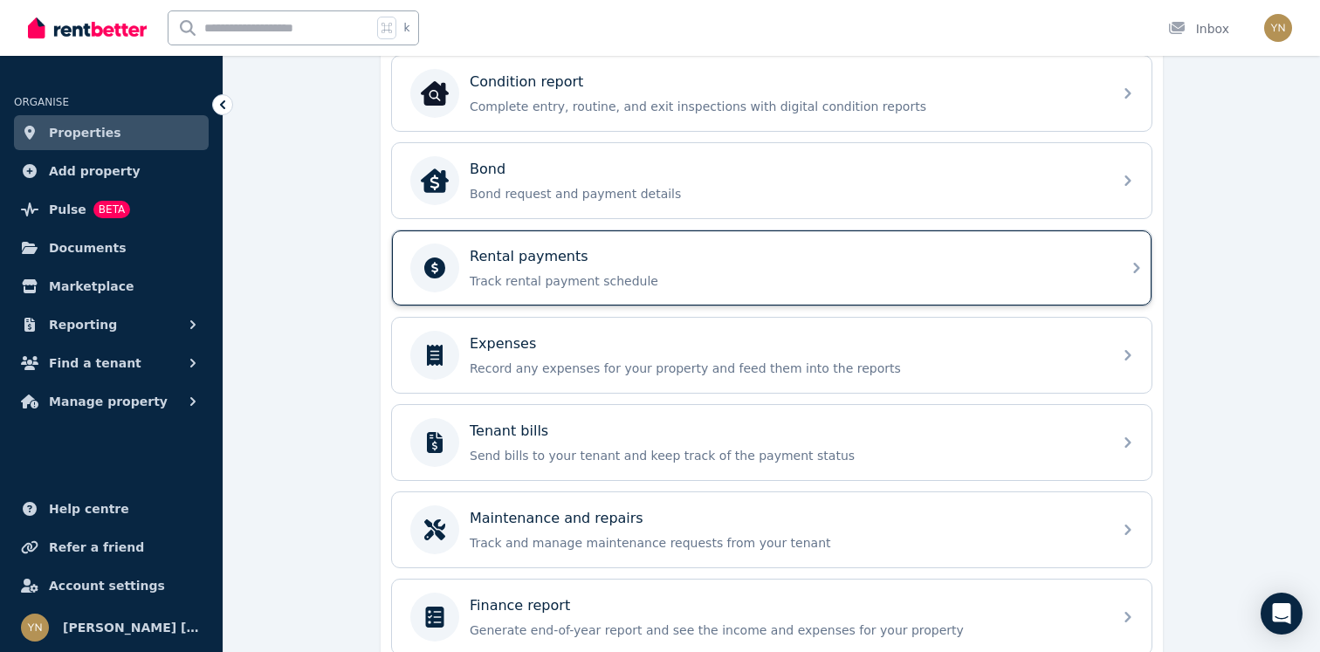
click at [732, 276] on p "Track rental payment schedule" at bounding box center [786, 280] width 632 height 17
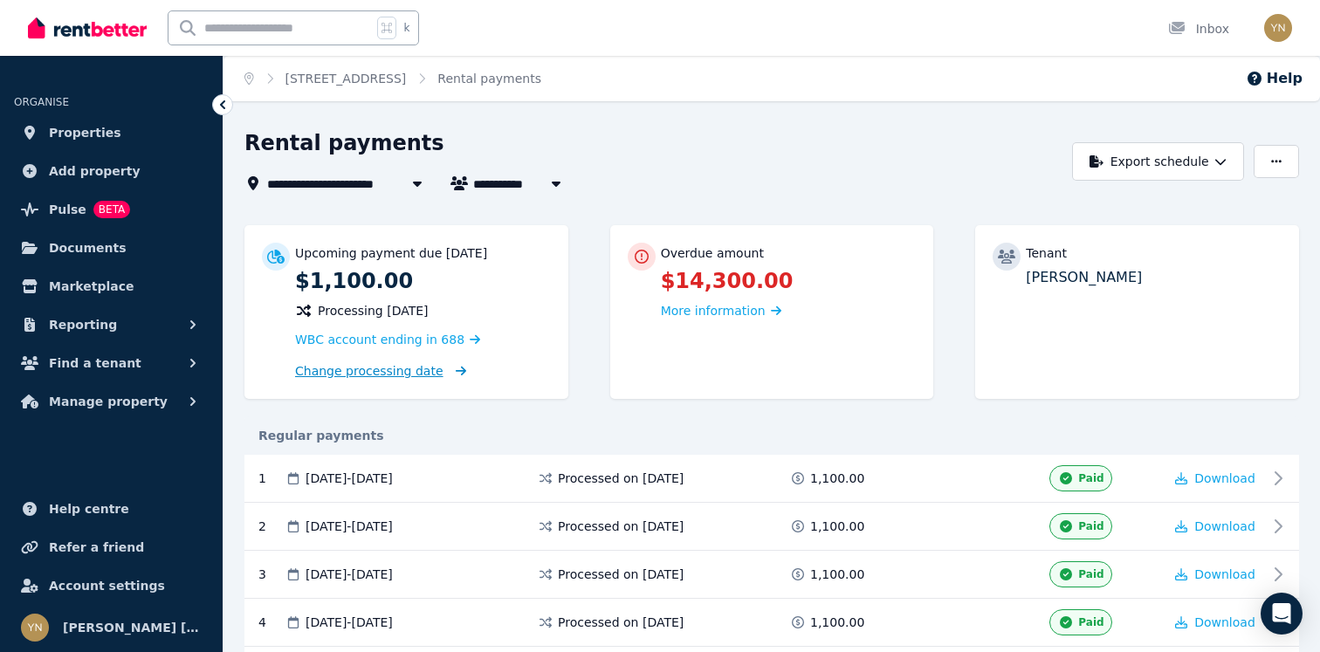
click at [429, 367] on span "Change processing date" at bounding box center [369, 370] width 148 height 17
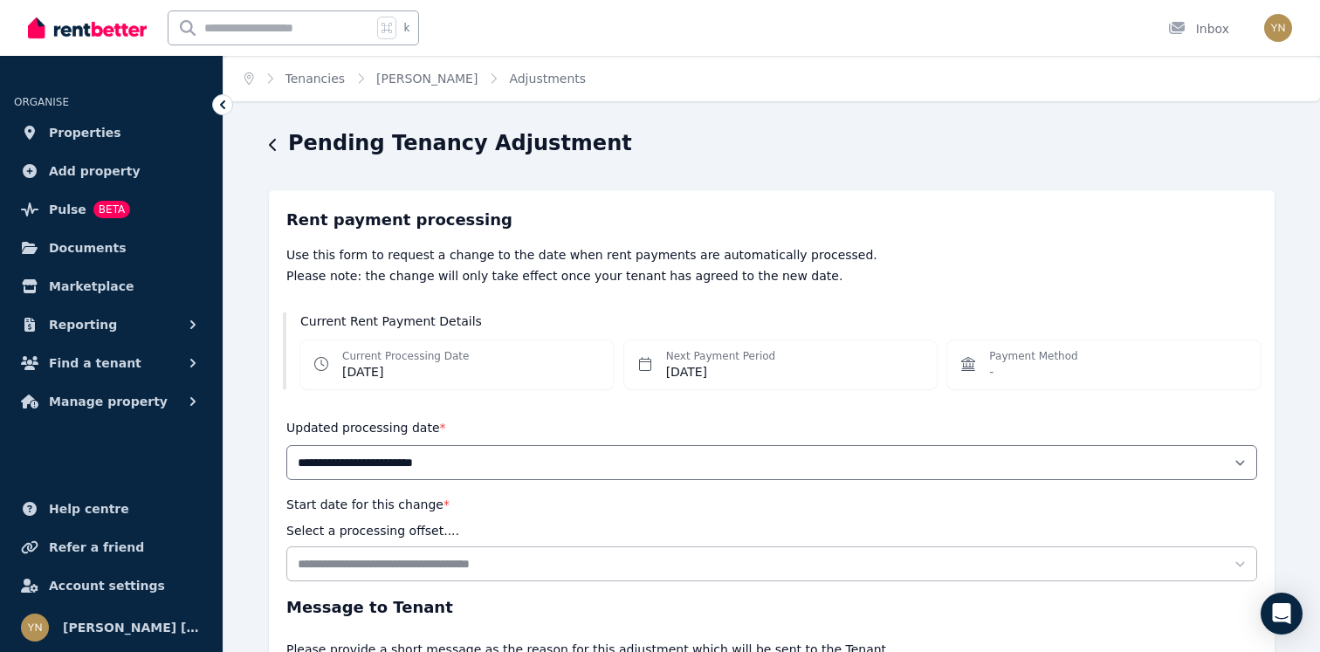
click at [263, 121] on div "**********" at bounding box center [660, 326] width 1320 height 652
click at [275, 140] on icon "button" at bounding box center [272, 145] width 7 height 12
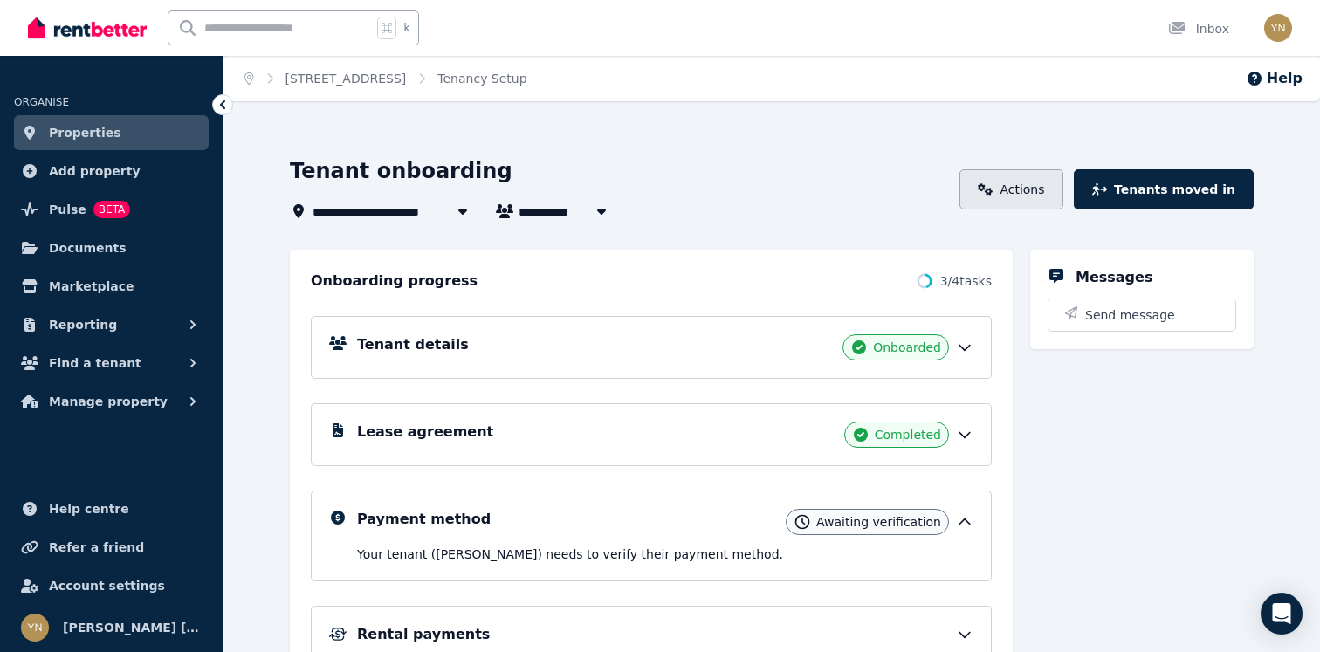
click at [1063, 191] on link "Actions" at bounding box center [1011, 189] width 104 height 40
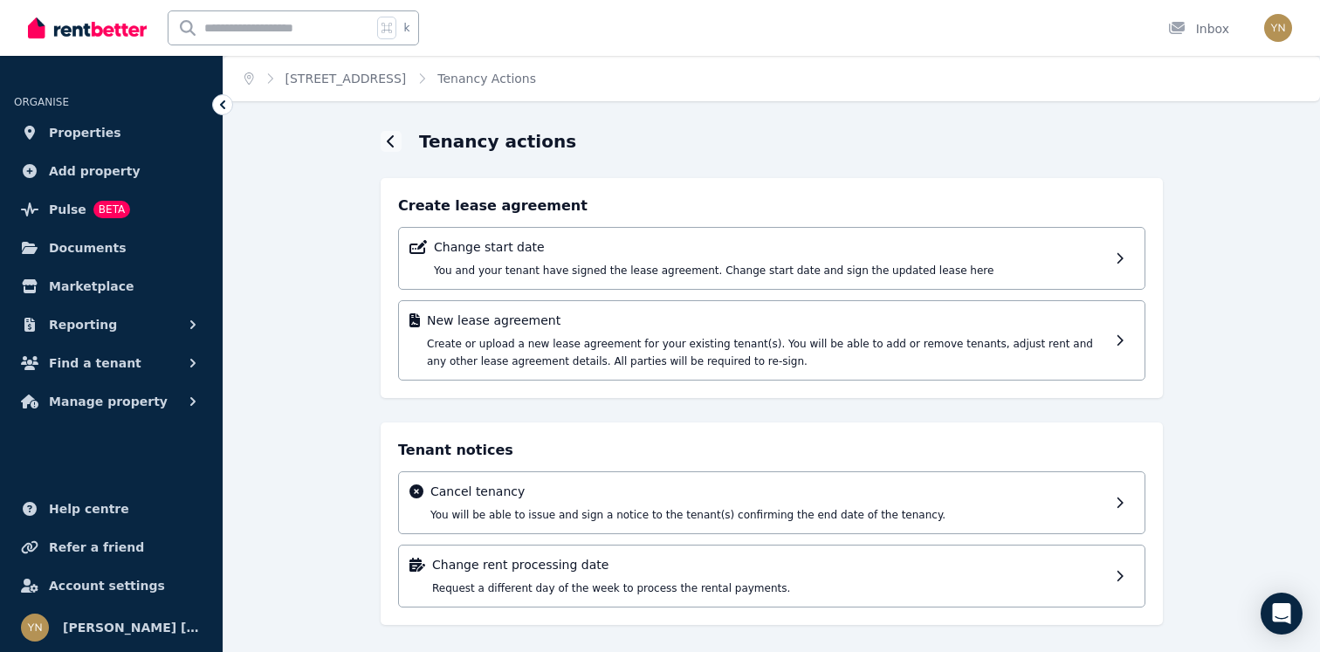
scroll to position [4, 0]
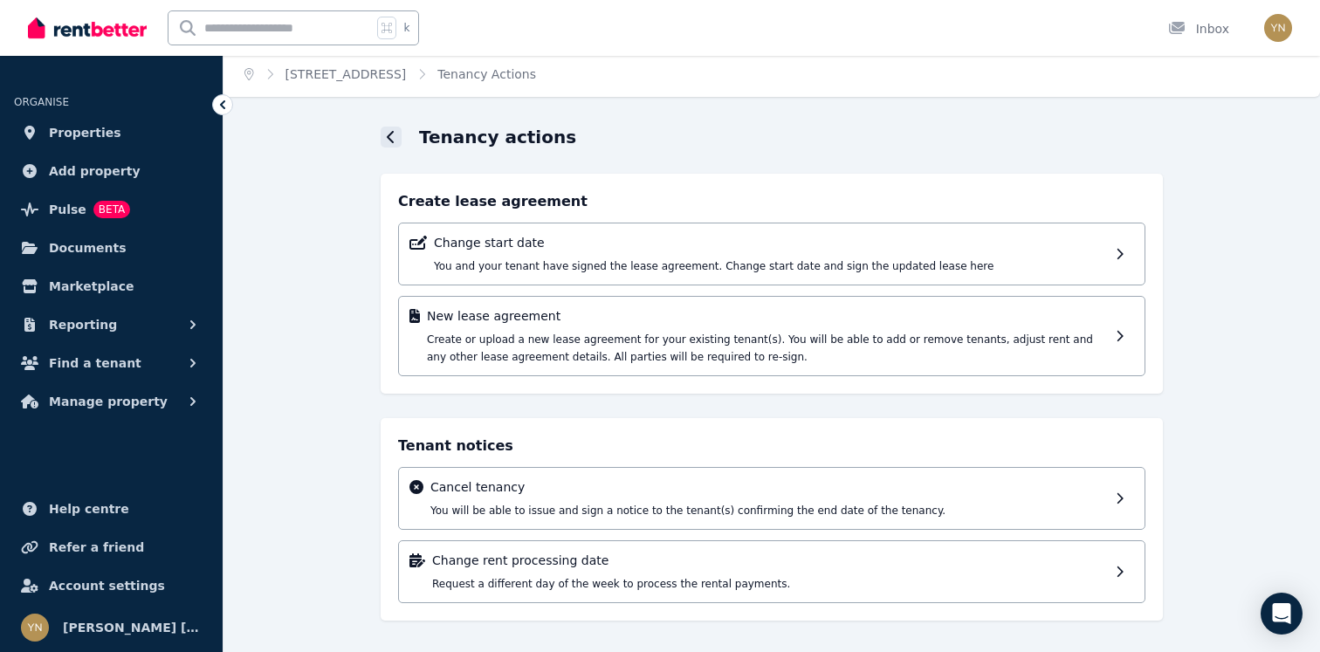
click at [397, 135] on div at bounding box center [391, 137] width 21 height 21
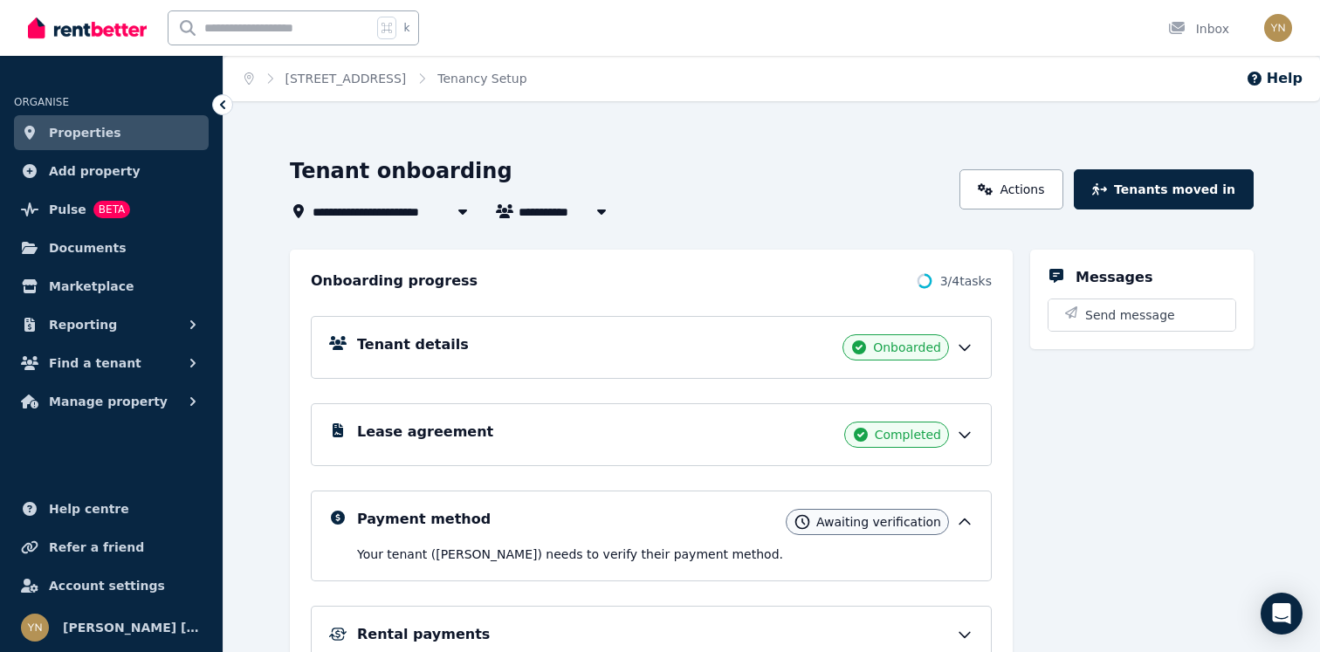
click at [411, 198] on div "**********" at bounding box center [619, 189] width 659 height 65
click at [412, 208] on span "22 Corring Way, Parmelia" at bounding box center [385, 211] width 146 height 21
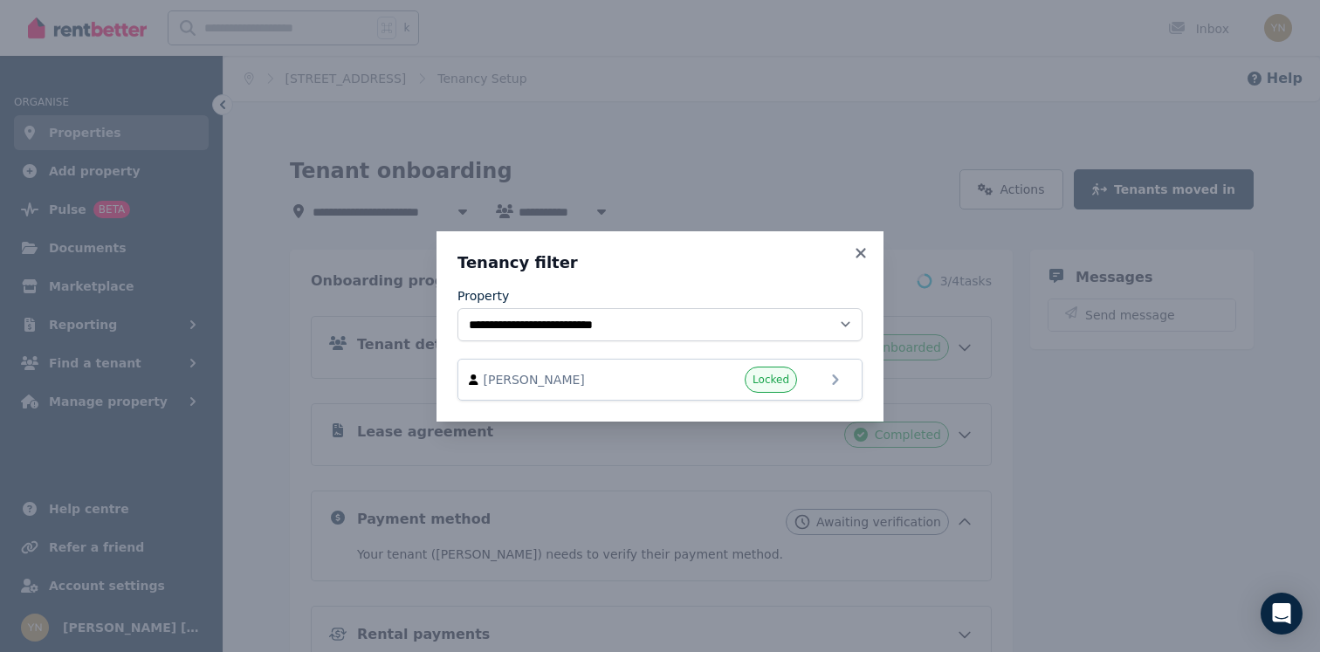
click at [617, 125] on div "**********" at bounding box center [660, 326] width 1320 height 652
click at [848, 269] on h3 "Tenancy filter" at bounding box center [659, 262] width 405 height 21
click at [853, 252] on icon at bounding box center [860, 253] width 17 height 16
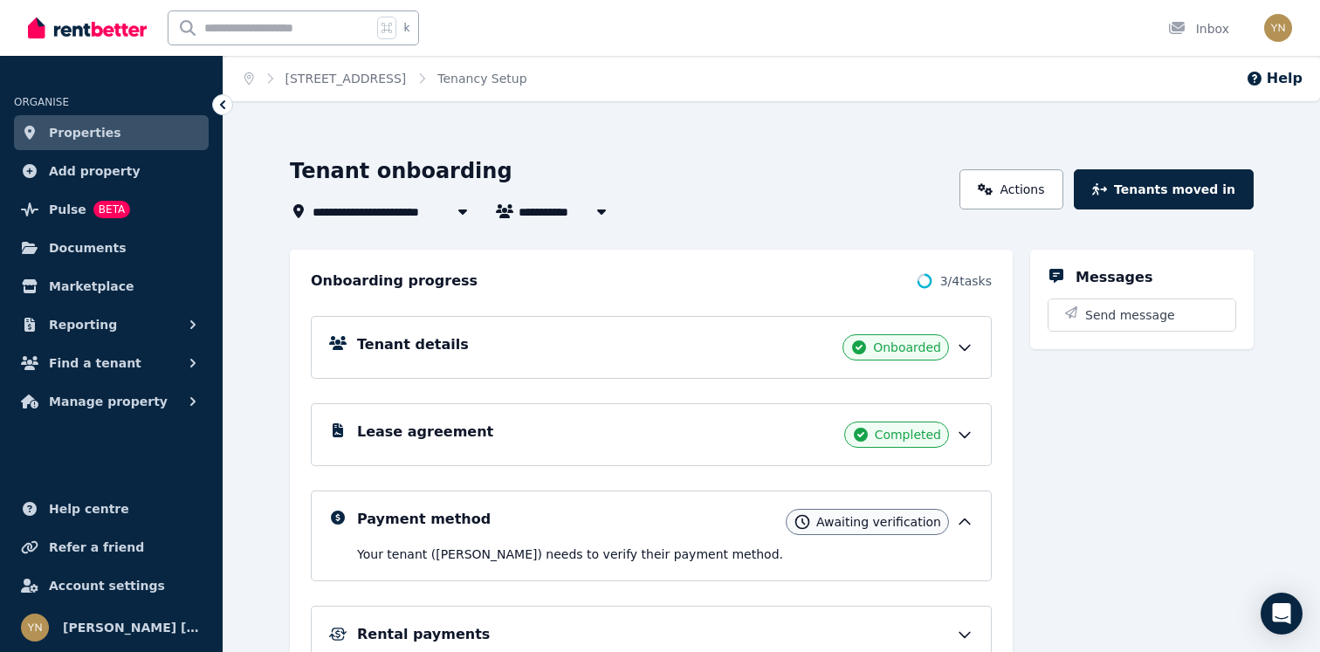
scroll to position [181, 0]
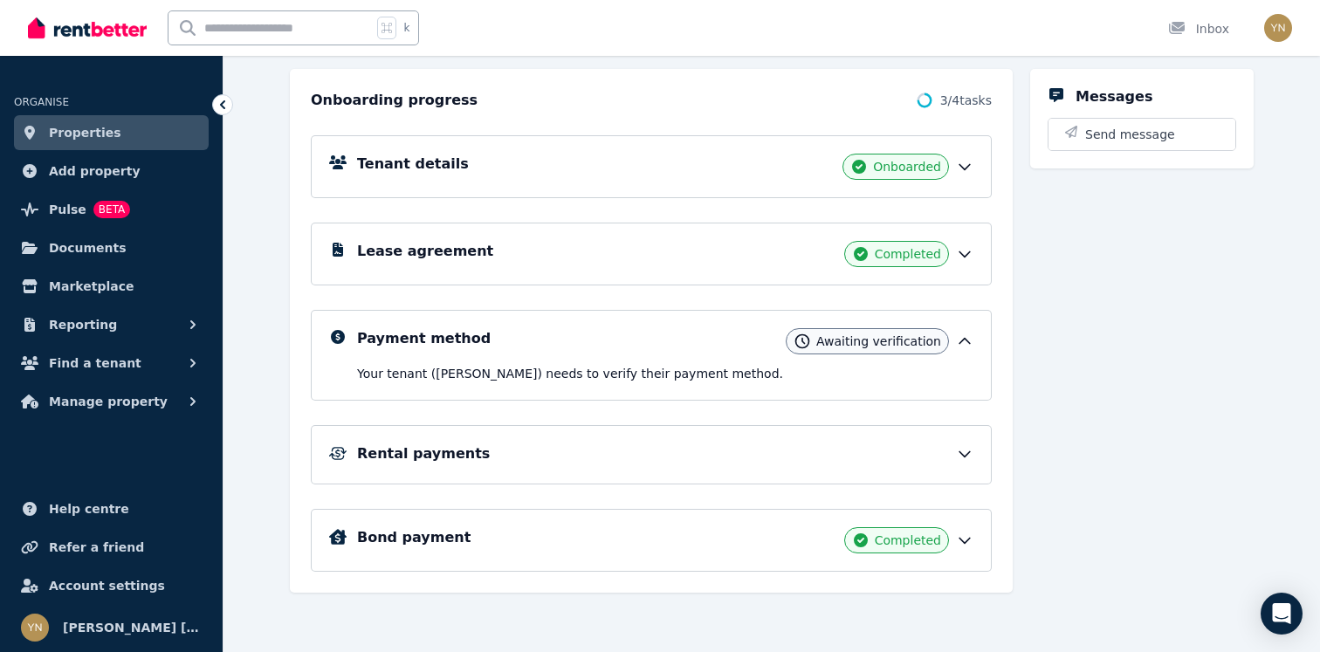
click at [96, 136] on span "Properties" at bounding box center [85, 132] width 72 height 21
